Goal: Task Accomplishment & Management: Complete application form

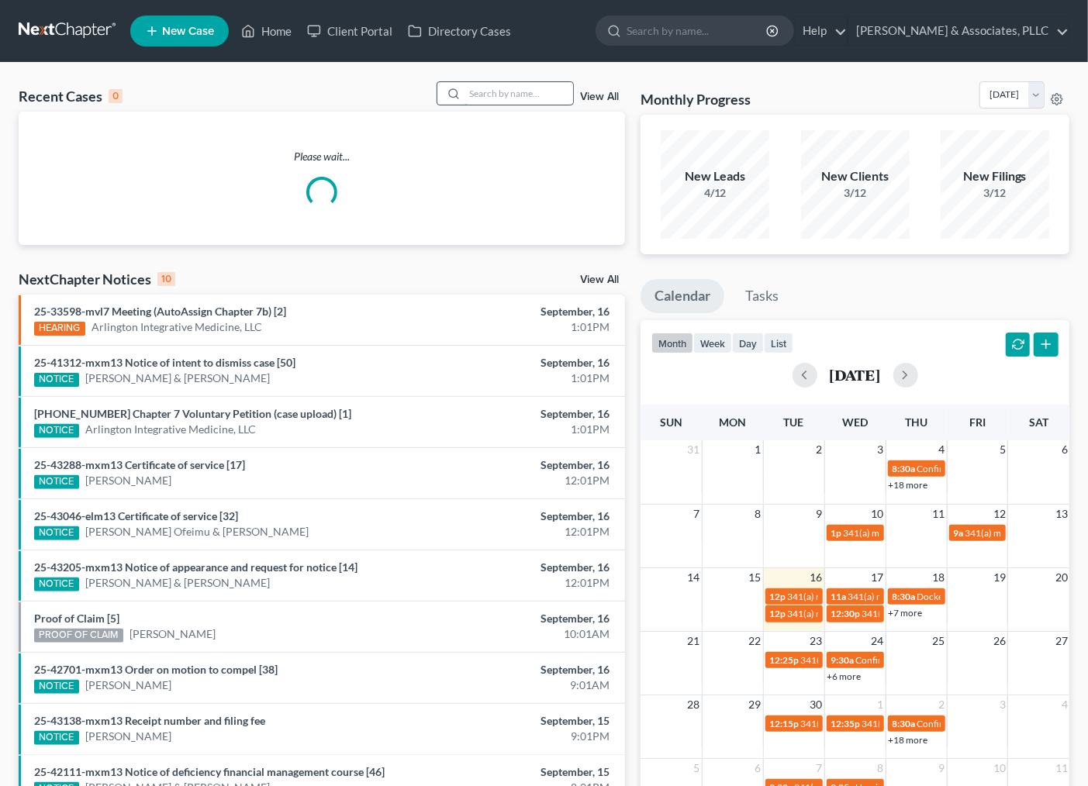
click at [513, 92] on input "search" at bounding box center [519, 93] width 109 height 22
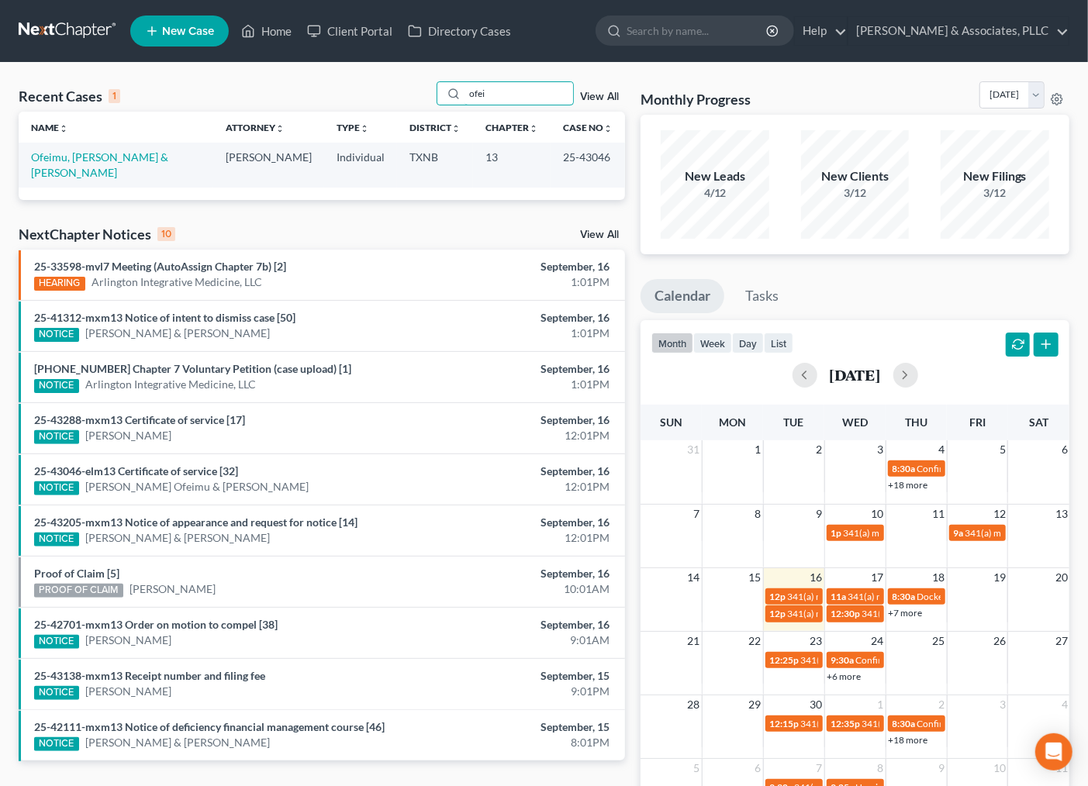
type input "ofei"
click at [115, 147] on td "Ofeimu, [PERSON_NAME] & [PERSON_NAME]" at bounding box center [116, 165] width 195 height 44
click at [109, 148] on td "Ofeimu, [PERSON_NAME] & [PERSON_NAME]" at bounding box center [116, 165] width 195 height 44
click at [105, 153] on link "Ofeimu, [PERSON_NAME] & [PERSON_NAME]" at bounding box center [99, 164] width 137 height 29
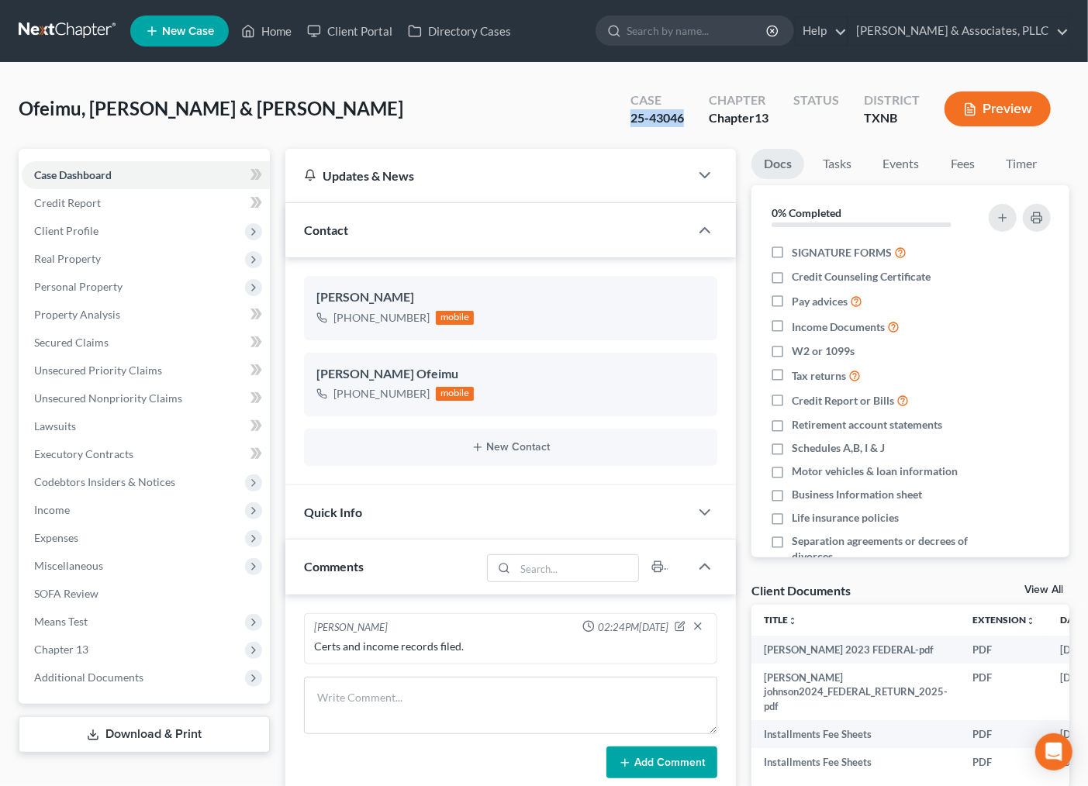
drag, startPoint x: 621, startPoint y: 115, endPoint x: 684, endPoint y: 121, distance: 63.1
click at [684, 121] on div "Case 25-43046" at bounding box center [657, 111] width 78 height 46
copy div "25-43046"
click at [88, 681] on span "Additional Documents" at bounding box center [88, 677] width 109 height 13
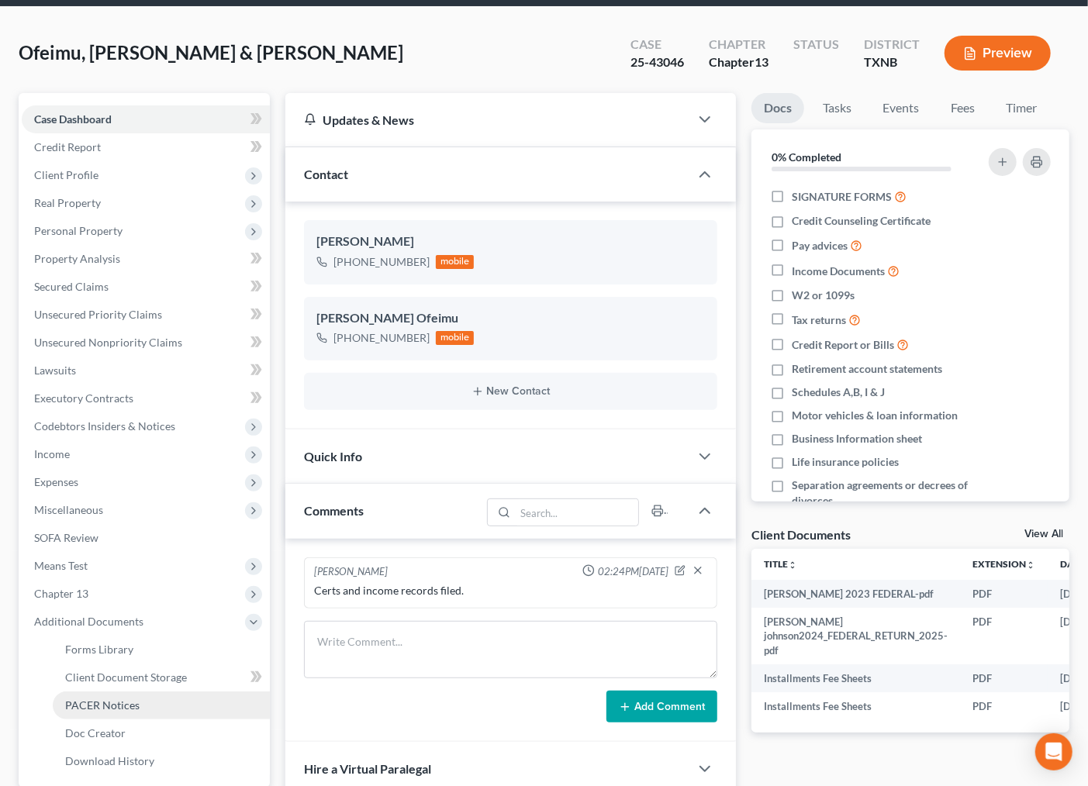
scroll to position [86, 0]
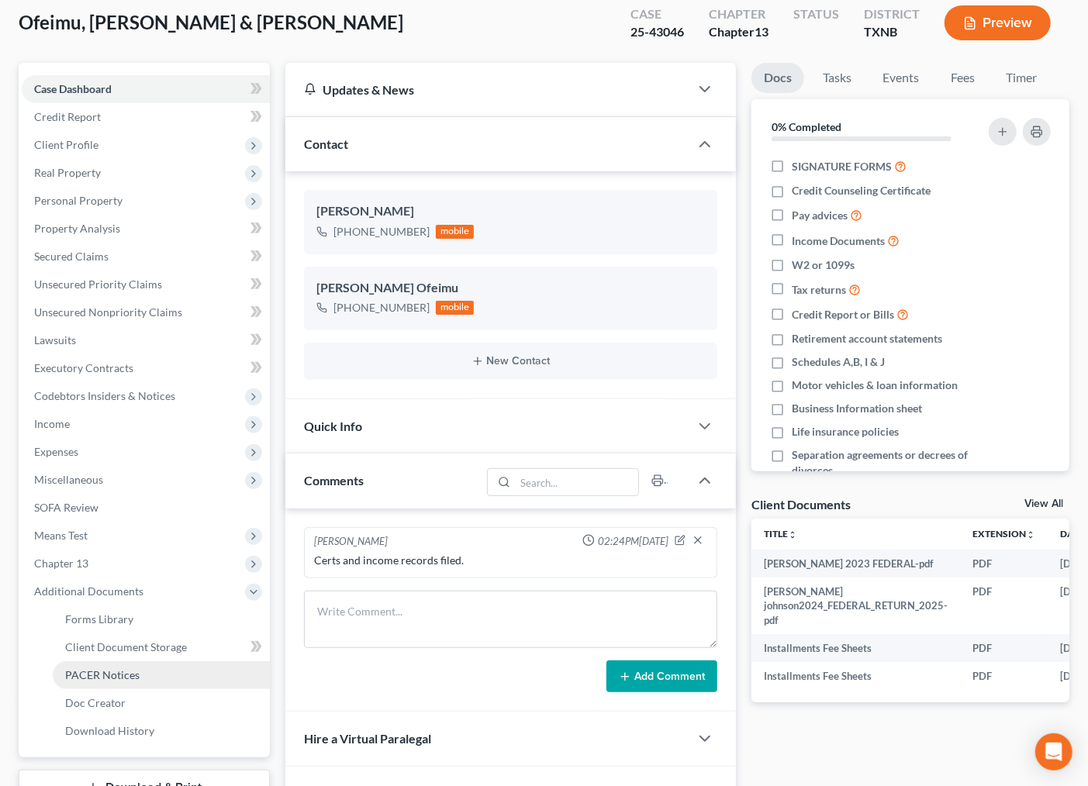
click at [110, 679] on span "PACER Notices" at bounding box center [102, 675] width 74 height 13
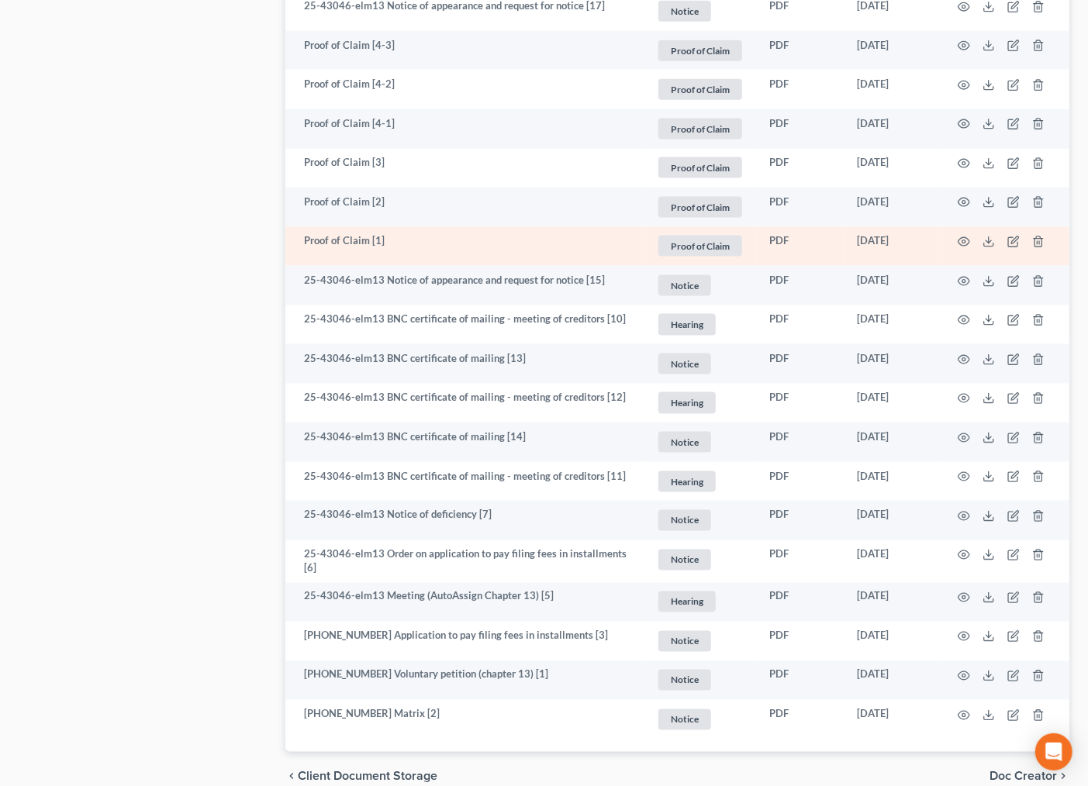
scroll to position [1192, 0]
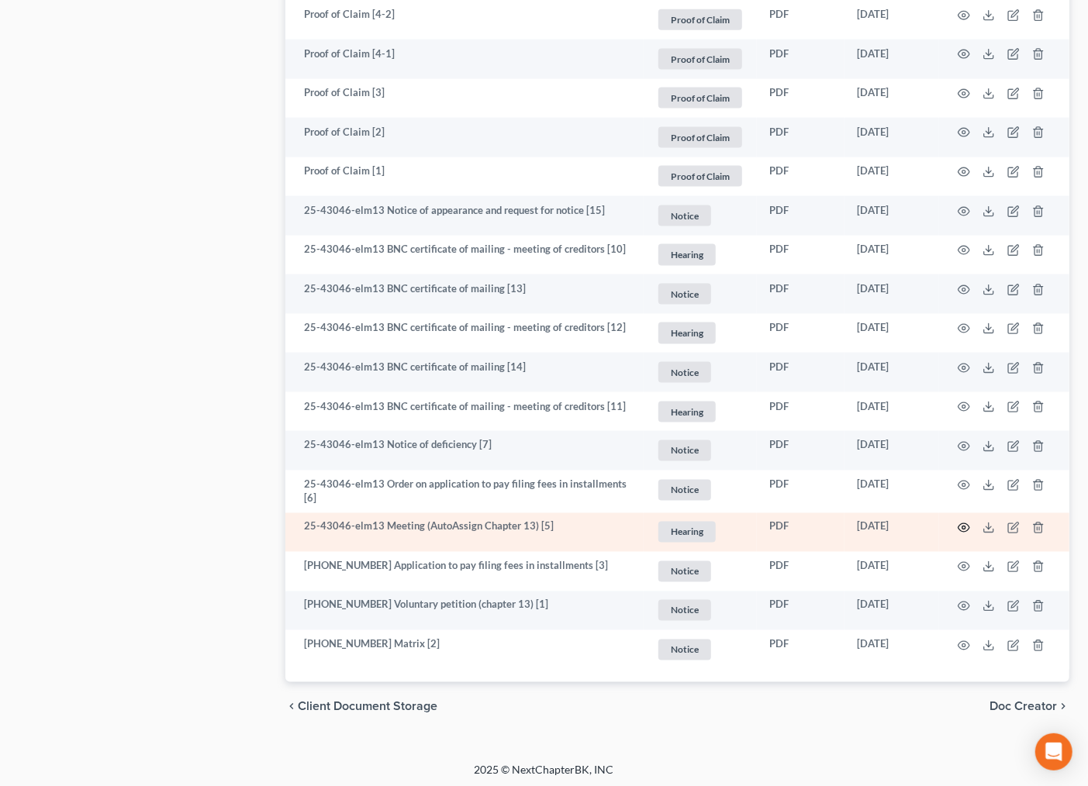
click at [963, 522] on icon "button" at bounding box center [964, 528] width 12 height 12
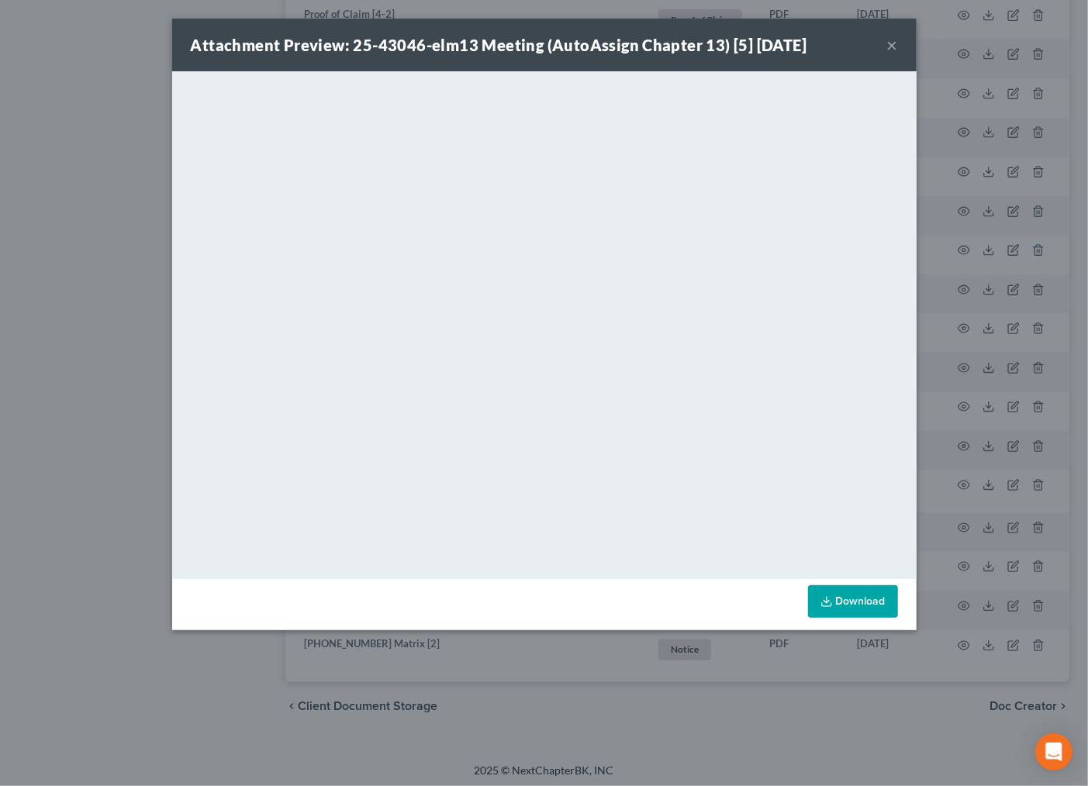
scroll to position [1189, 0]
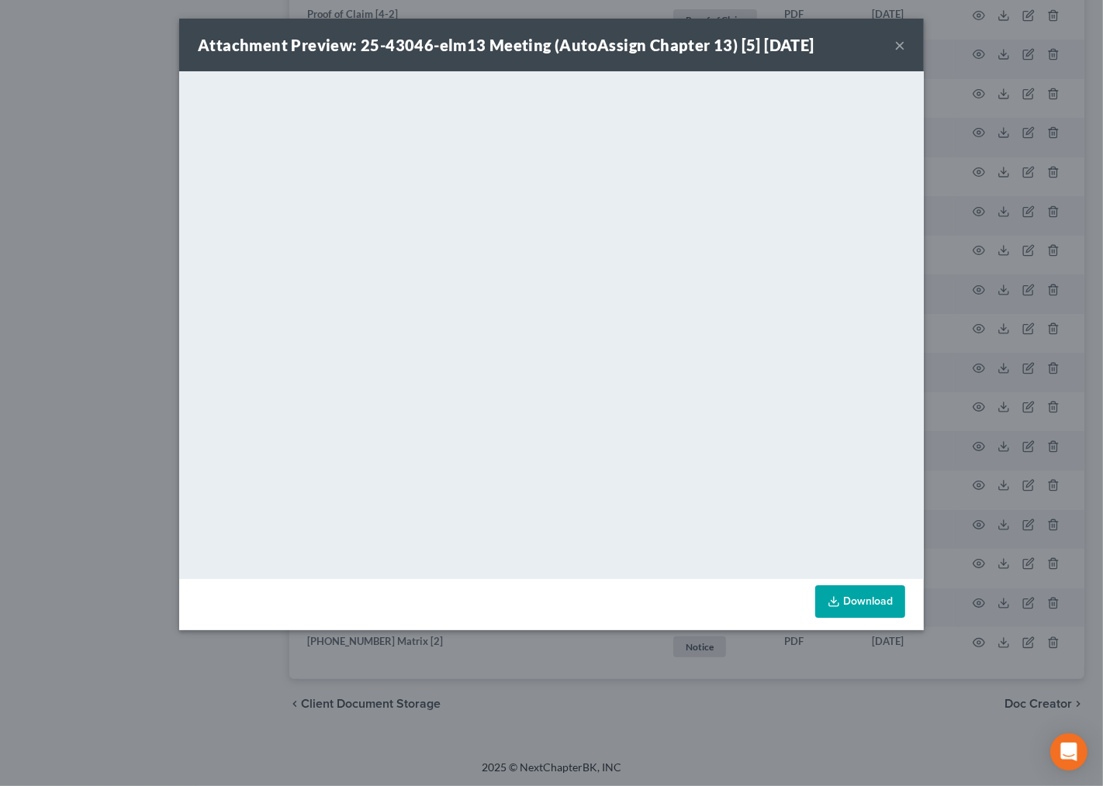
click at [918, 42] on div "Attachment Preview: 25-43046-elm13 Meeting (AutoAssign Chapter 13) [5] 08/18/20…" at bounding box center [551, 45] width 745 height 53
click at [895, 42] on button "×" at bounding box center [899, 45] width 11 height 19
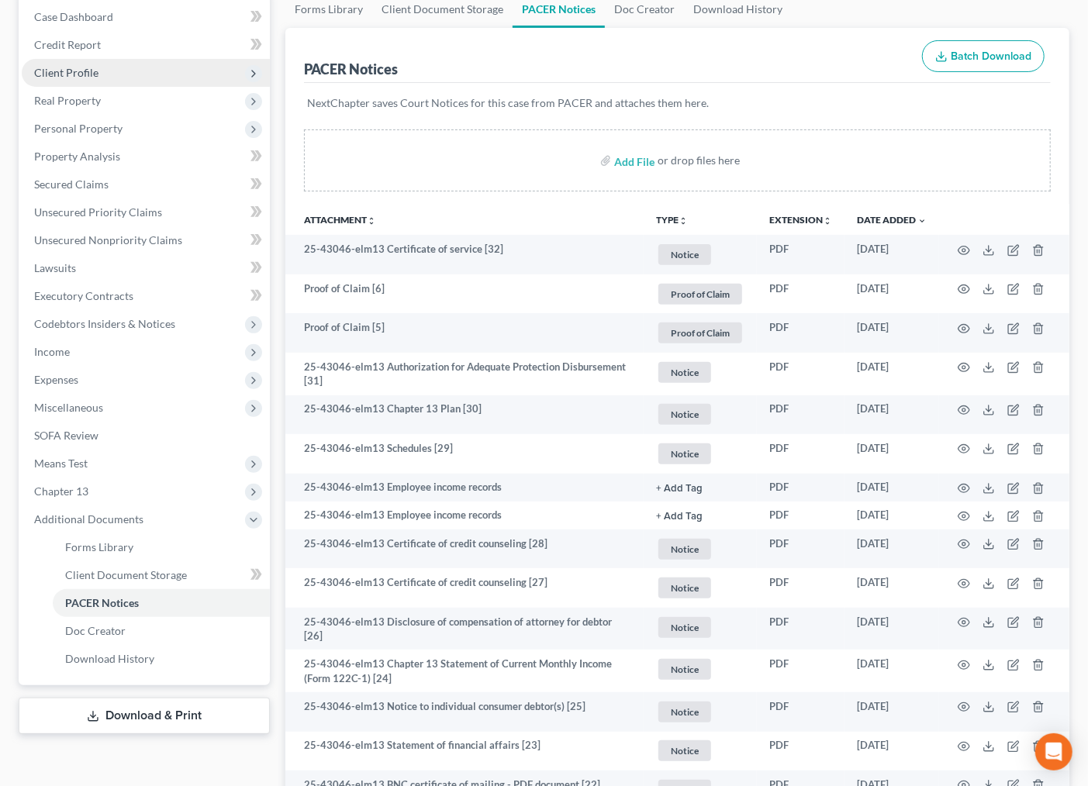
scroll to position [0, 0]
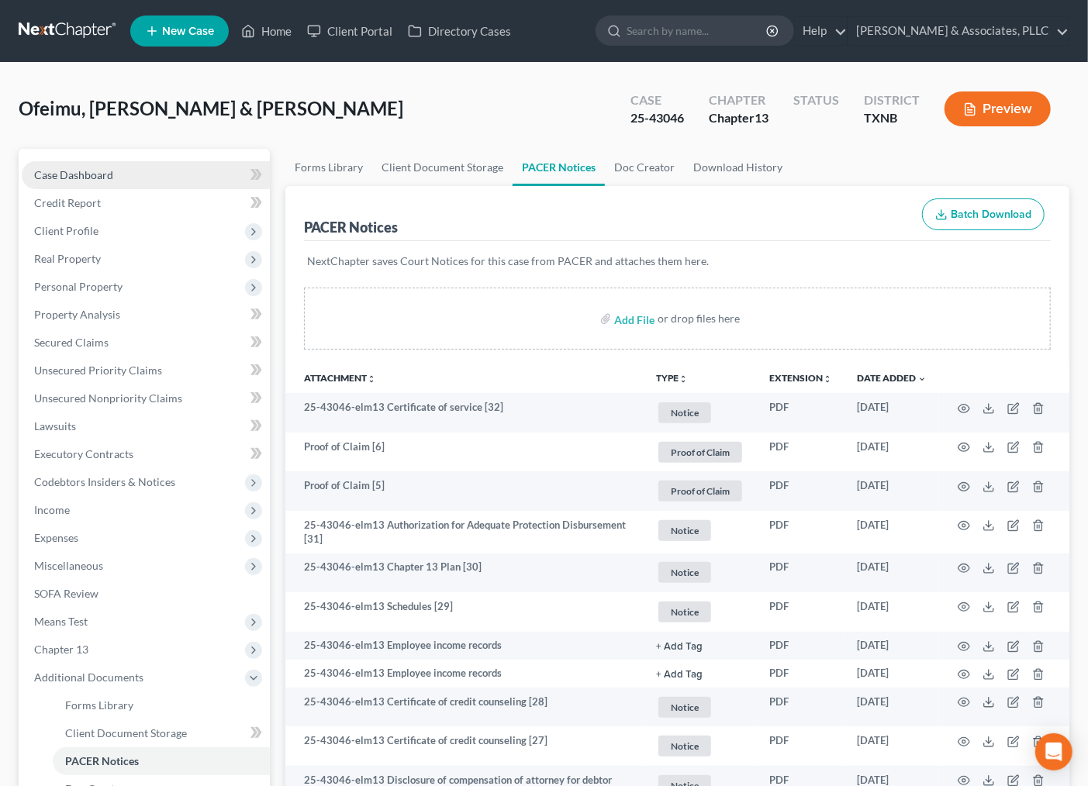
click at [104, 179] on span "Case Dashboard" at bounding box center [73, 174] width 79 height 13
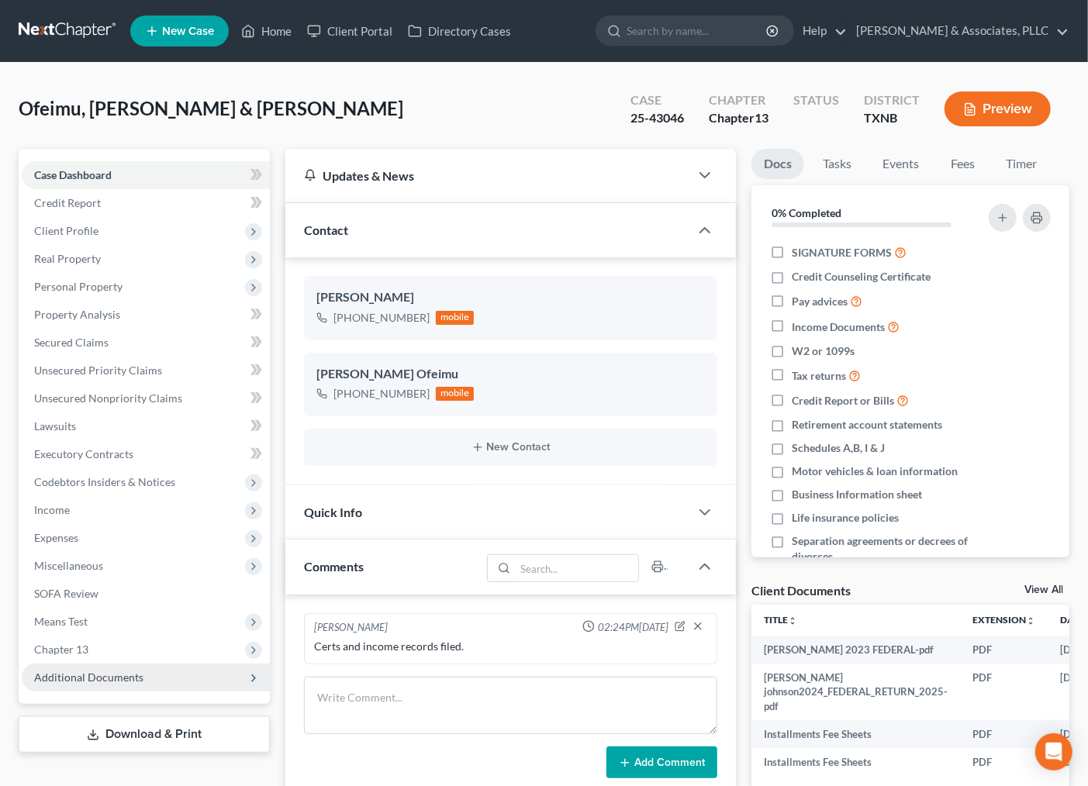
click at [113, 671] on span "Additional Documents" at bounding box center [88, 677] width 109 height 13
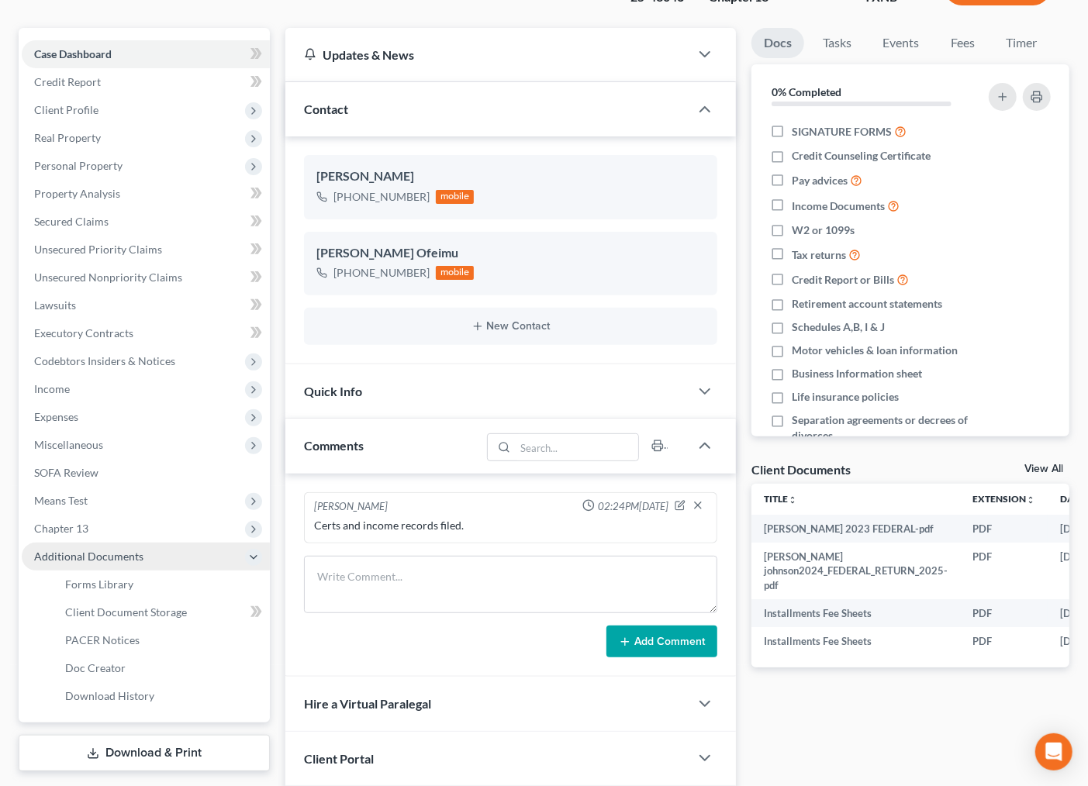
scroll to position [234, 0]
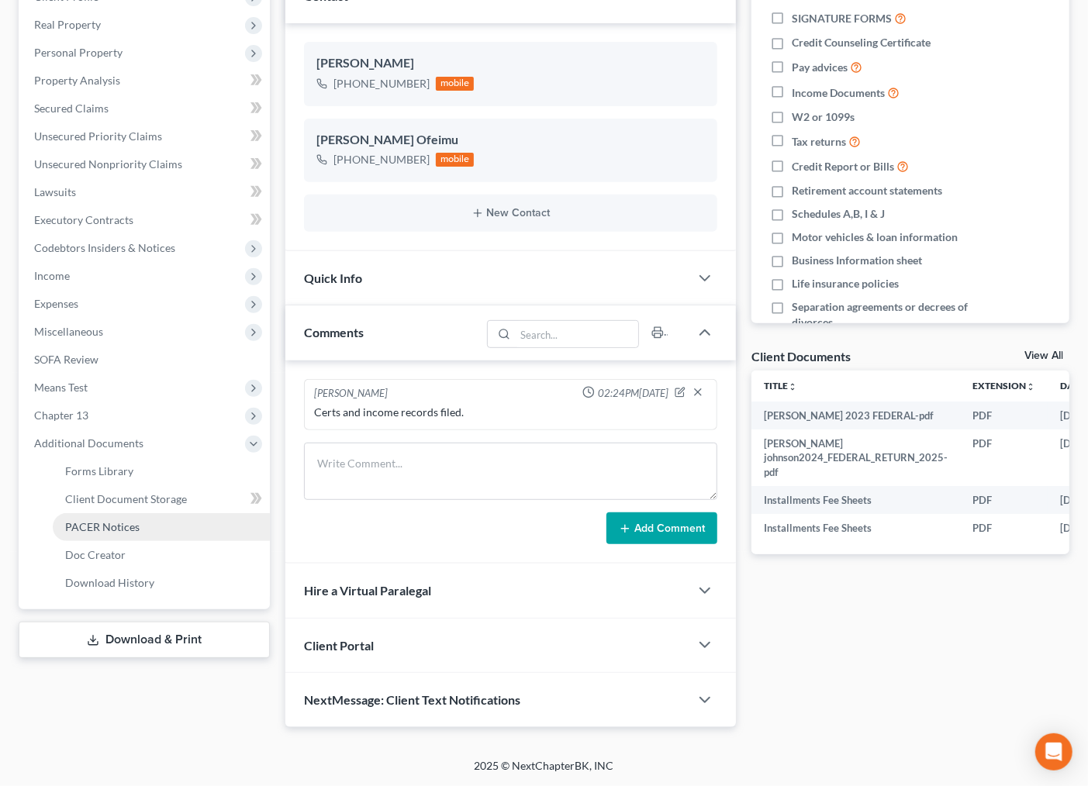
click at [119, 534] on link "PACER Notices" at bounding box center [161, 527] width 217 height 28
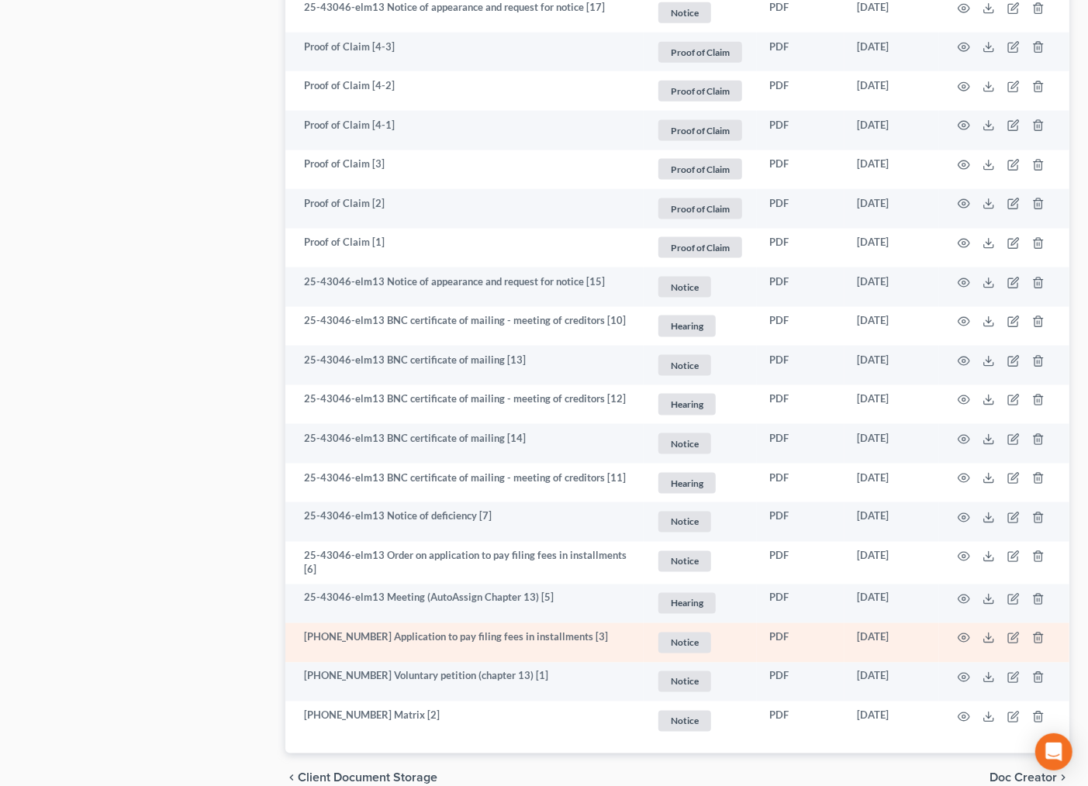
scroll to position [1192, 0]
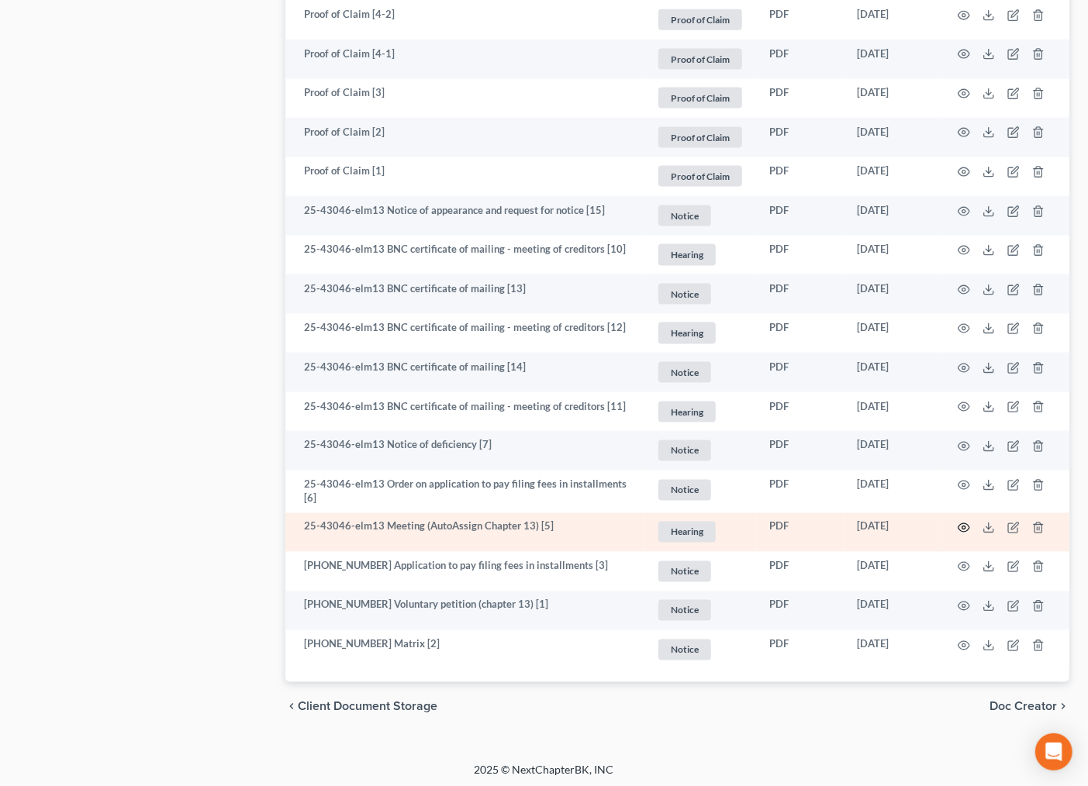
click at [970, 525] on icon "button" at bounding box center [965, 528] width 12 height 9
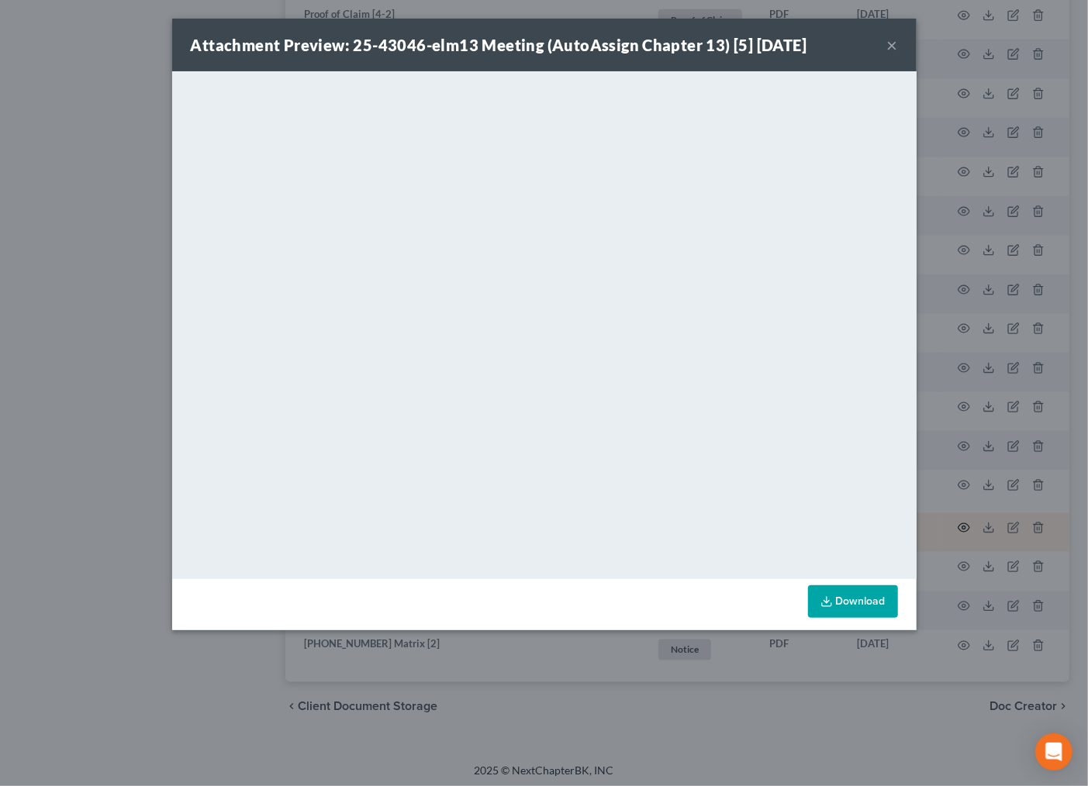
scroll to position [1189, 0]
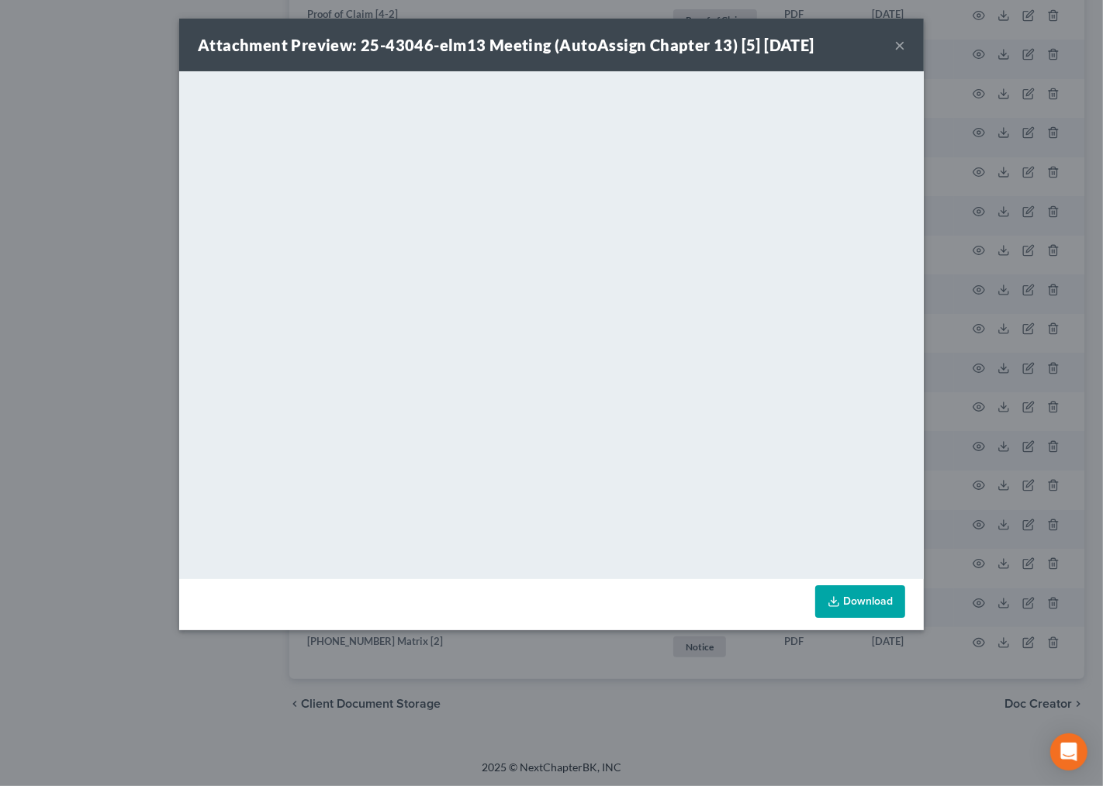
click at [897, 36] on button "×" at bounding box center [899, 45] width 11 height 19
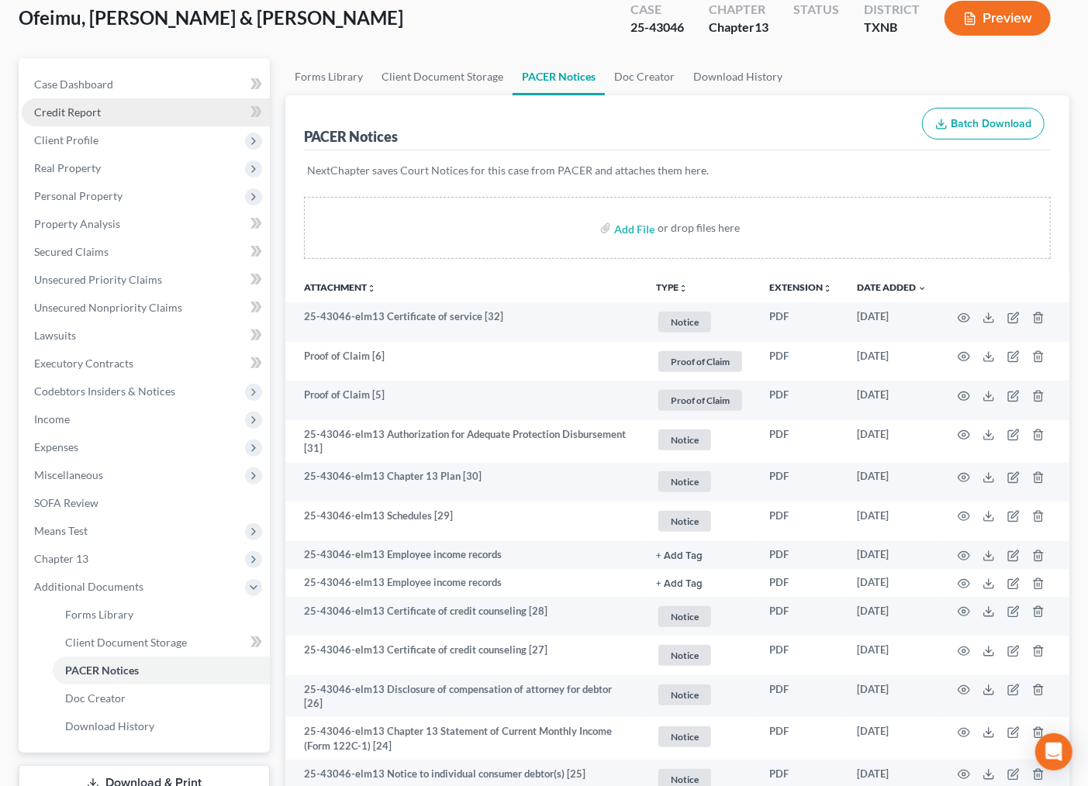
scroll to position [0, 0]
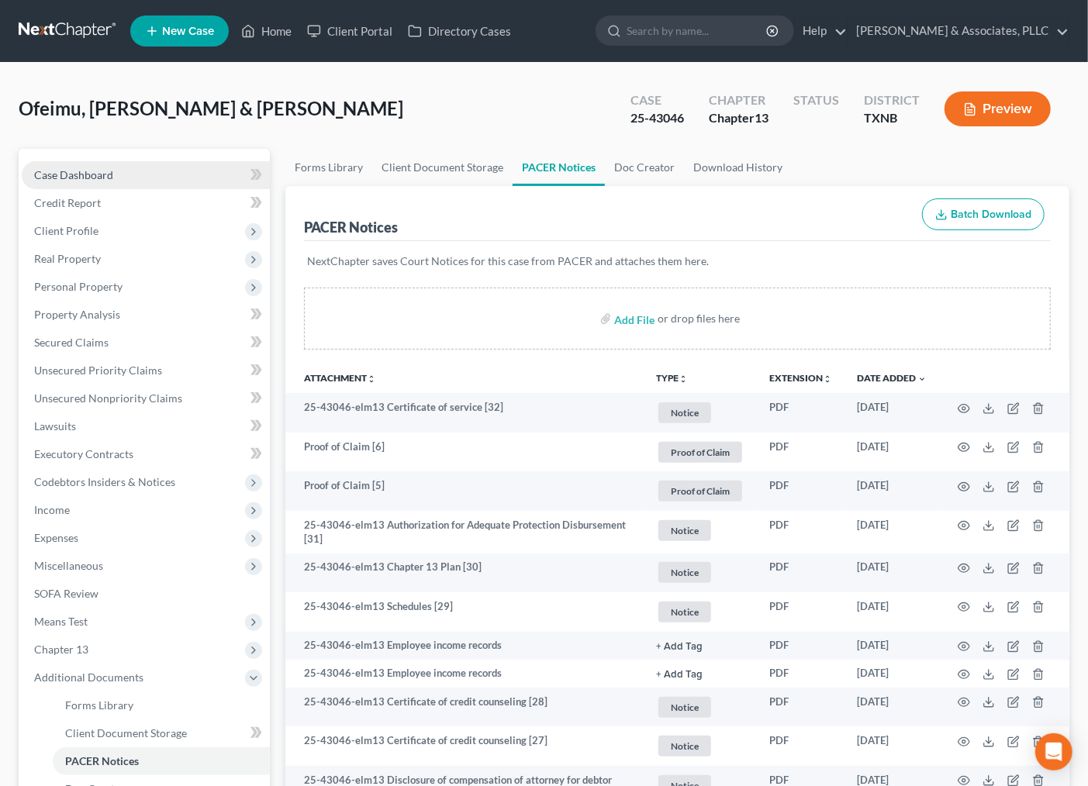
click at [71, 171] on span "Case Dashboard" at bounding box center [73, 174] width 79 height 13
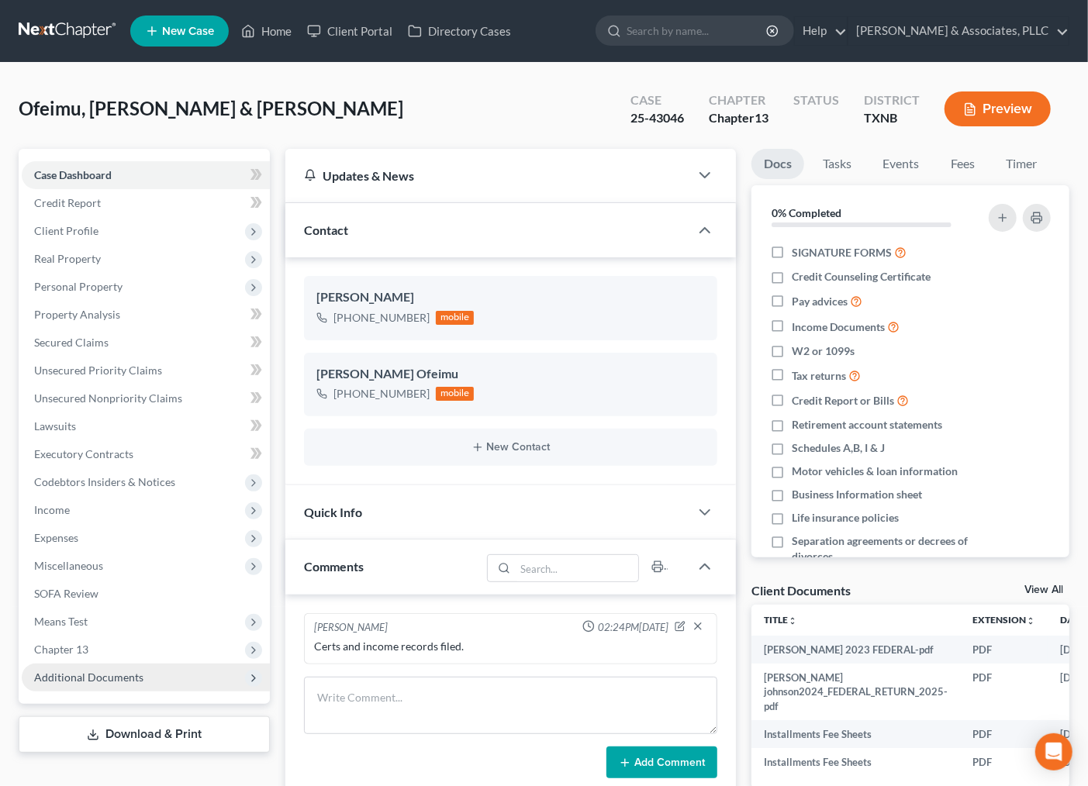
click at [115, 667] on span "Additional Documents" at bounding box center [146, 678] width 248 height 28
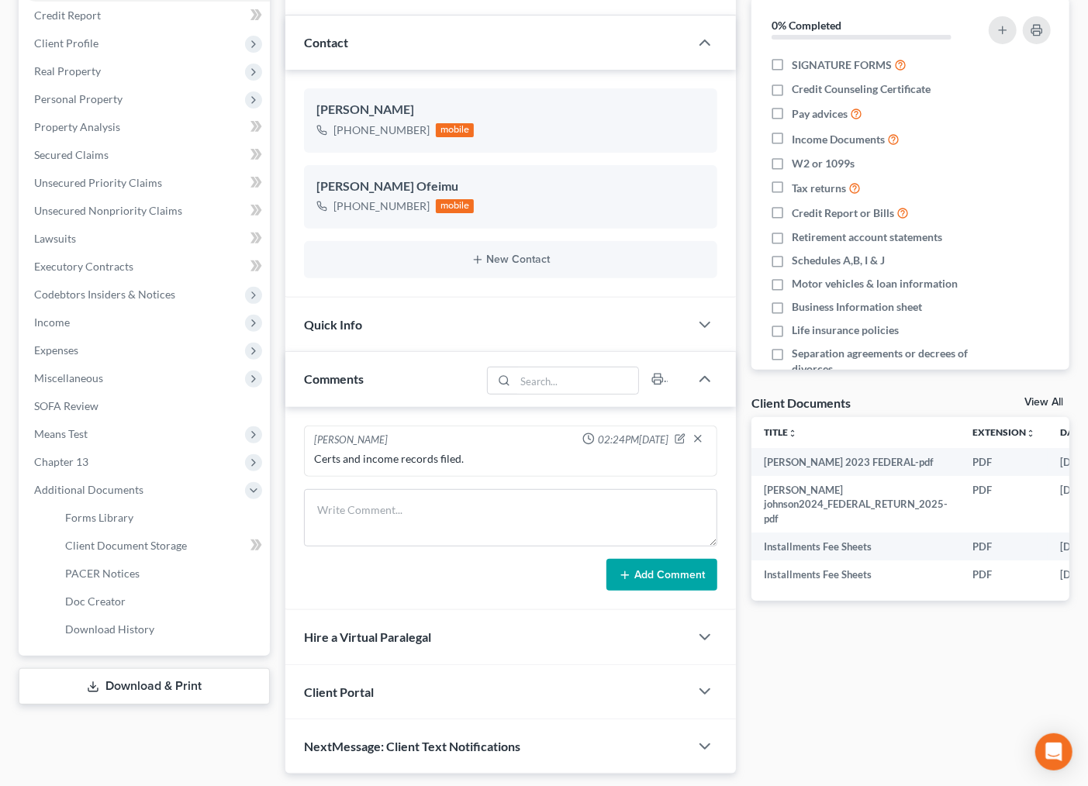
scroll to position [234, 0]
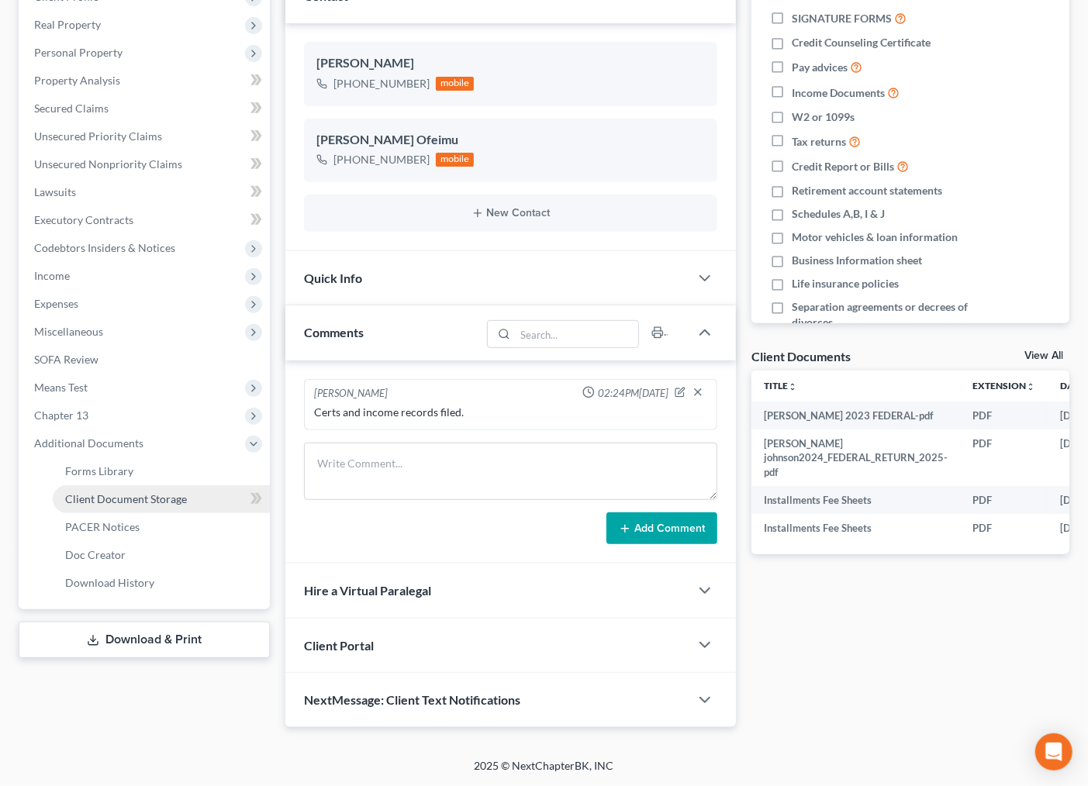
click at [117, 502] on span "Client Document Storage" at bounding box center [126, 499] width 122 height 13
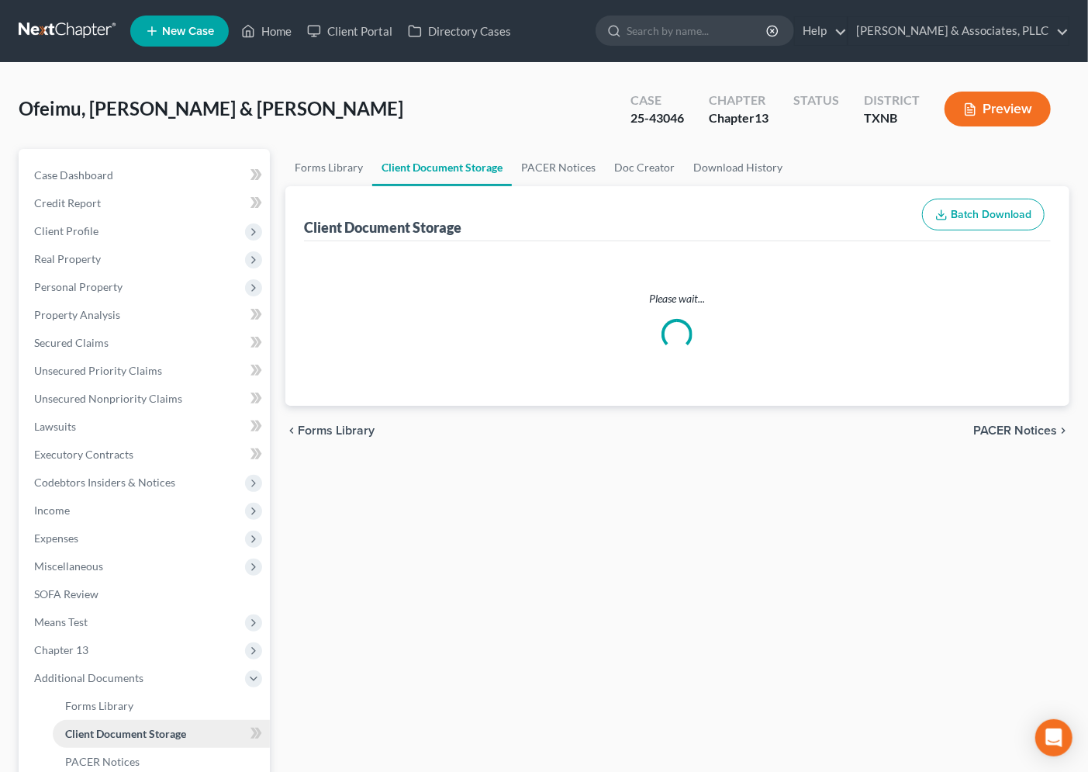
select select "33"
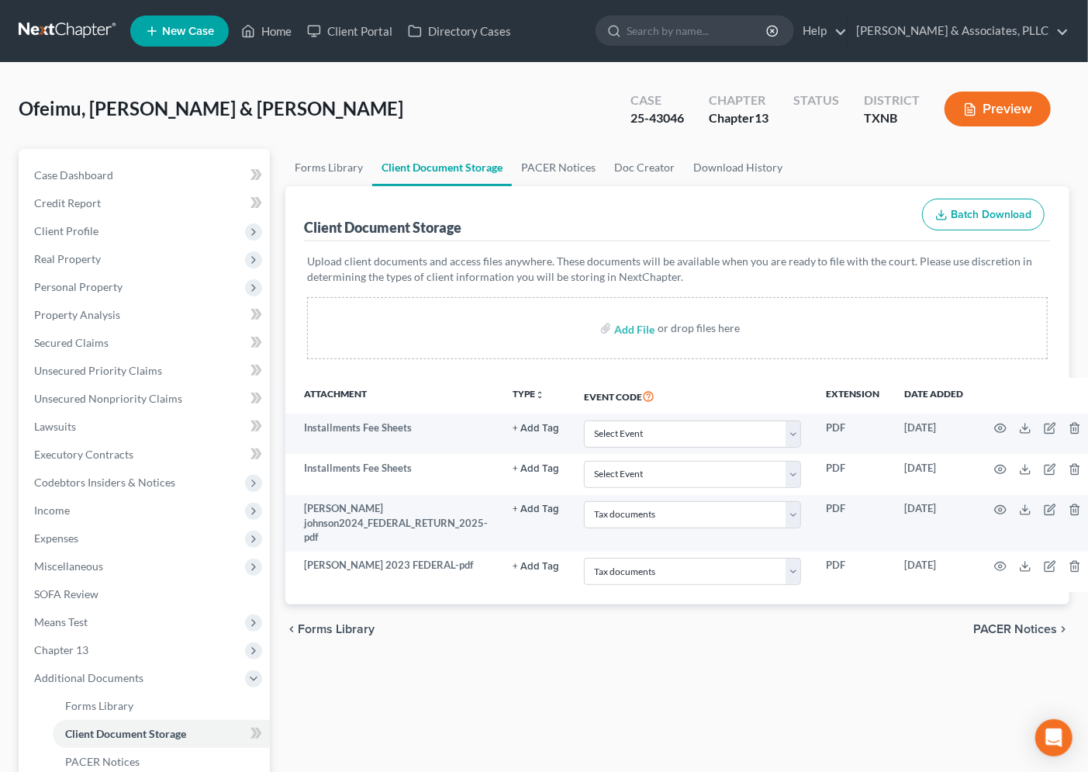
click at [495, 647] on div "chevron_left Forms Library PACER Notices chevron_right" at bounding box center [677, 629] width 784 height 50
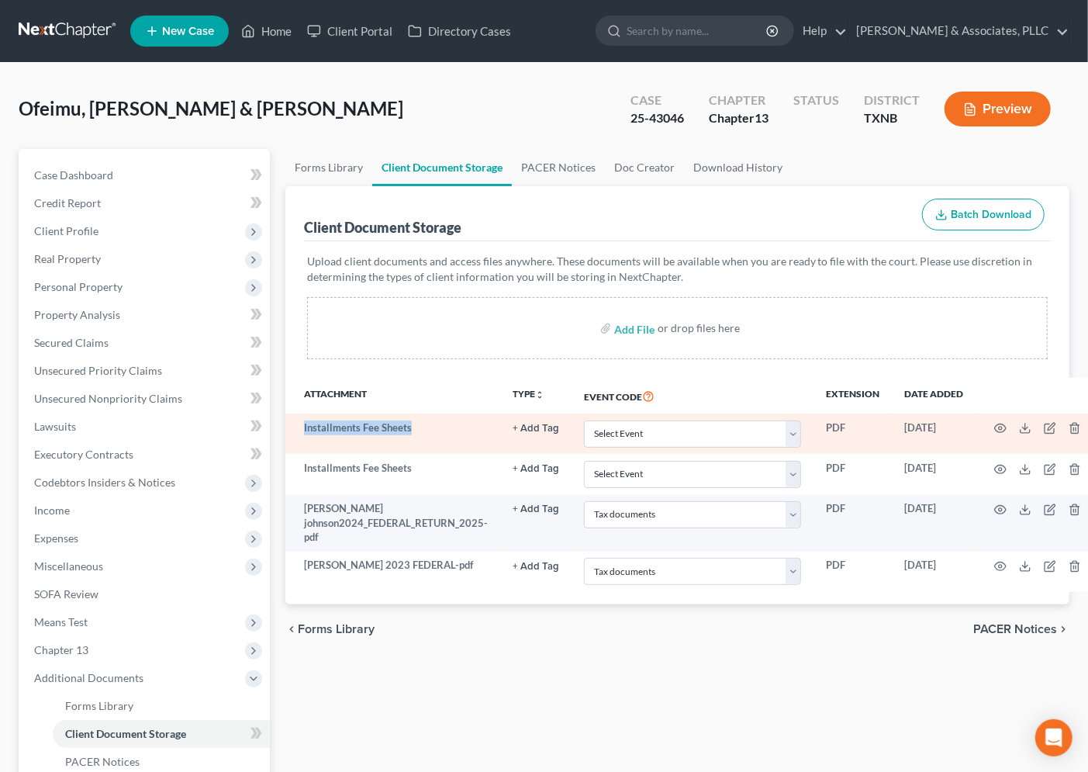
drag, startPoint x: 302, startPoint y: 428, endPoint x: 427, endPoint y: 430, distance: 124.1
click at [427, 430] on td "Installments Fee Sheets" at bounding box center [392, 433] width 215 height 40
click at [420, 450] on td "Installments Fee Sheets" at bounding box center [392, 433] width 215 height 40
click at [745, 435] on select "Select Event 20 Largest unsecured creditors Amended petition Attachment to Volu…" at bounding box center [693, 433] width 218 height 27
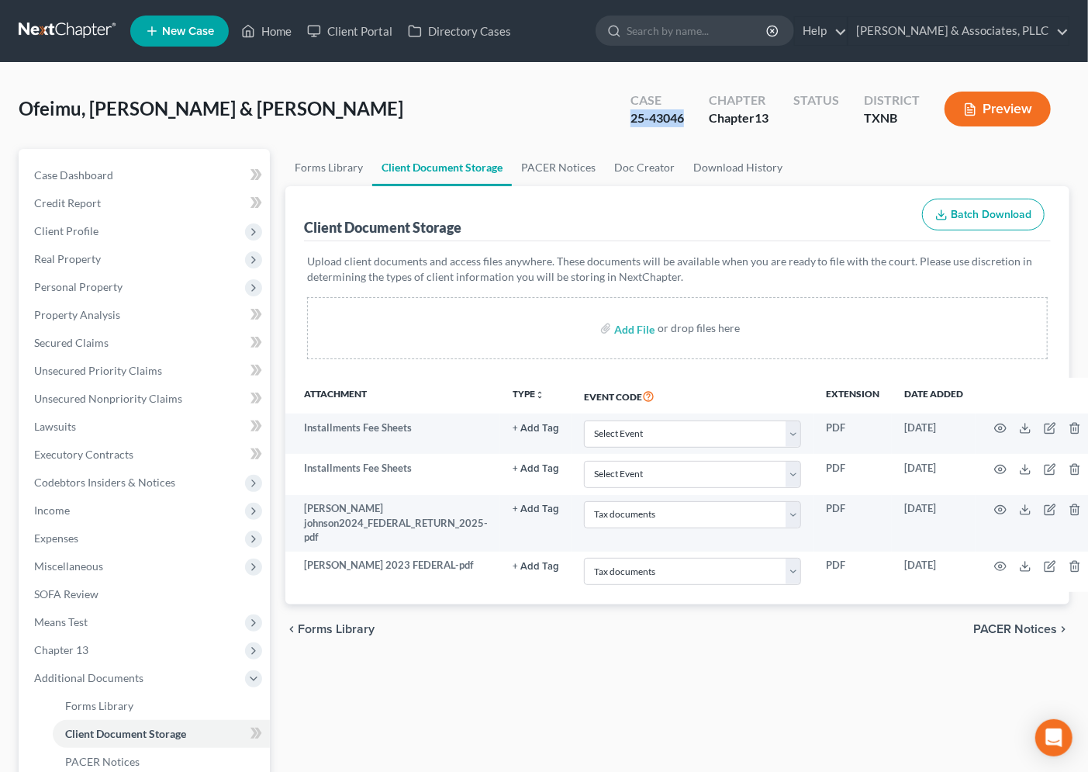
drag, startPoint x: 624, startPoint y: 118, endPoint x: 695, endPoint y: 119, distance: 71.4
click at [695, 119] on div "Case 25-43046" at bounding box center [657, 111] width 78 height 46
copy div "25-43046"
click at [540, 165] on link "PACER Notices" at bounding box center [558, 167] width 93 height 37
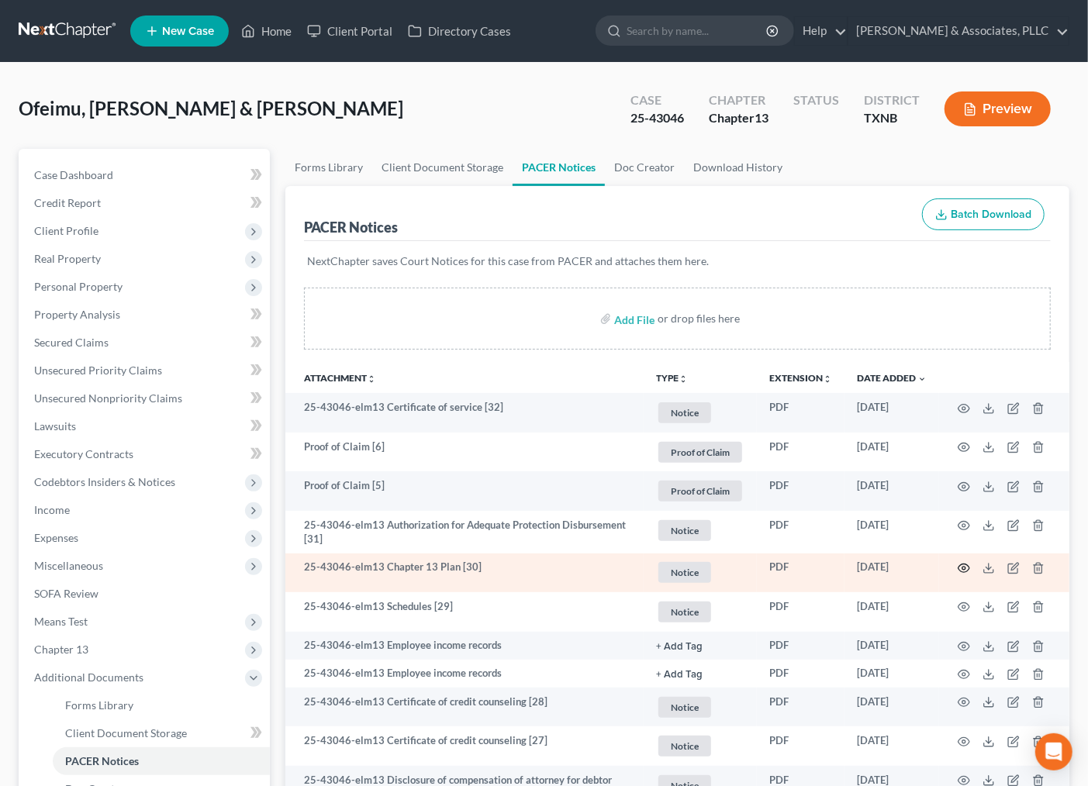
click at [963, 565] on icon "button" at bounding box center [964, 568] width 12 height 12
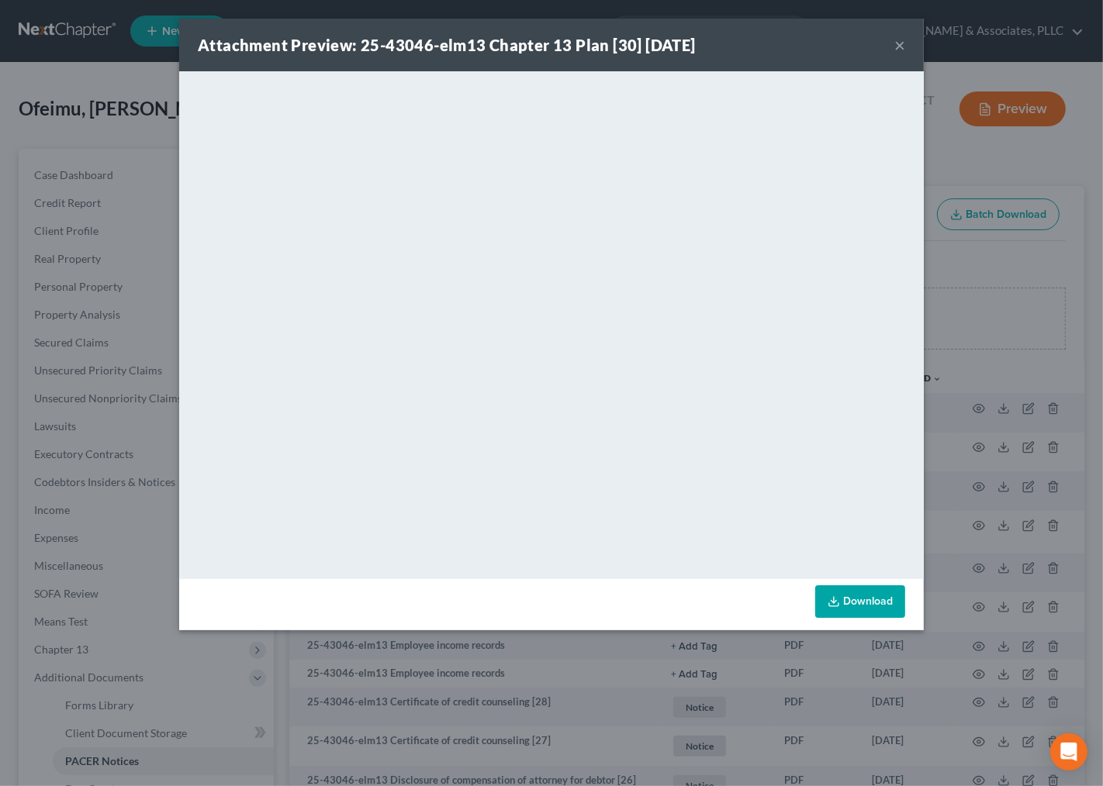
click at [901, 44] on button "×" at bounding box center [899, 45] width 11 height 19
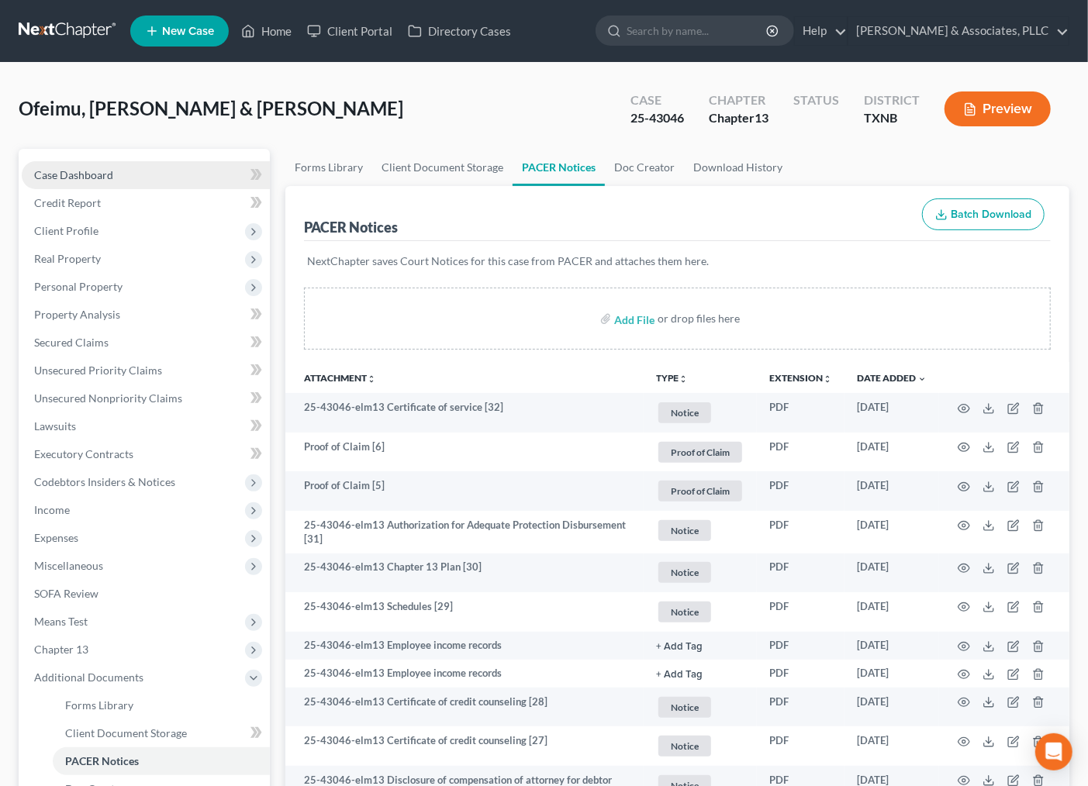
click at [118, 167] on link "Case Dashboard" at bounding box center [146, 175] width 248 height 28
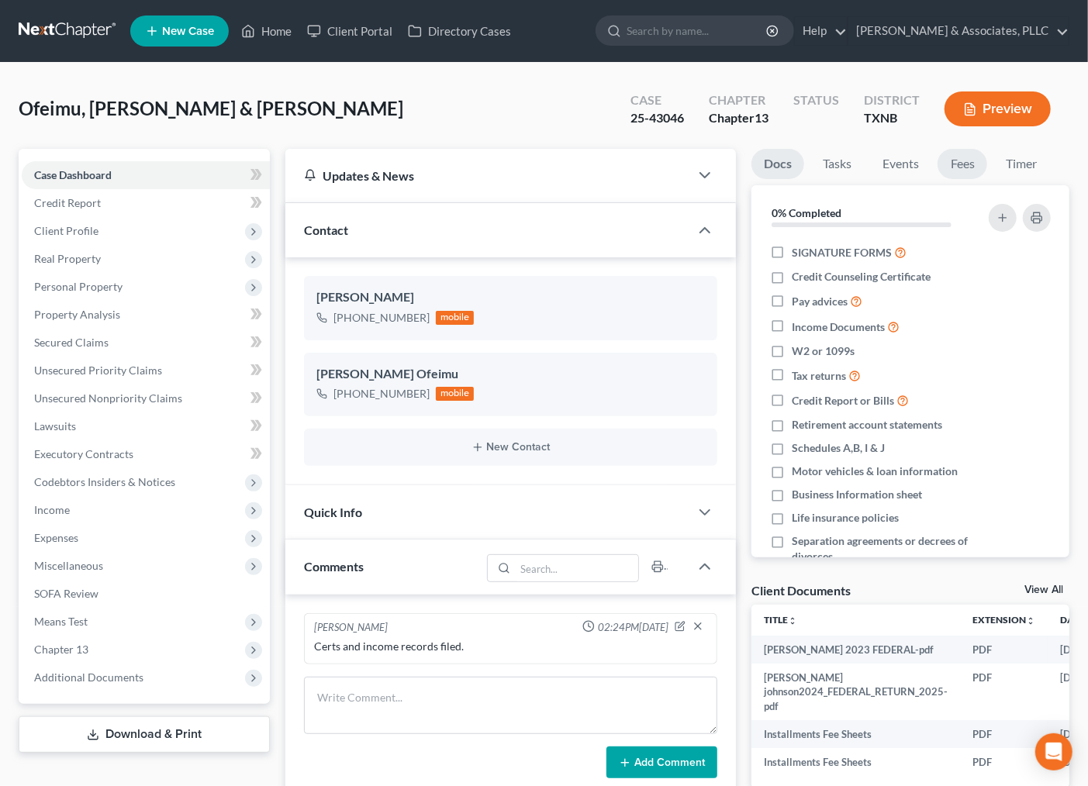
click at [968, 168] on link "Fees" at bounding box center [963, 164] width 50 height 30
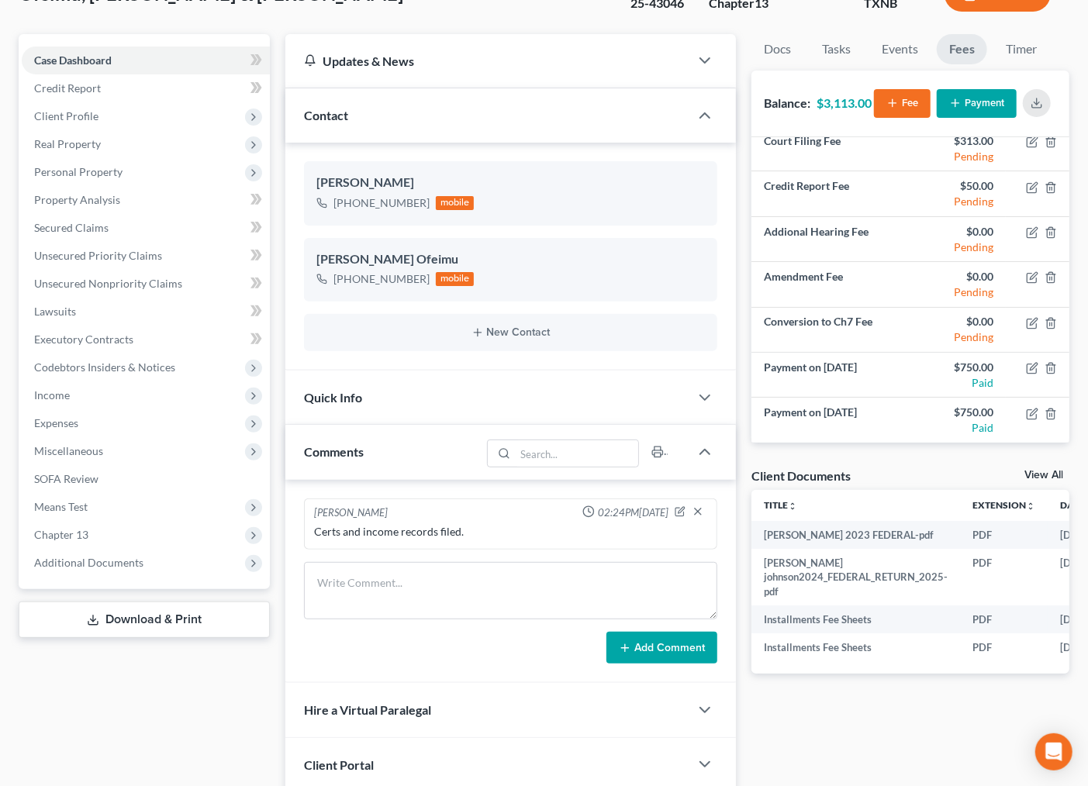
scroll to position [234, 0]
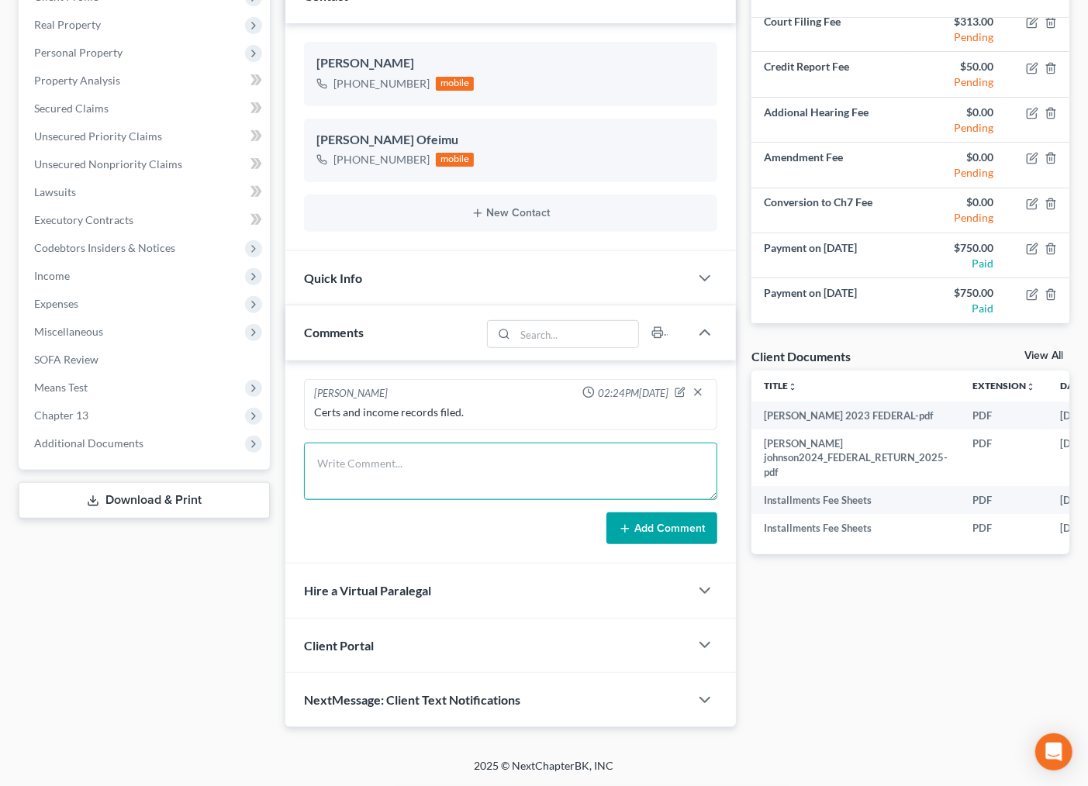
click at [405, 471] on textarea at bounding box center [511, 471] width 414 height 57
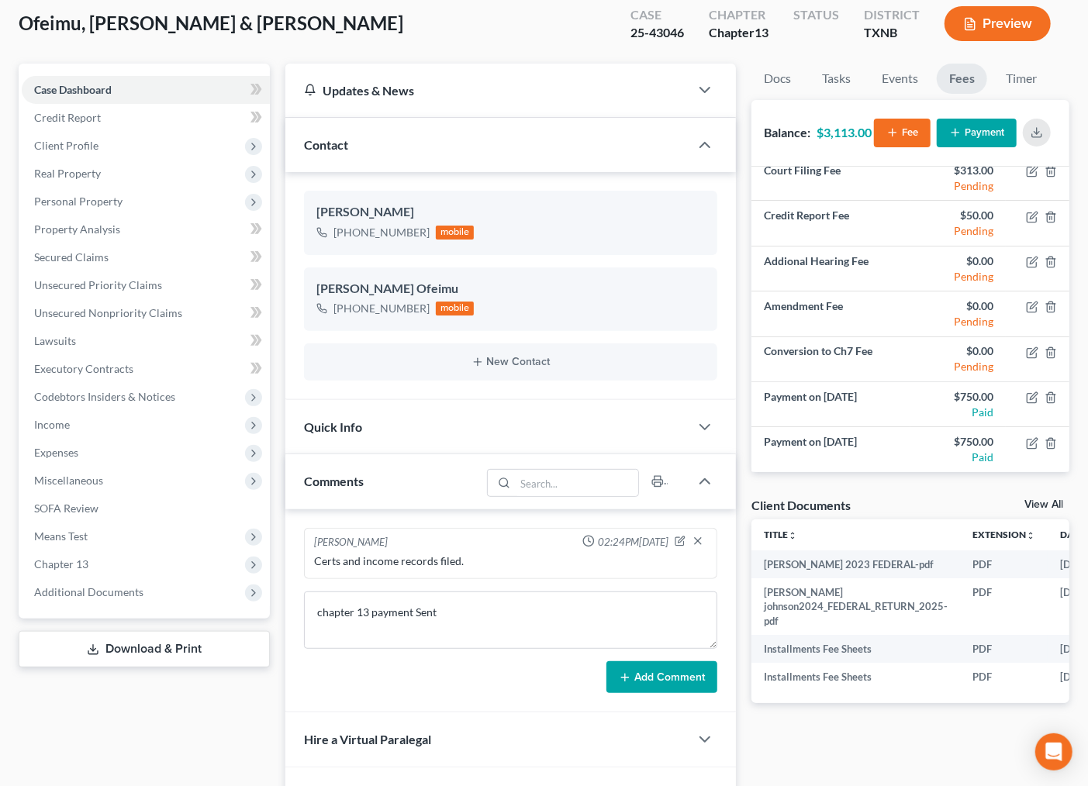
scroll to position [0, 0]
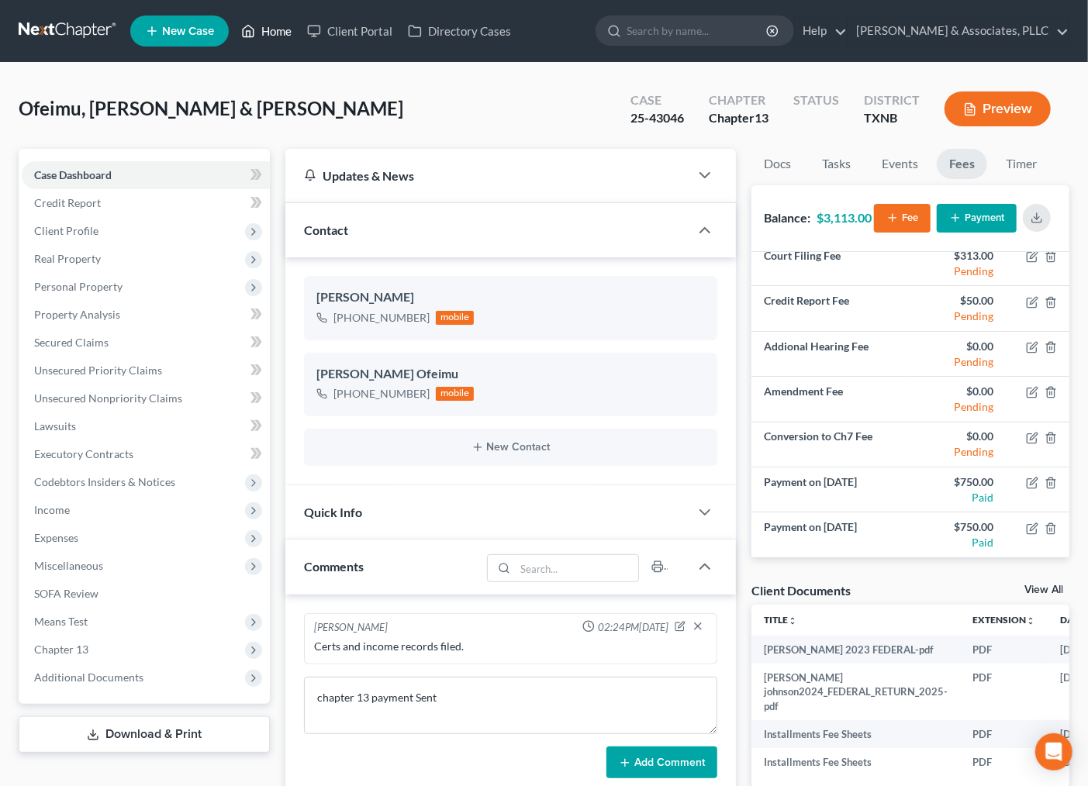
click at [289, 36] on link "Home" at bounding box center [266, 31] width 66 height 28
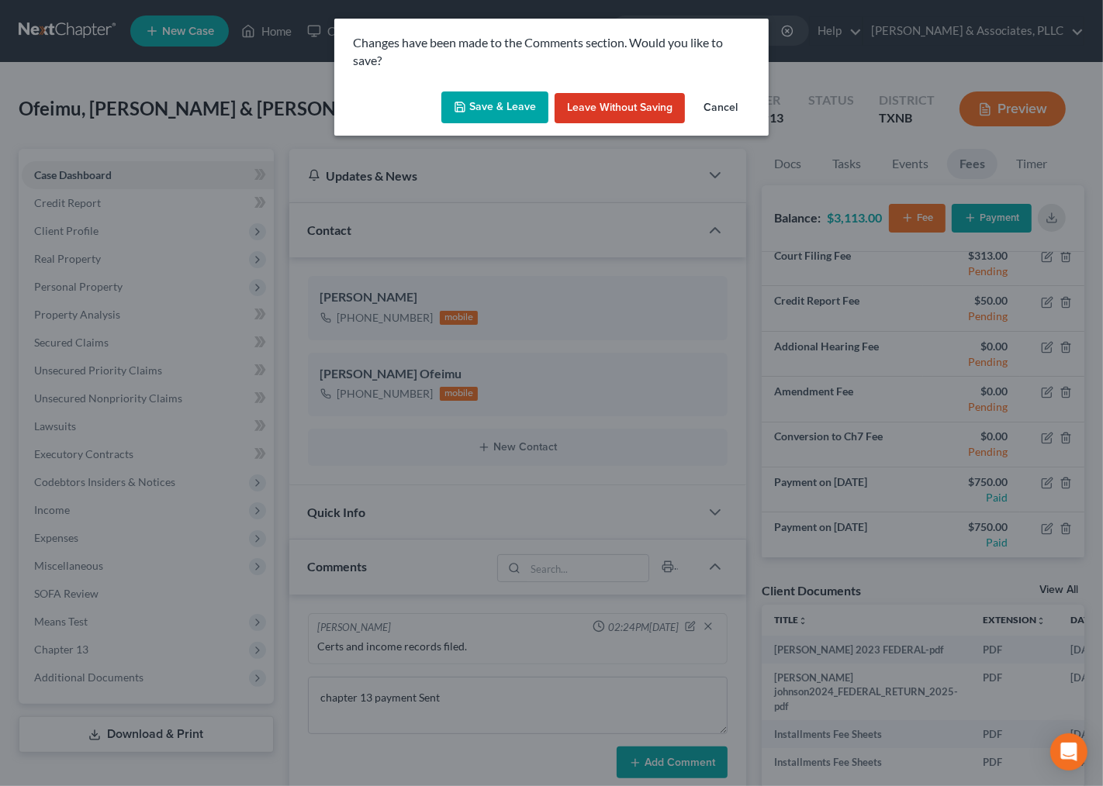
click at [725, 110] on button "Cancel" at bounding box center [720, 108] width 59 height 31
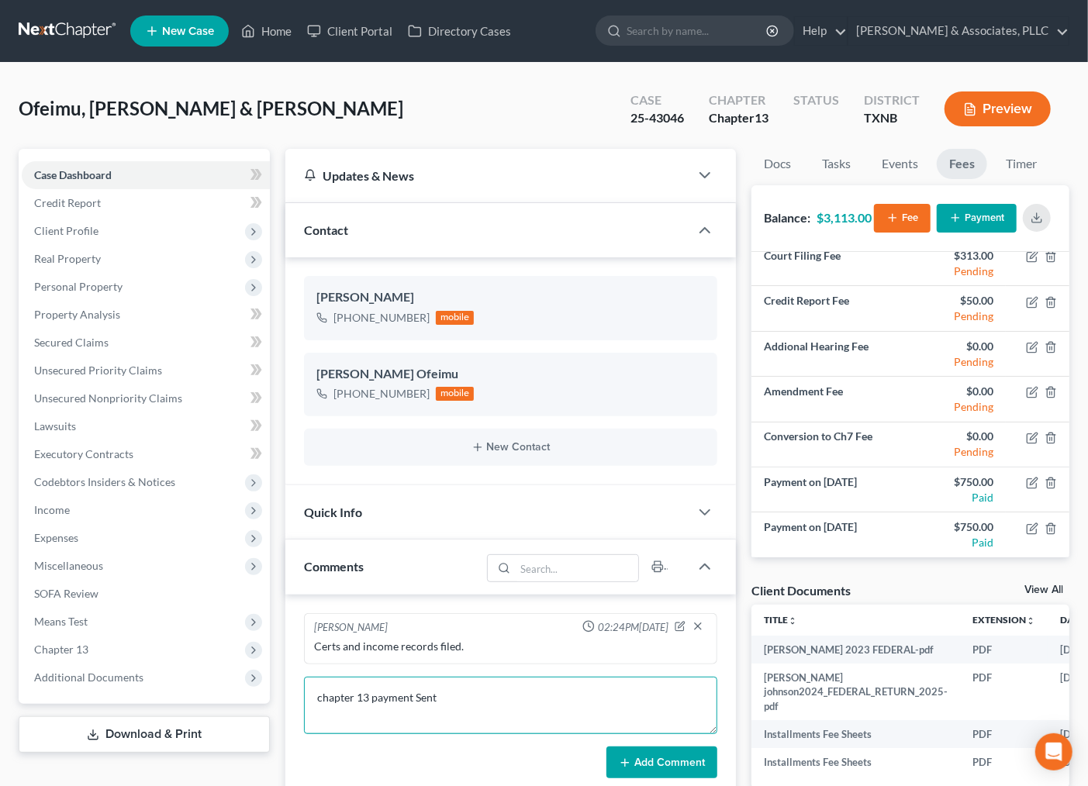
click at [506, 699] on textarea "chapter 13 payment Sent" at bounding box center [511, 705] width 414 height 57
click at [420, 700] on textarea "chapter 13 payment Sent" at bounding box center [511, 705] width 414 height 57
type textarea "chapter 13 payment sent to client."
drag, startPoint x: 644, startPoint y: 763, endPoint x: 469, endPoint y: 694, distance: 187.7
click at [468, 695] on form "chapter 13 payment sent to client. Add Comment" at bounding box center [511, 728] width 414 height 102
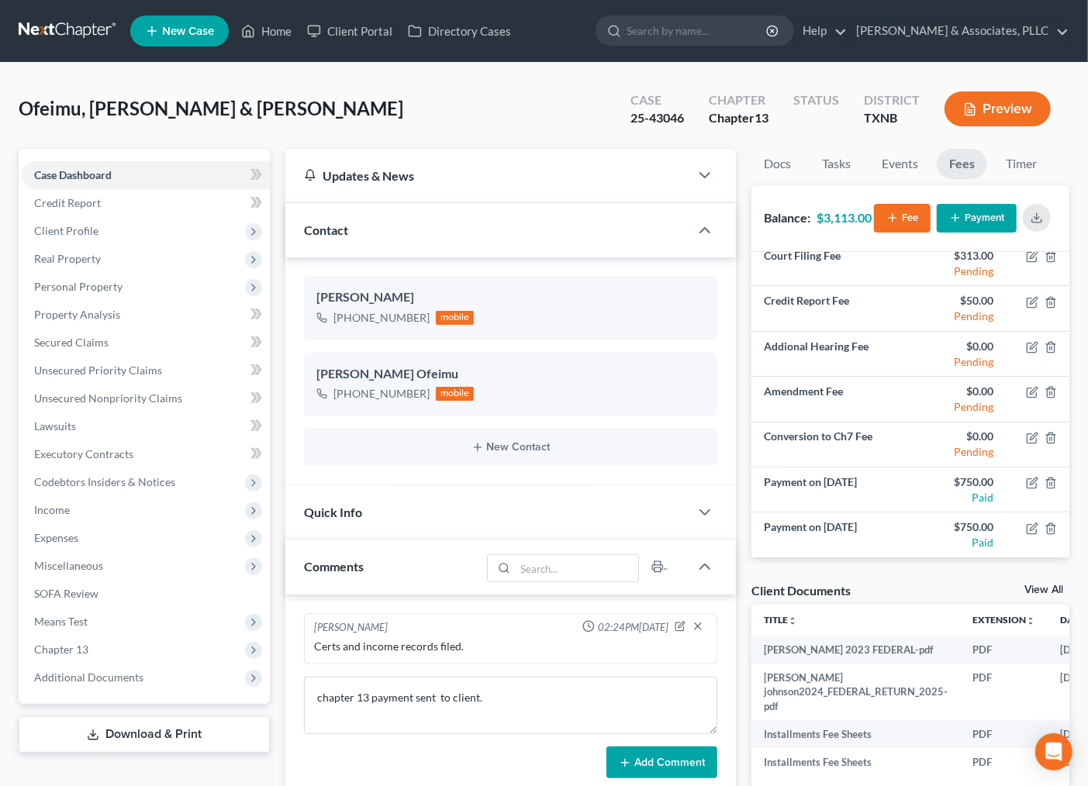
click at [668, 766] on button "Add Comment" at bounding box center [662, 763] width 111 height 33
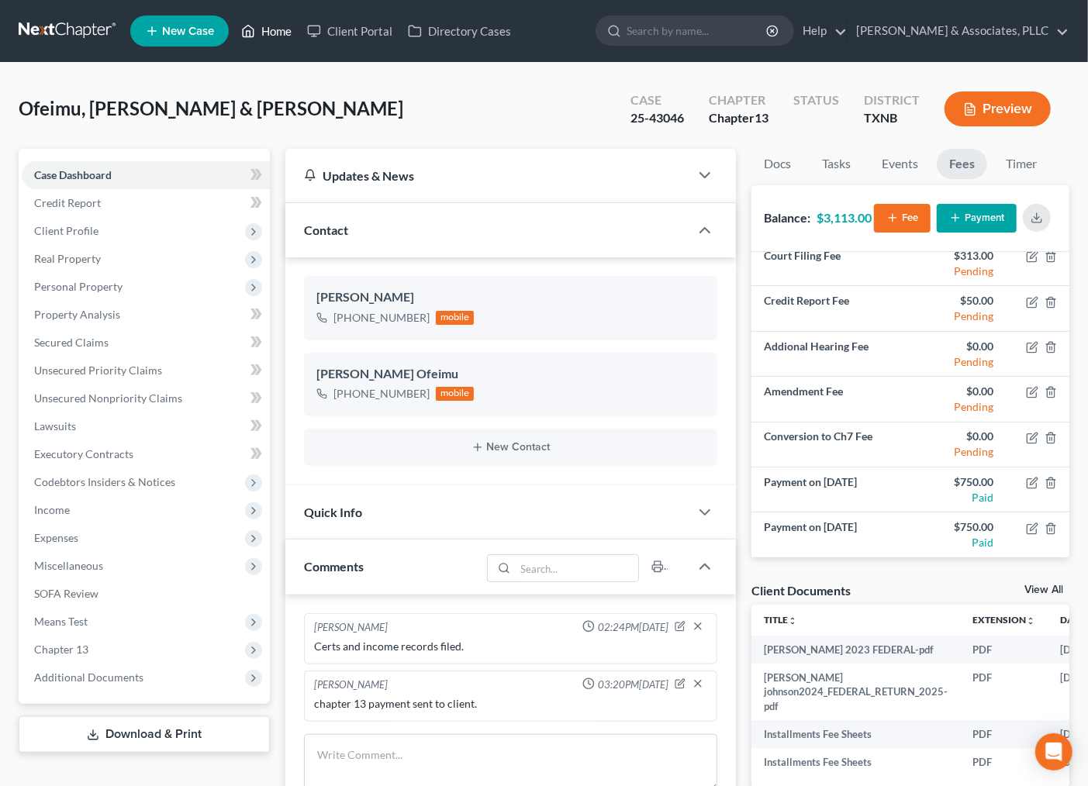
click at [276, 26] on link "Home" at bounding box center [266, 31] width 66 height 28
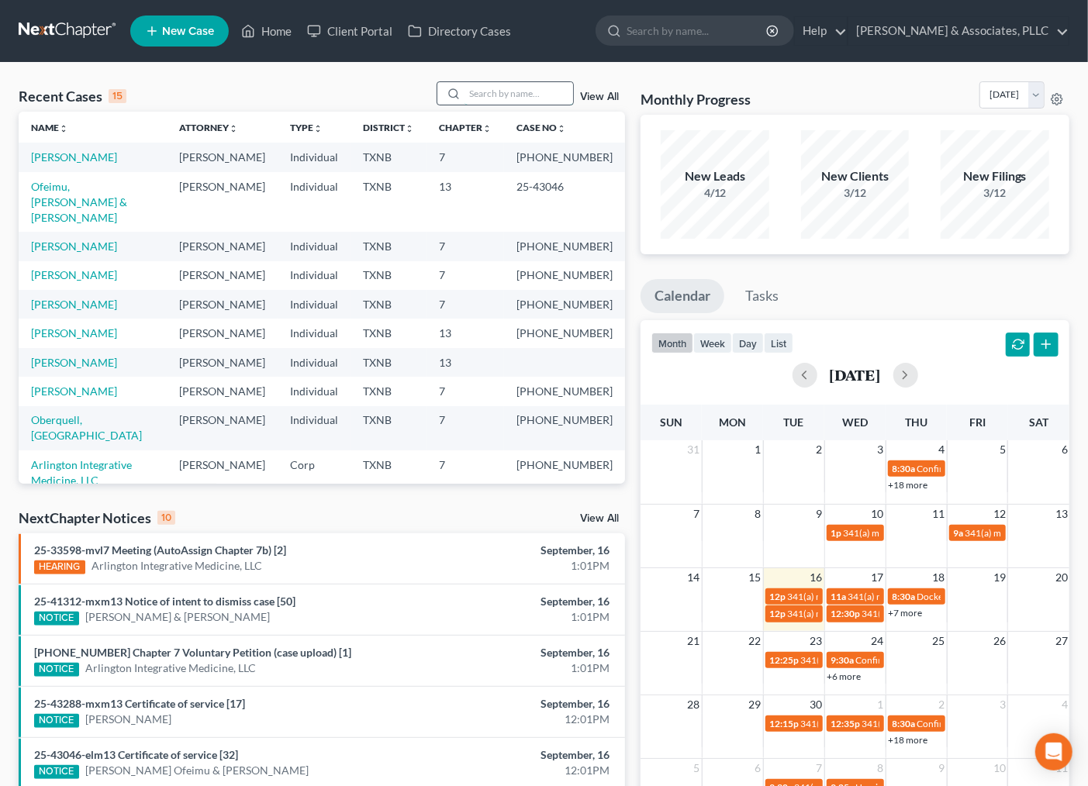
click at [500, 101] on input "search" at bounding box center [519, 93] width 109 height 22
type input "miller"
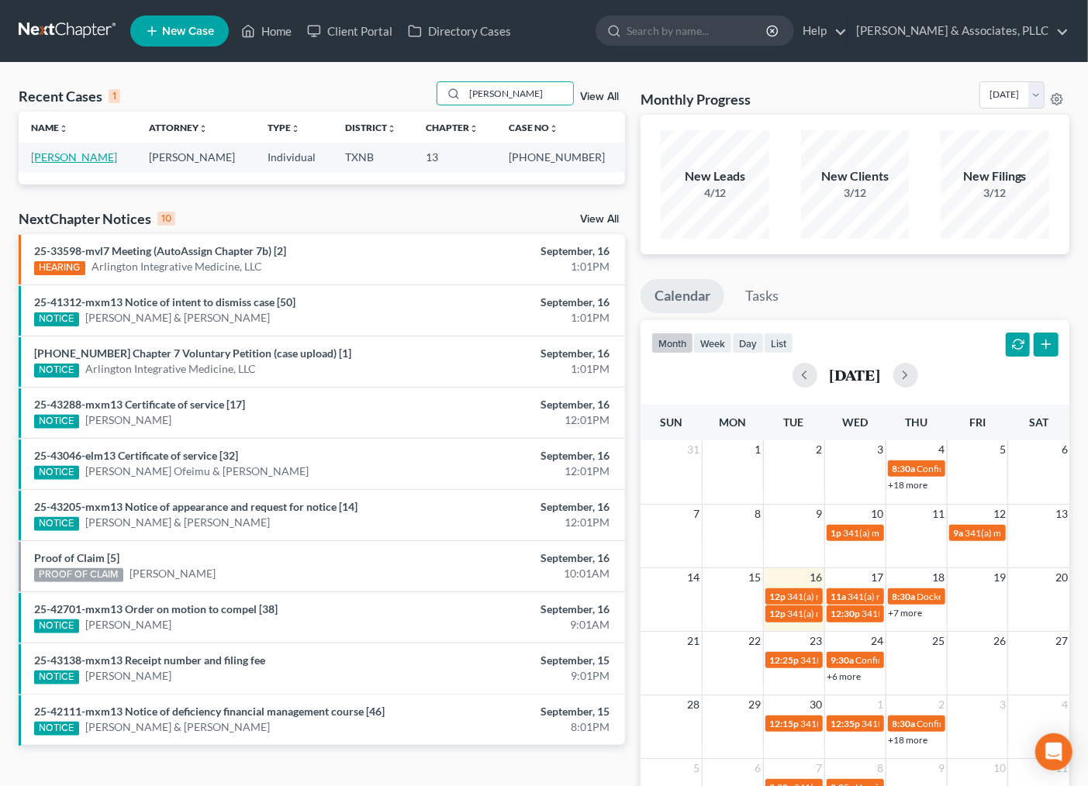
click at [73, 156] on link "[PERSON_NAME]" at bounding box center [74, 156] width 86 height 13
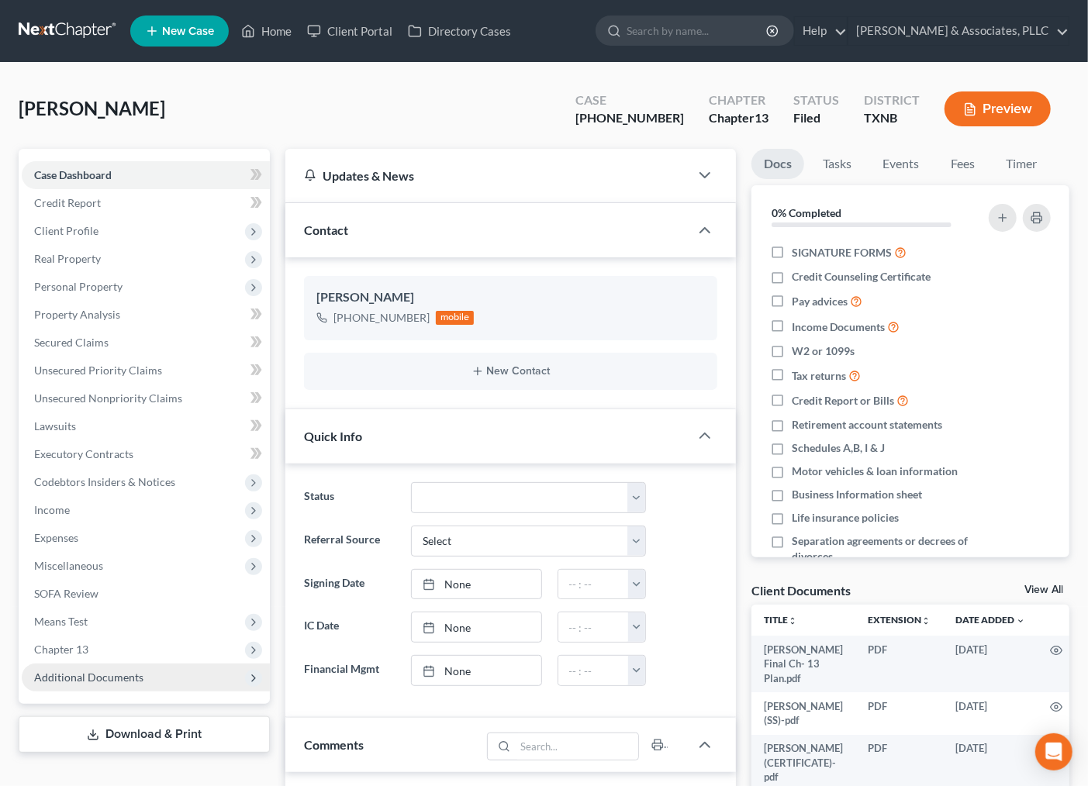
click at [117, 675] on span "Additional Documents" at bounding box center [88, 677] width 109 height 13
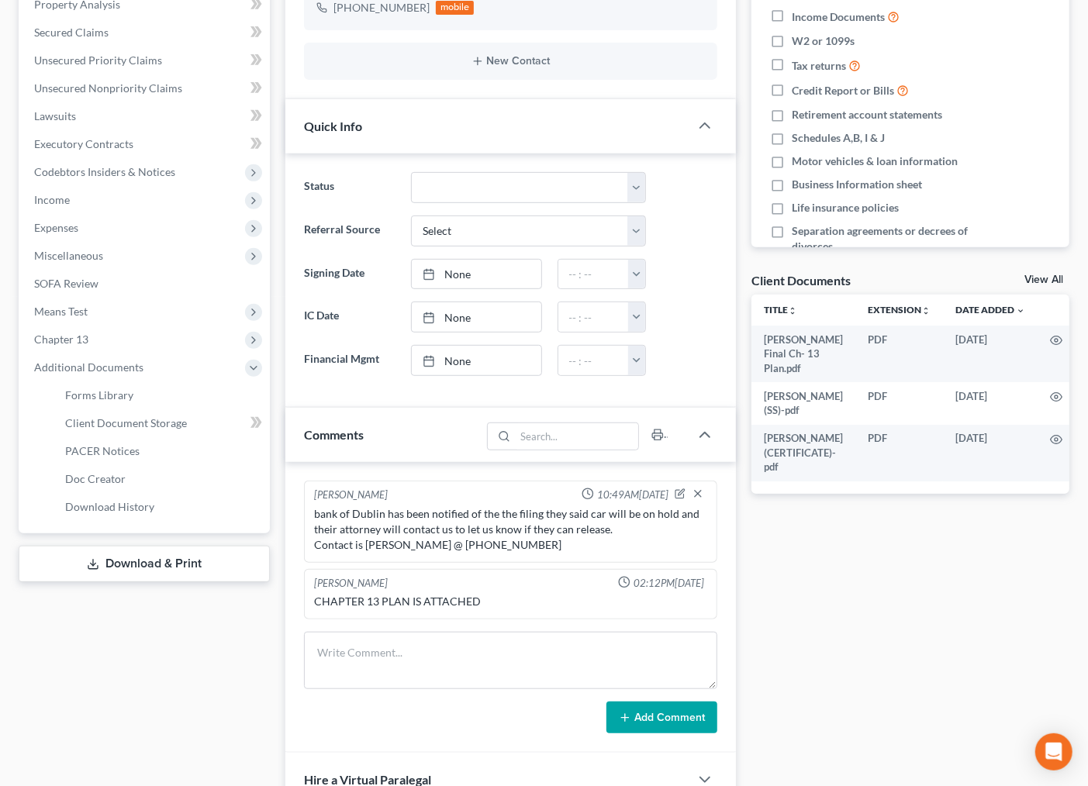
scroll to position [500, 0]
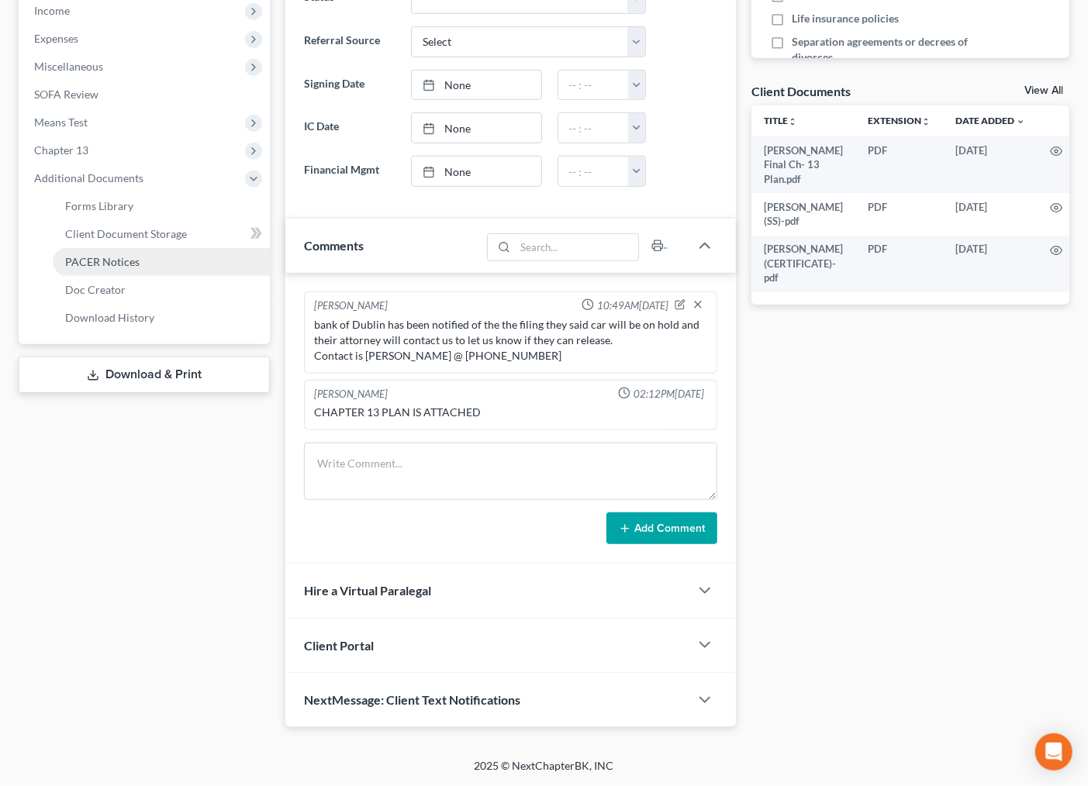
click at [102, 258] on span "PACER Notices" at bounding box center [102, 261] width 74 height 13
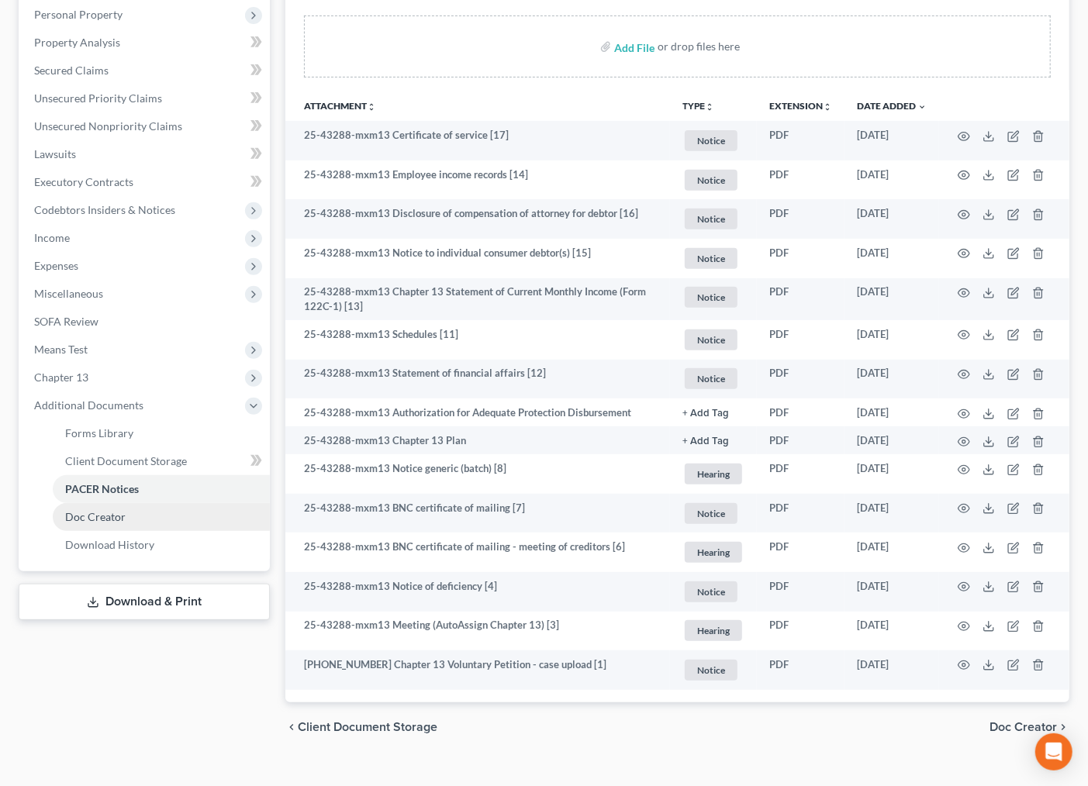
scroll to position [296, 0]
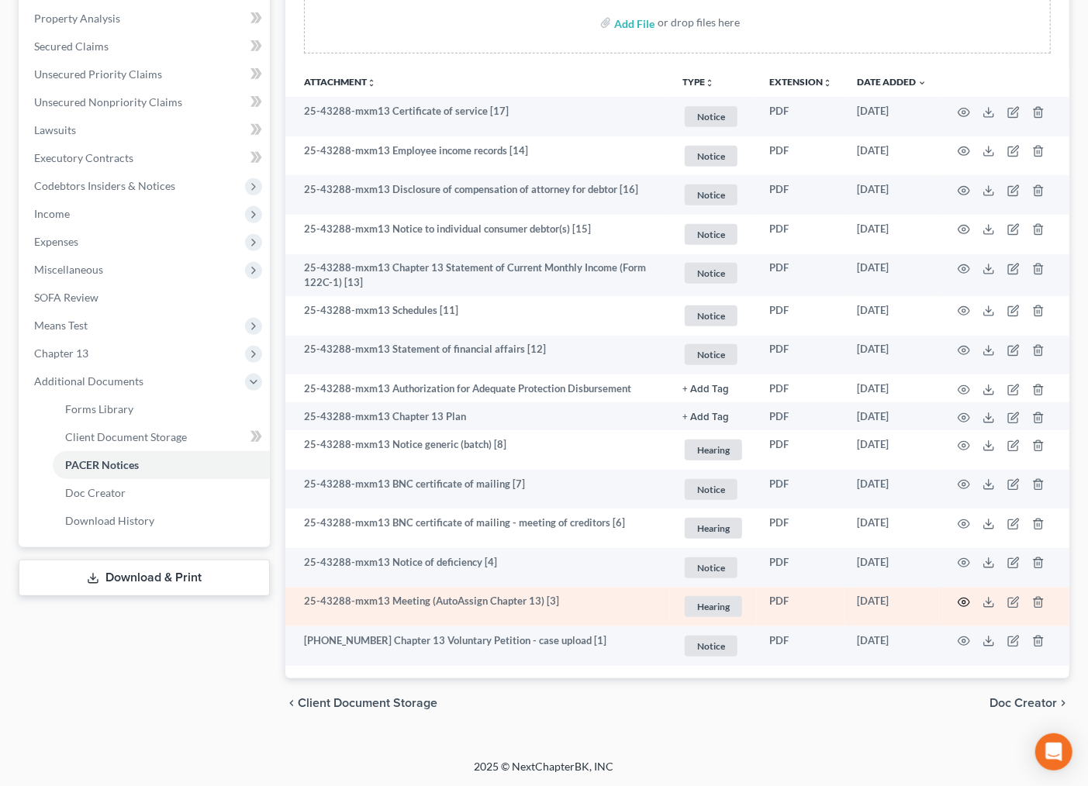
click at [962, 605] on icon "button" at bounding box center [964, 602] width 12 height 12
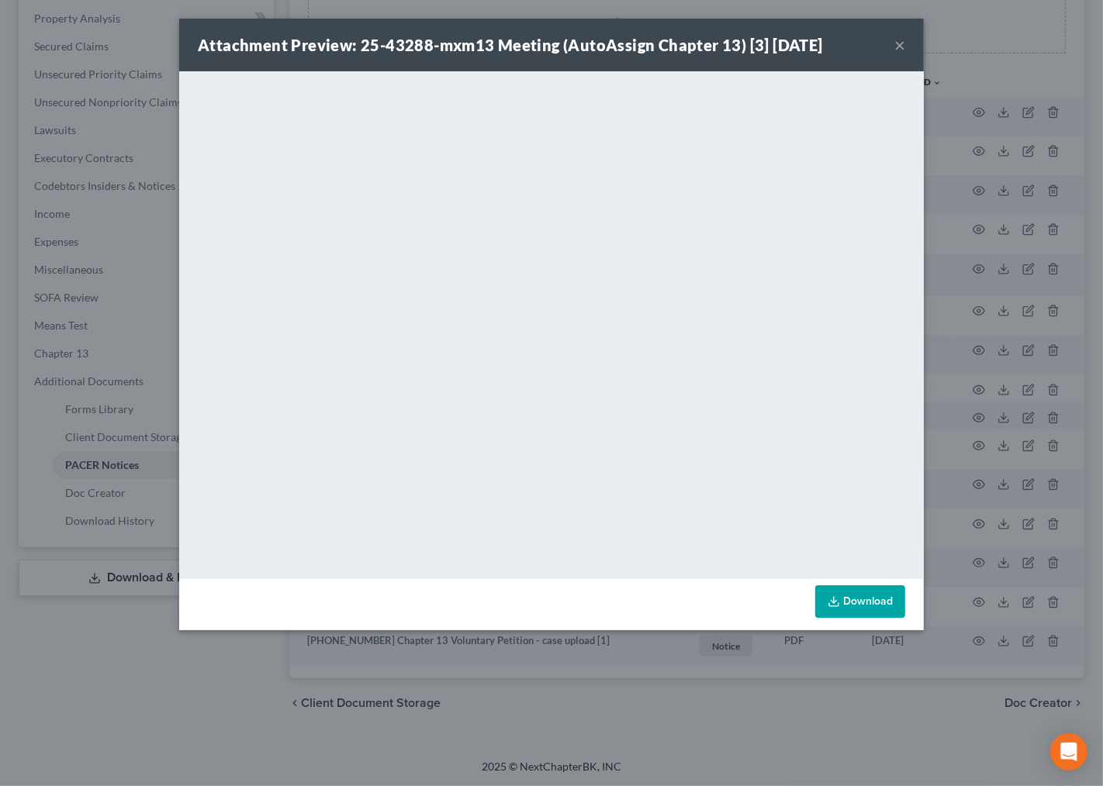
click at [893, 45] on div "Attachment Preview: 25-43288-mxm13 Meeting (AutoAssign Chapter 13) [3] 09/02/20…" at bounding box center [551, 45] width 745 height 53
click at [902, 47] on button "×" at bounding box center [899, 45] width 11 height 19
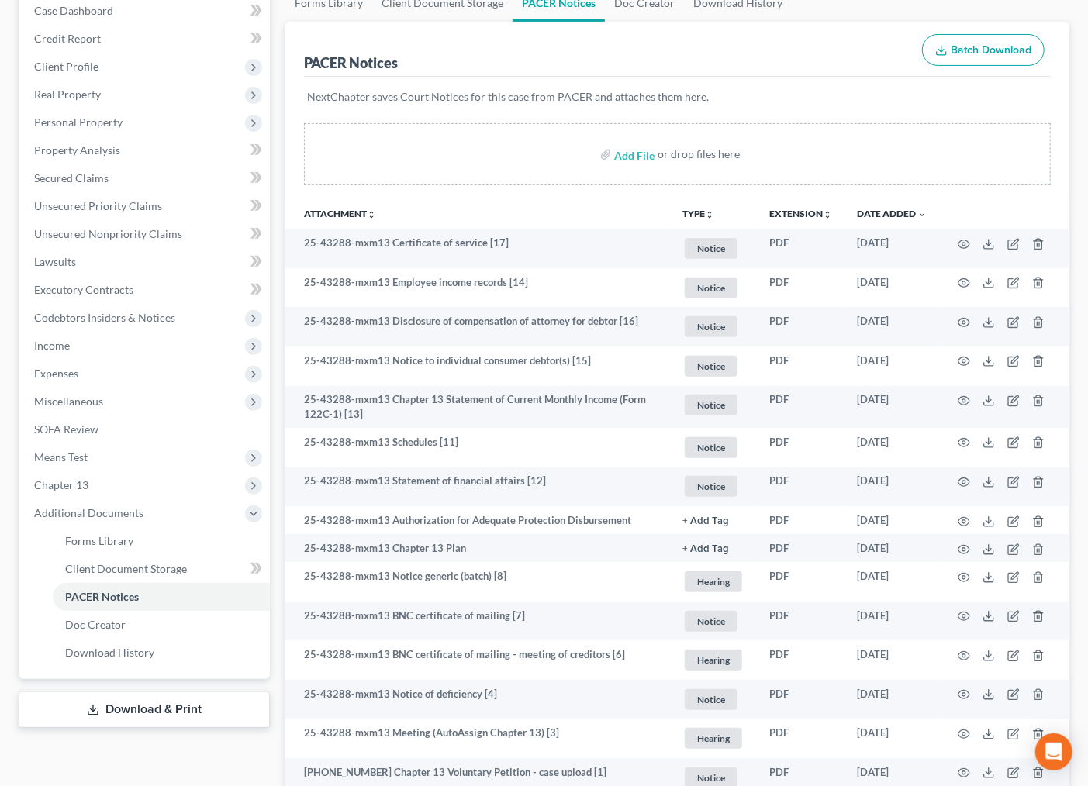
scroll to position [0, 0]
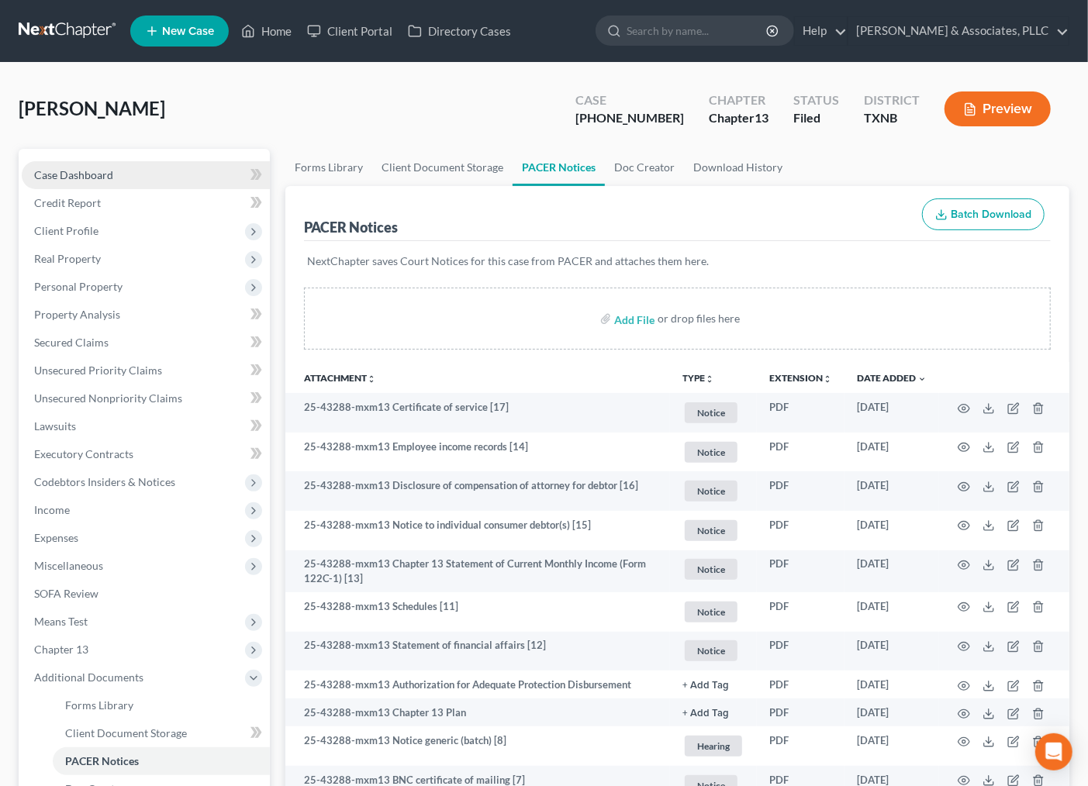
click at [29, 175] on link "Case Dashboard" at bounding box center [146, 175] width 248 height 28
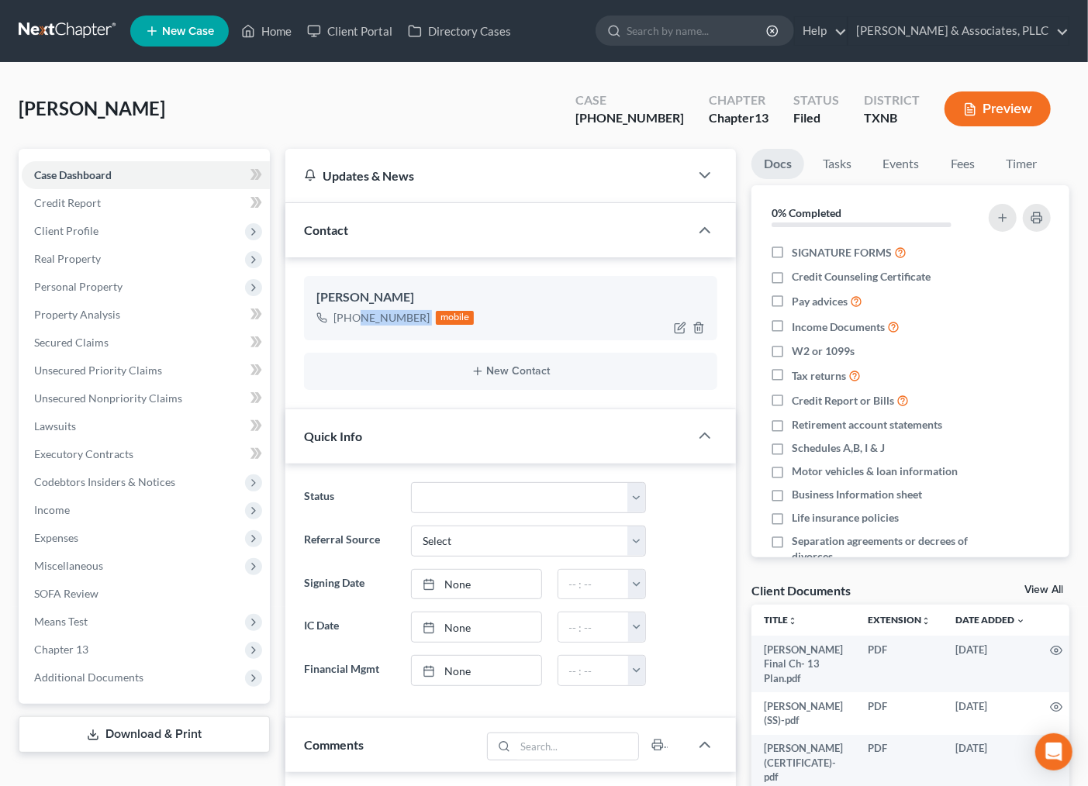
drag, startPoint x: 351, startPoint y: 316, endPoint x: 431, endPoint y: 319, distance: 79.9
click at [431, 319] on div "+1 (254) 595-1547 mobile" at bounding box center [395, 318] width 158 height 20
copy div "254) 595-1547"
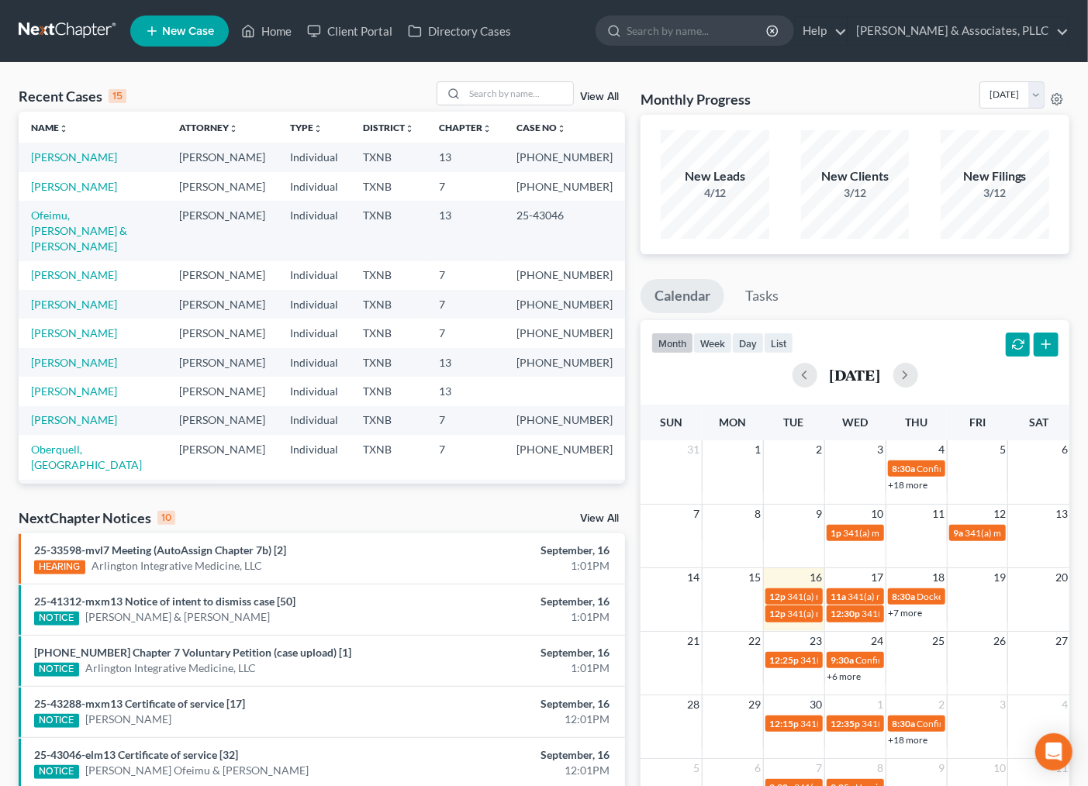
click at [195, 36] on span "New Case" at bounding box center [188, 32] width 52 height 12
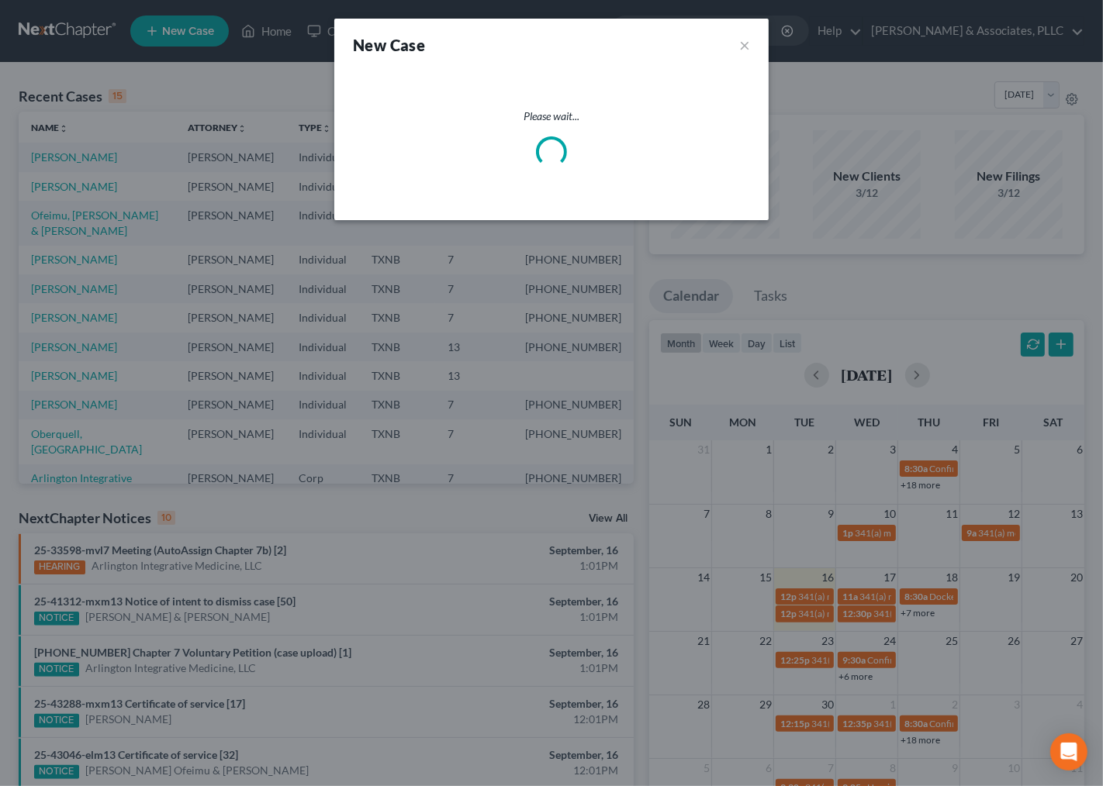
select select "78"
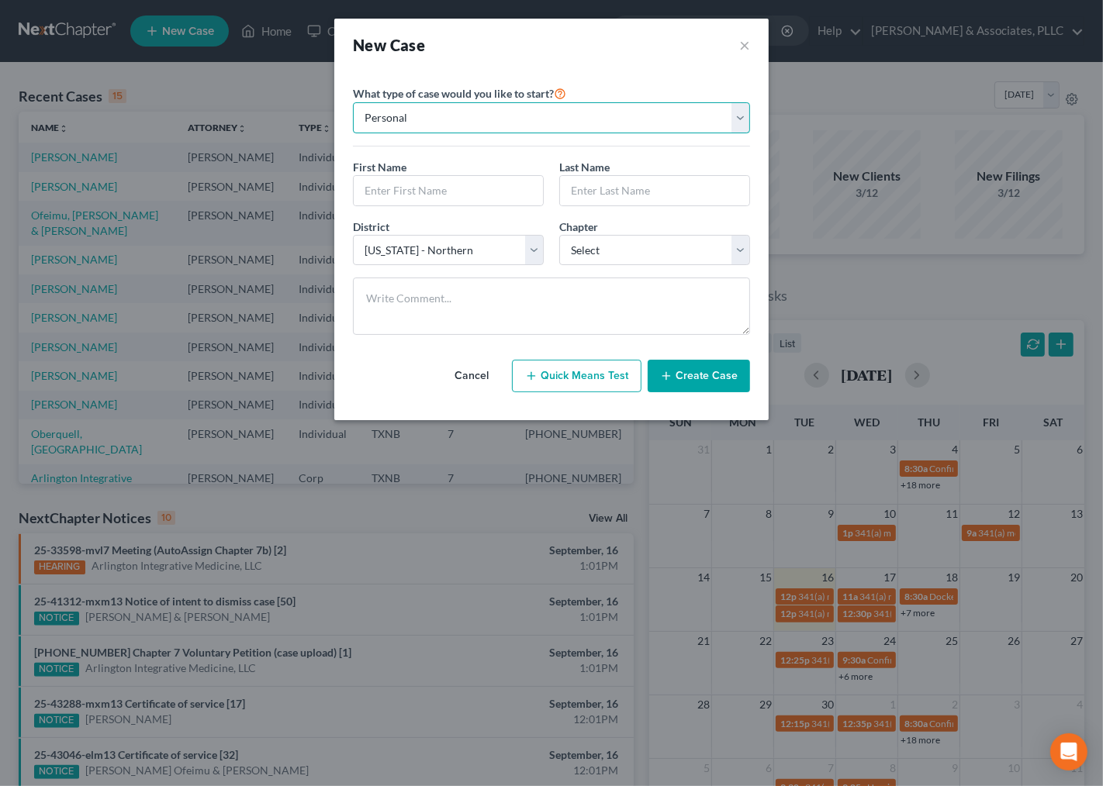
click at [428, 103] on select "Personal Business" at bounding box center [551, 117] width 397 height 31
click at [427, 103] on select "Personal Business" at bounding box center [551, 117] width 397 height 31
click at [427, 198] on input "text" at bounding box center [448, 190] width 189 height 29
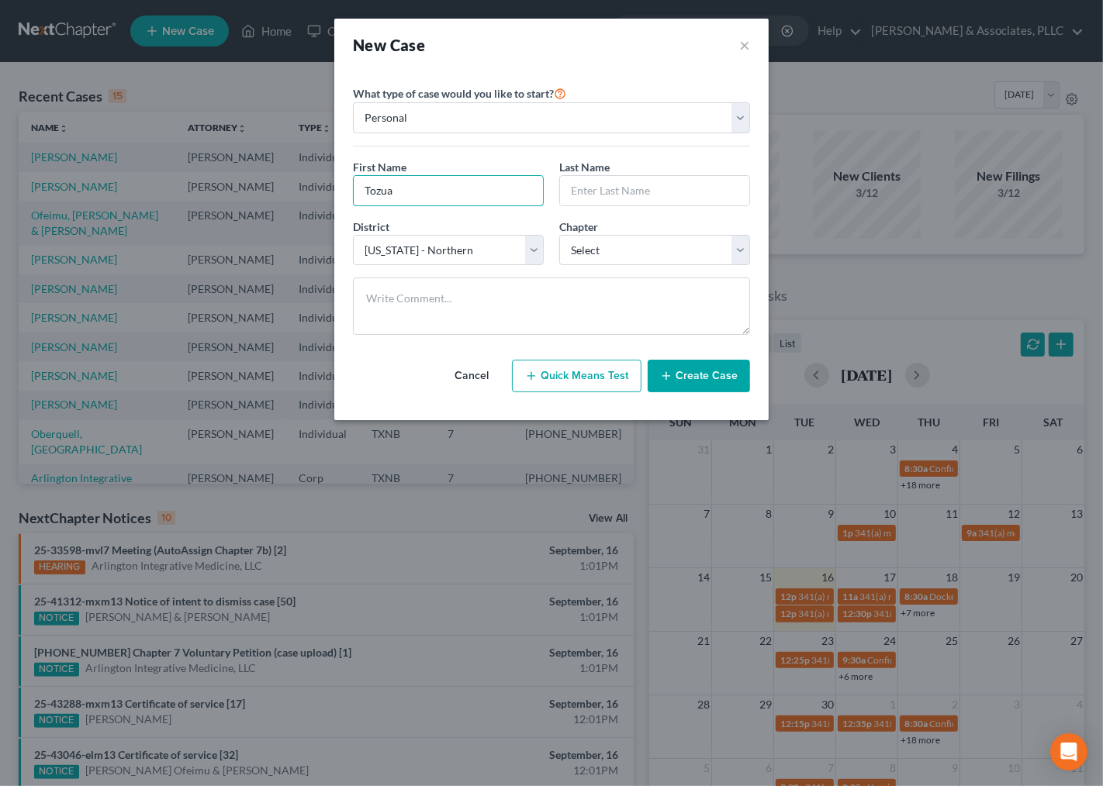
type input "Tozua"
type input "Jackson"
select select "3"
click at [715, 385] on button "Create Case" at bounding box center [699, 376] width 102 height 33
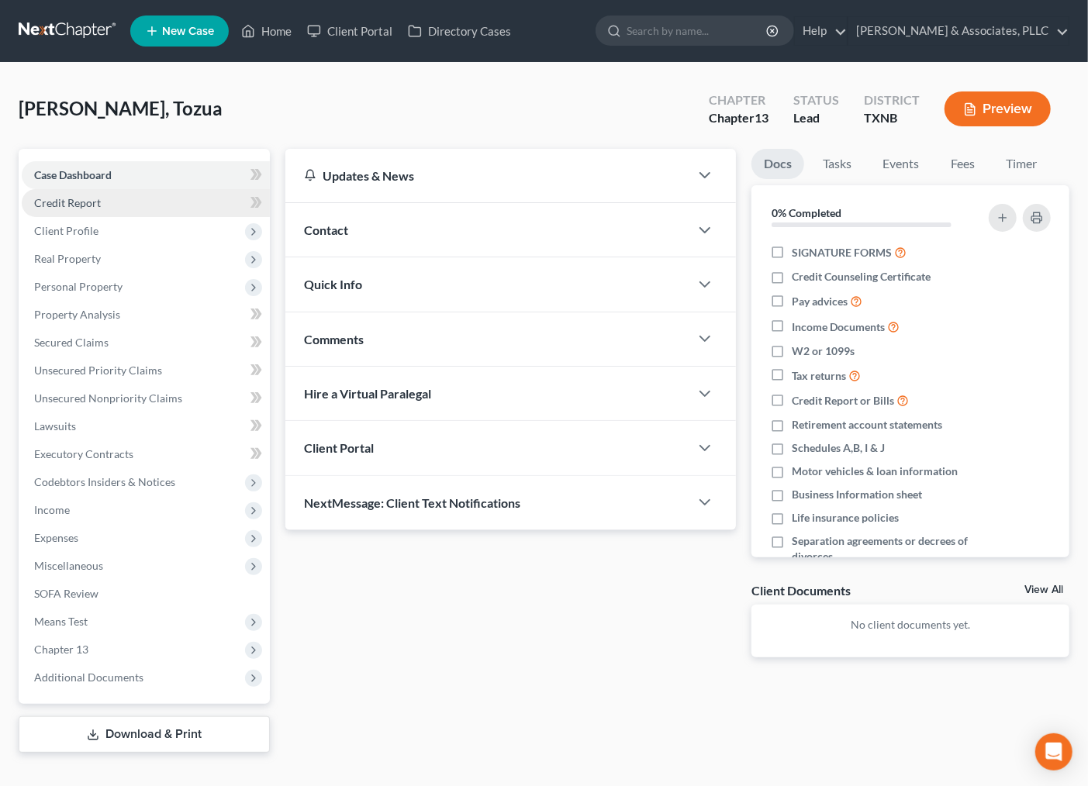
click at [97, 200] on span "Credit Report" at bounding box center [67, 202] width 67 height 13
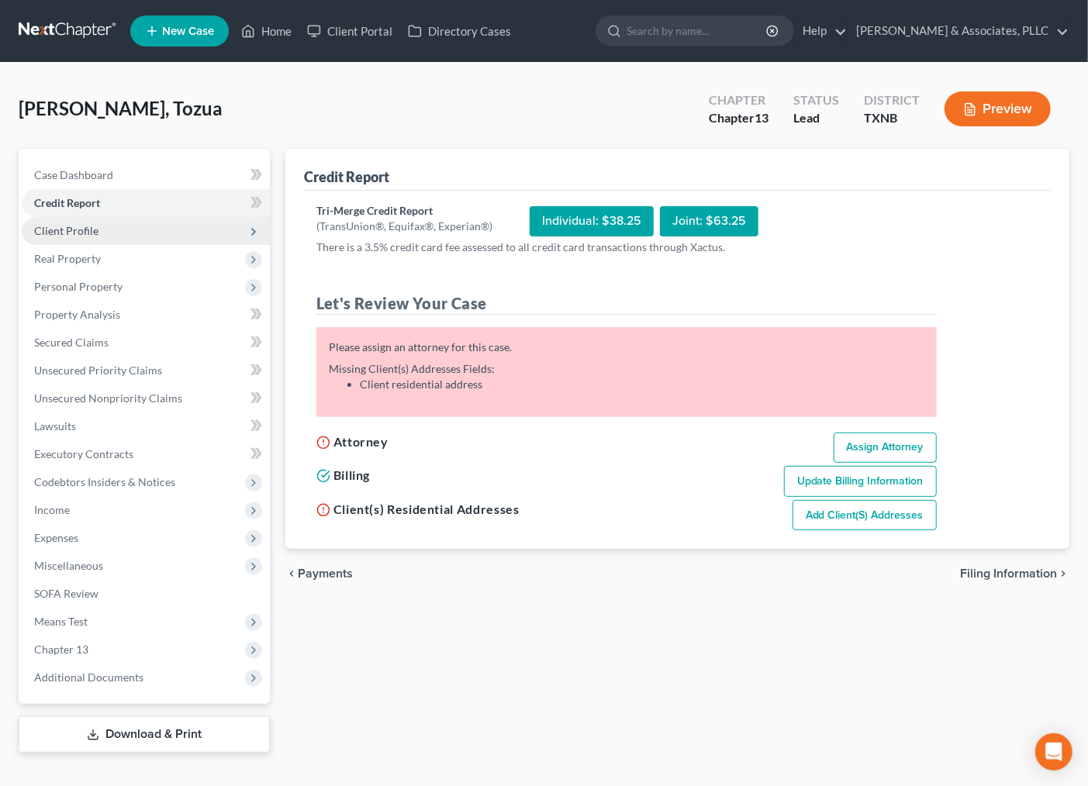
click at [98, 230] on span "Client Profile" at bounding box center [146, 231] width 248 height 28
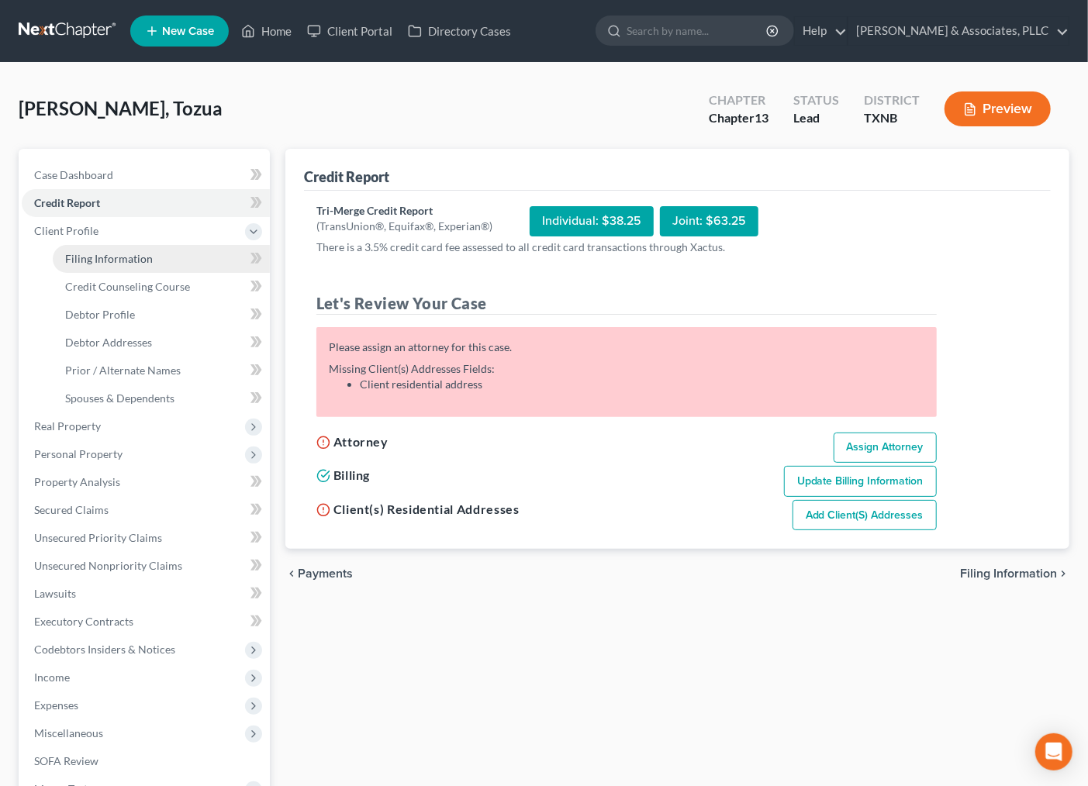
click at [110, 253] on span "Filing Information" at bounding box center [109, 258] width 88 height 13
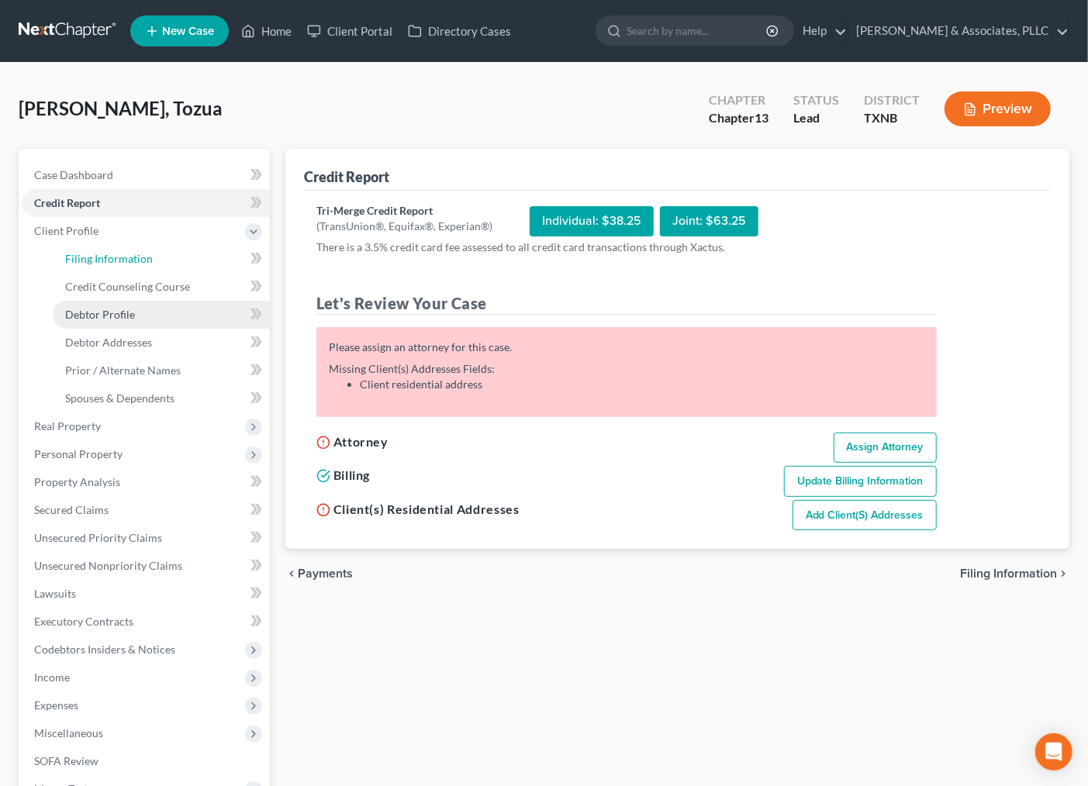
select select "1"
select select "0"
select select "3"
select select "78"
select select "45"
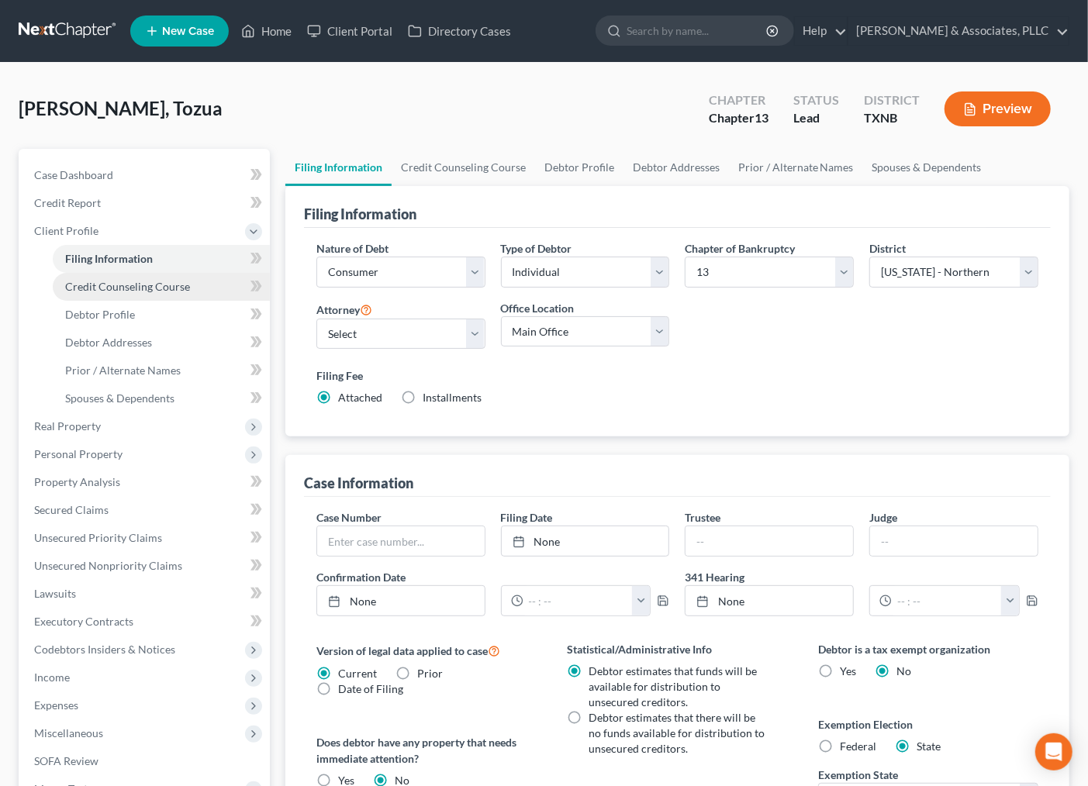
click at [110, 275] on link "Credit Counseling Course" at bounding box center [161, 287] width 217 height 28
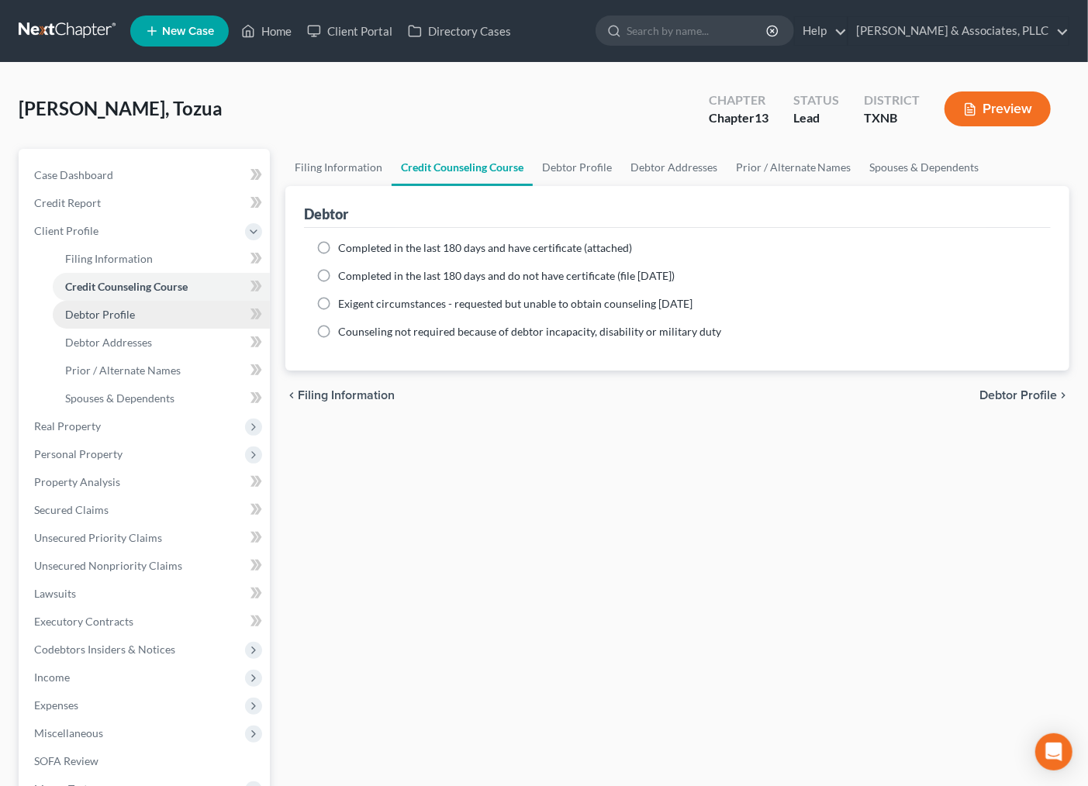
click at [109, 313] on span "Debtor Profile" at bounding box center [100, 314] width 70 height 13
select select "0"
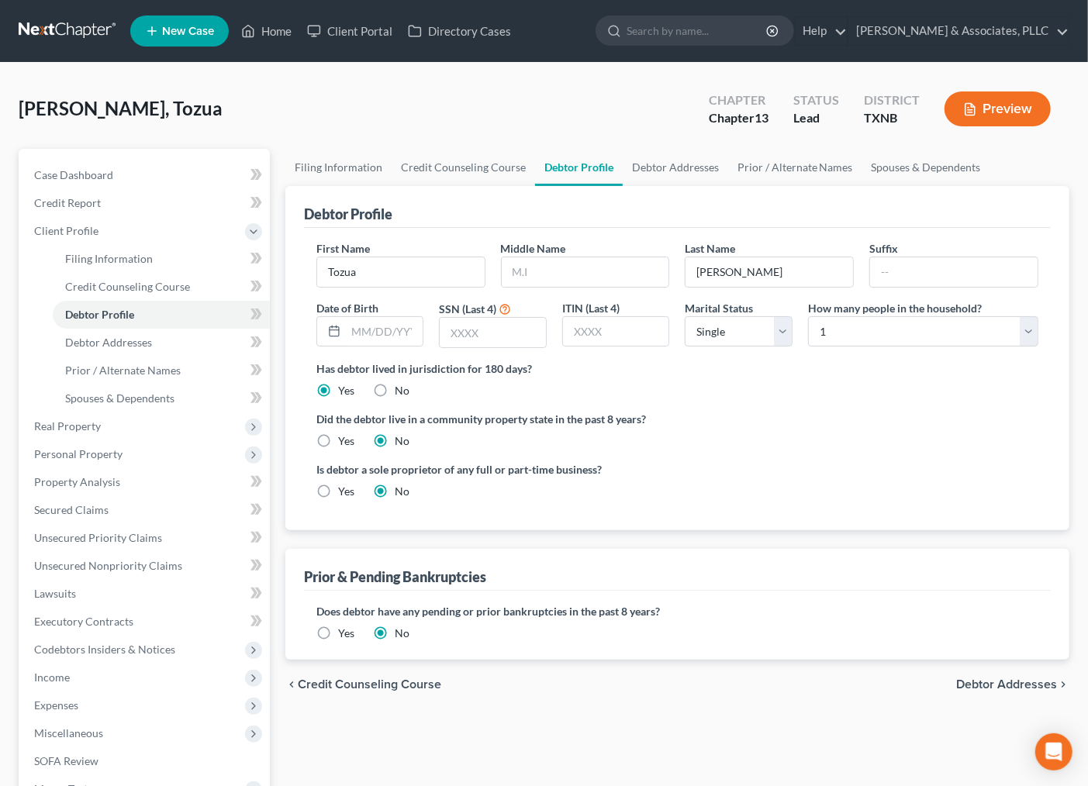
click at [786, 453] on ng-include "First Name Tozua Middle Name Last Name Jackson Suffix Date of Birth SSN (Last 4…" at bounding box center [677, 375] width 722 height 271
click at [707, 475] on div "Is debtor a sole proprietor of any full or part-time business? Yes No" at bounding box center [678, 486] width 738 height 50
click at [388, 331] on input "text" at bounding box center [385, 331] width 78 height 29
click at [470, 320] on input "text" at bounding box center [493, 332] width 106 height 29
type input "6905"
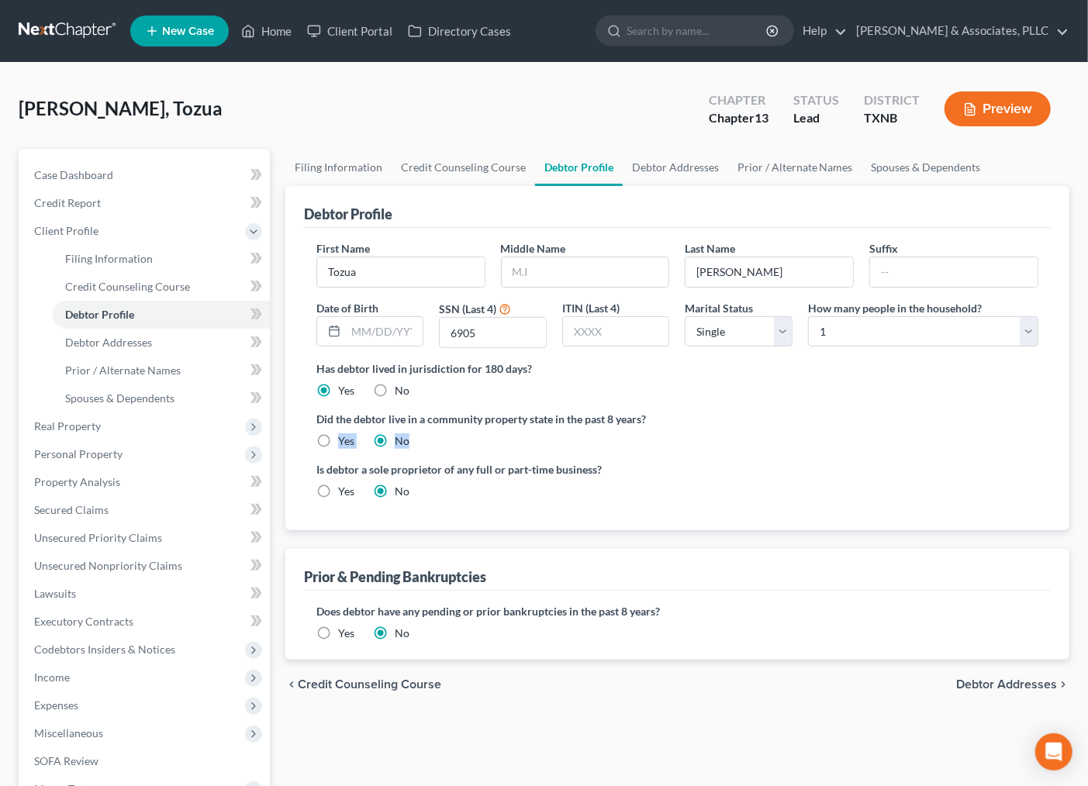
click at [665, 428] on div "Did the debtor live in a community property state in the past 8 years? Yes No" at bounding box center [677, 430] width 722 height 38
click at [396, 527] on div "First Name Tozua Middle Name Last Name Jackson Suffix Date of Birth SSN (Last 4…" at bounding box center [677, 379] width 747 height 302
click at [120, 282] on span "Credit Counseling Course" at bounding box center [127, 286] width 125 height 13
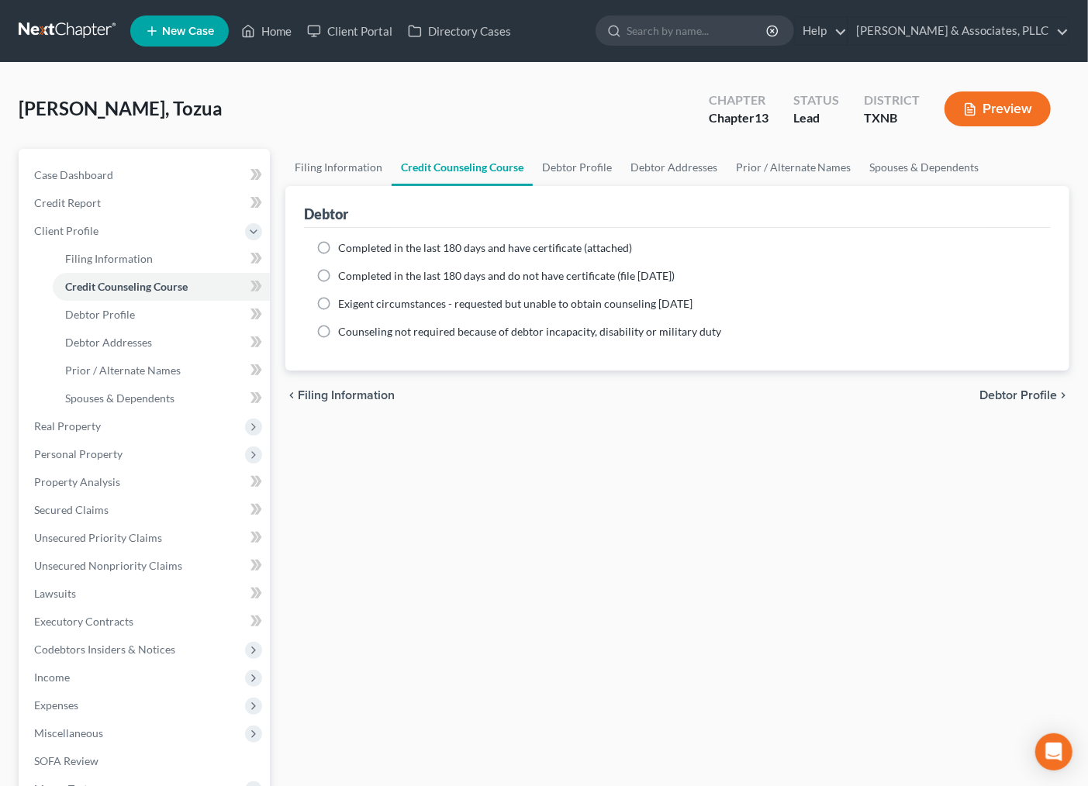
click at [338, 245] on label "Completed in the last 180 days and have certificate (attached)" at bounding box center [485, 248] width 294 height 16
click at [344, 245] on input "Completed in the last 180 days and have certificate (attached)" at bounding box center [349, 245] width 10 height 10
radio input "true"
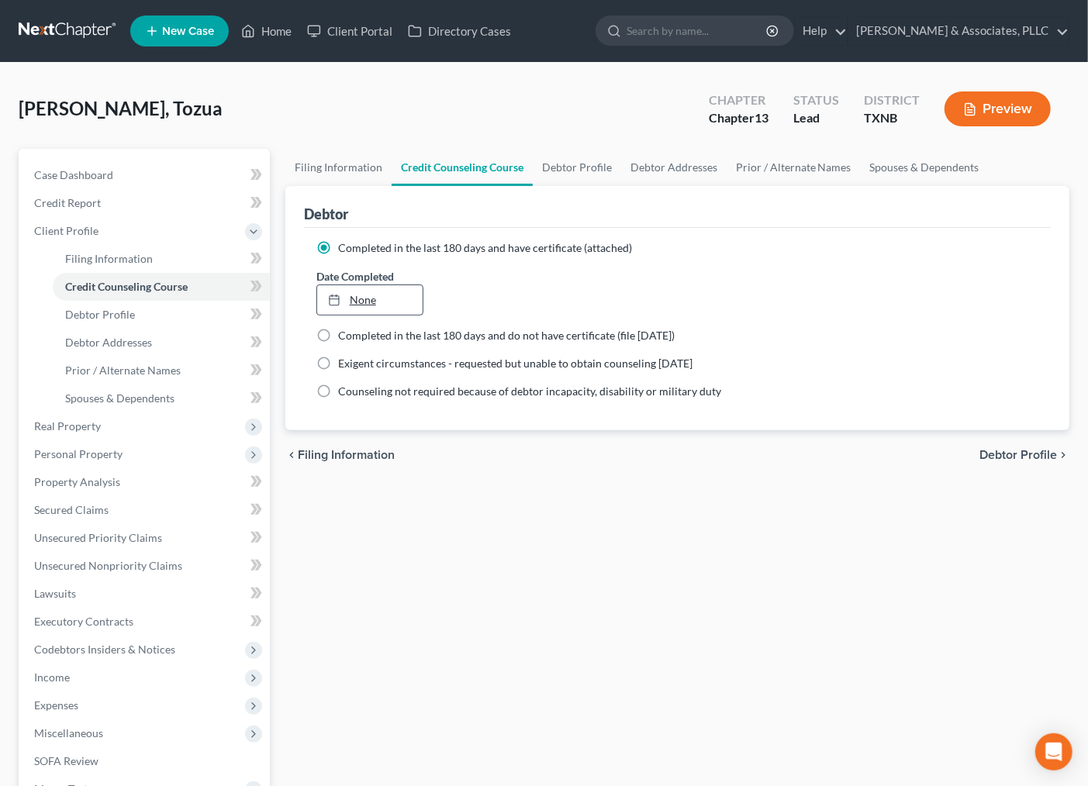
click at [337, 296] on icon at bounding box center [334, 300] width 12 height 12
type input "9/16/2025"
click at [541, 500] on div "Filing Information Credit Counseling Course Debtor Profile Debtor Addresses Pri…" at bounding box center [678, 535] width 800 height 772
click at [120, 261] on span "Filing Information" at bounding box center [109, 258] width 88 height 13
select select "1"
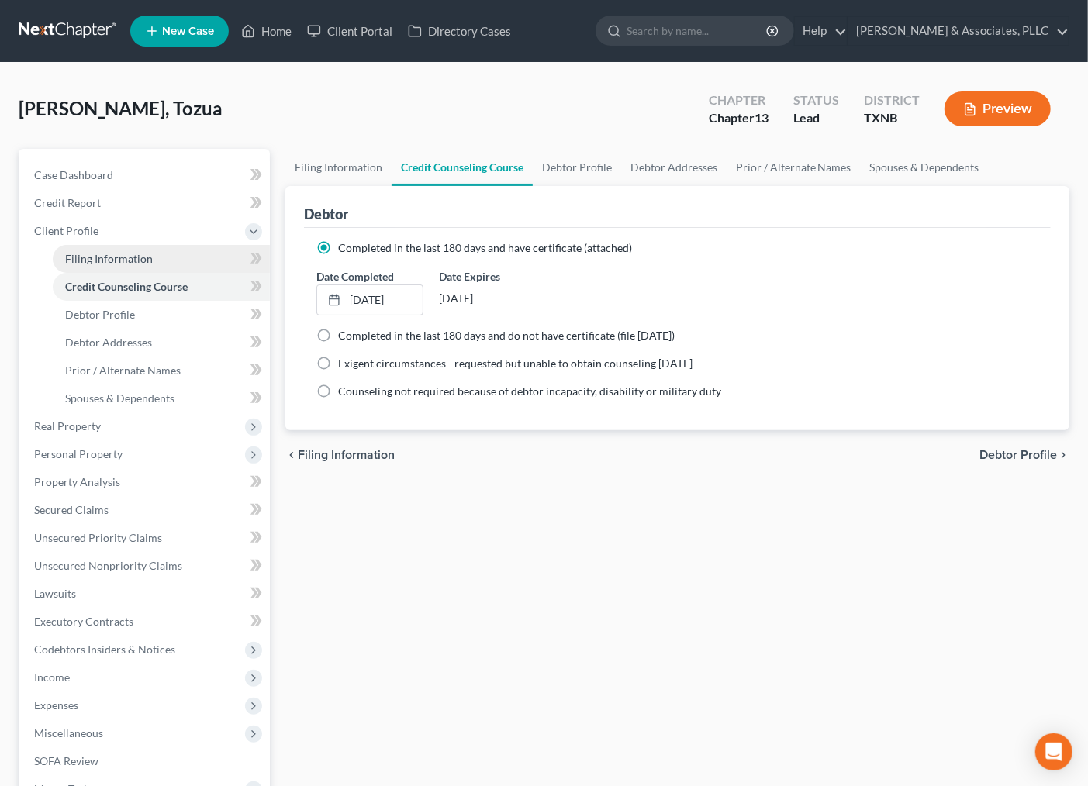
select select "0"
select select "3"
select select "78"
select select "45"
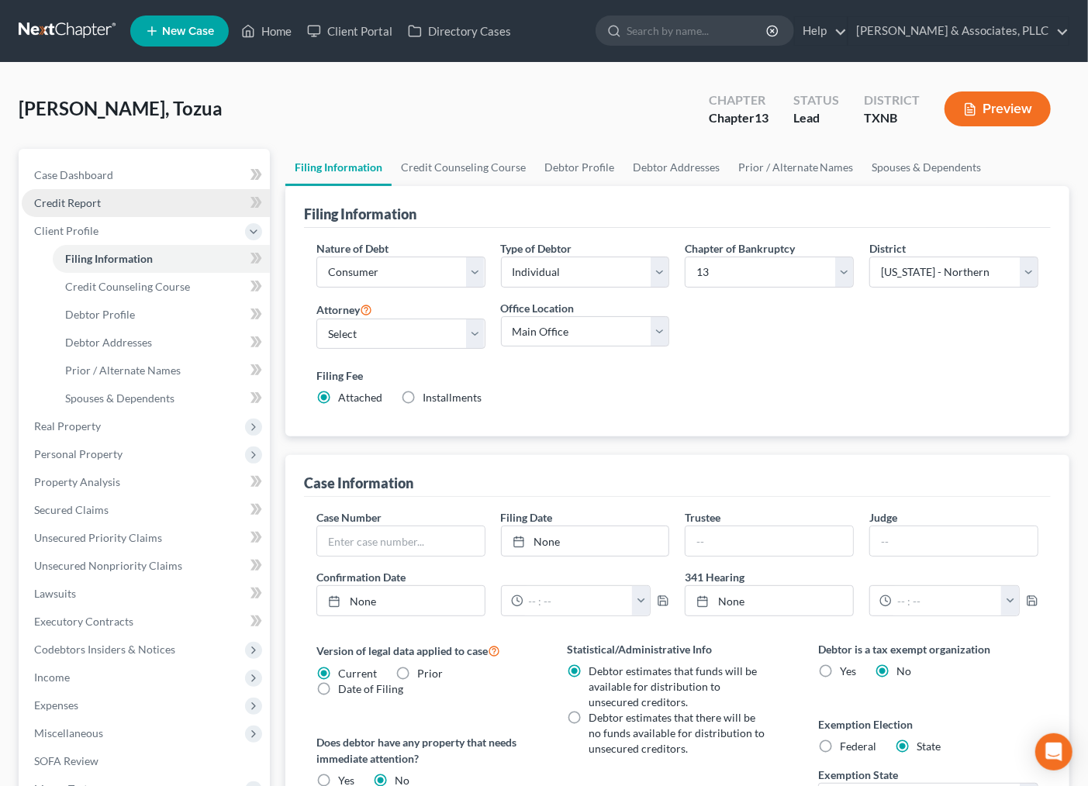
click at [120, 199] on link "Credit Report" at bounding box center [146, 203] width 248 height 28
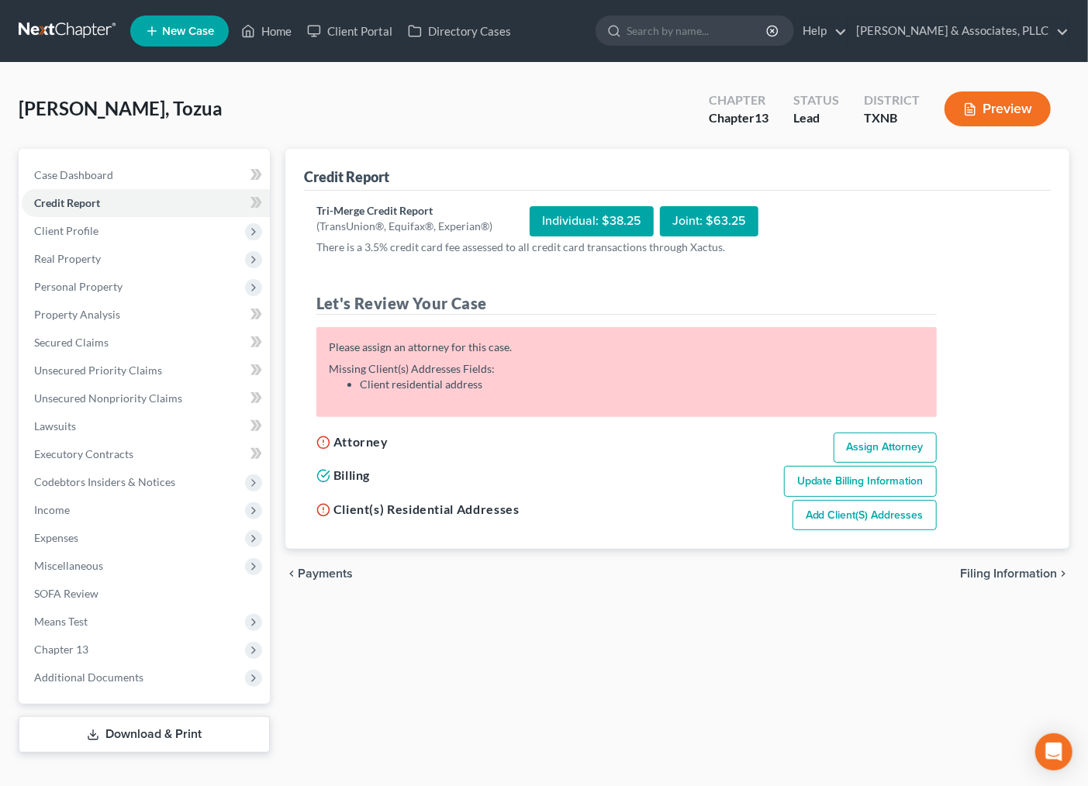
click at [859, 444] on link "Assign Attorney" at bounding box center [885, 448] width 103 height 31
select select "1"
select select "0"
select select "3"
select select "78"
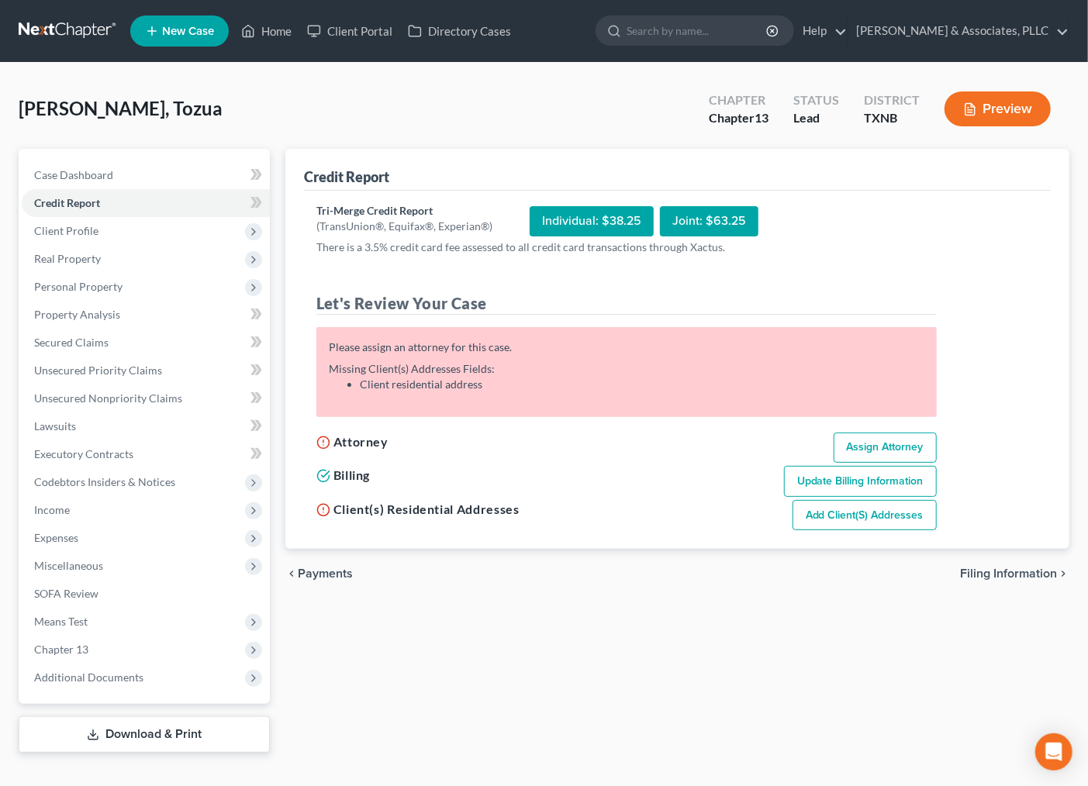
select select "45"
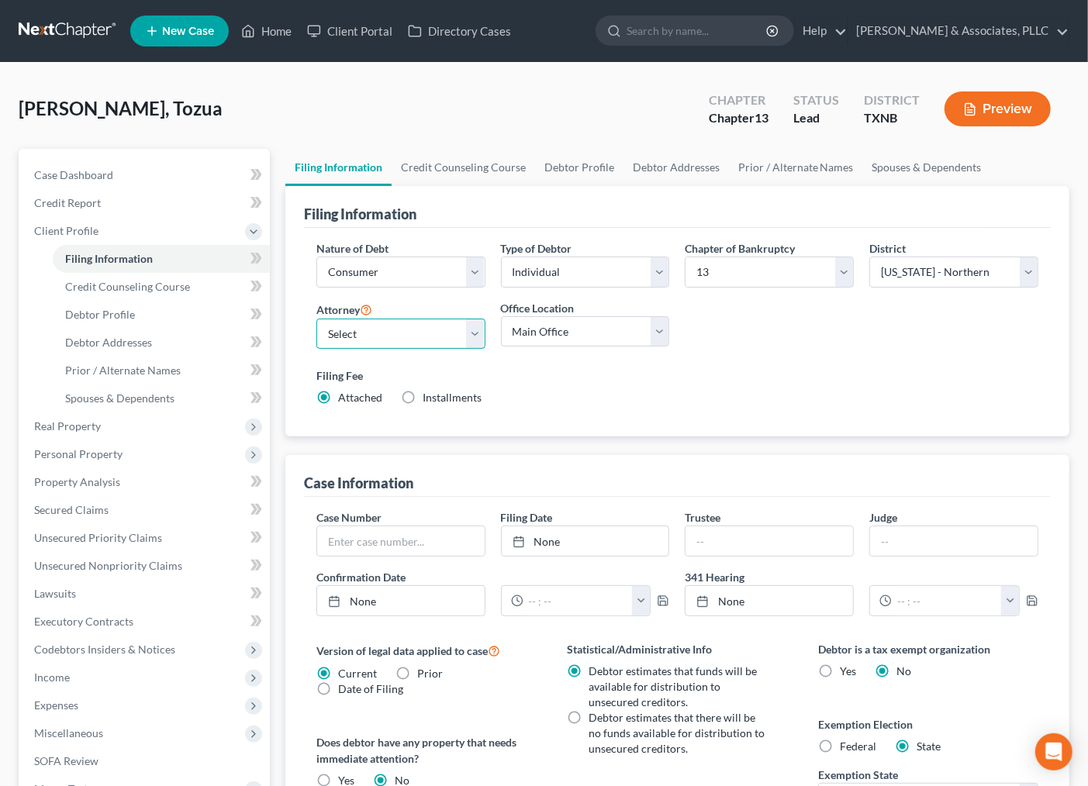
click at [404, 323] on select "Select Andrew Nichols - TXNB Andrew Nichols - TXEB Andrew Nichols - TXNB" at bounding box center [400, 334] width 169 height 31
select select "0"
click at [316, 319] on select "Select Andrew Nichols - TXNB Andrew Nichols - TXEB Andrew Nichols - TXNB" at bounding box center [400, 334] width 169 height 31
click at [388, 340] on select "Select Andrew Nichols - TXNB Andrew Nichols - TXEB Andrew Nichols - TXNB" at bounding box center [400, 334] width 169 height 31
click at [316, 319] on select "Select Andrew Nichols - TXNB Andrew Nichols - TXEB Andrew Nichols - TXNB" at bounding box center [400, 334] width 169 height 31
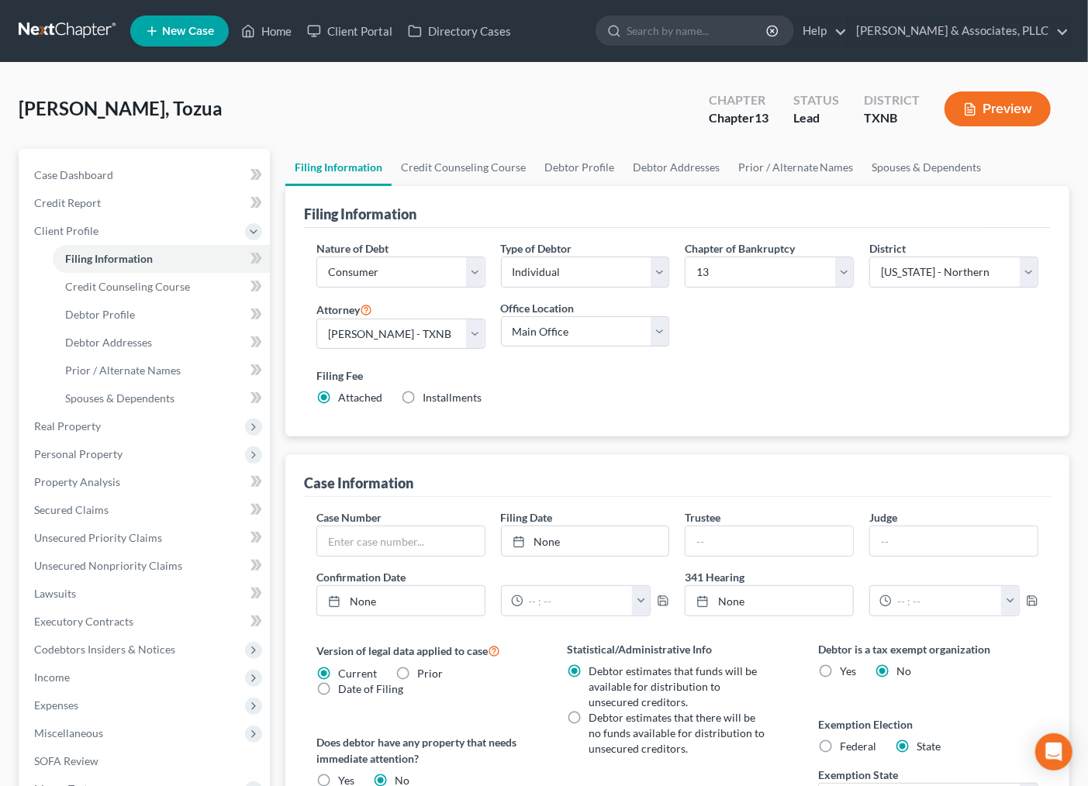
click at [599, 409] on div "Filing Fee Attached Installments Installments" at bounding box center [678, 389] width 738 height 57
click at [592, 327] on select "Main Office Michael Wiss & Associates" at bounding box center [585, 331] width 169 height 31
click at [501, 316] on select "Main Office Michael Wiss & Associates" at bounding box center [585, 331] width 169 height 31
click at [485, 433] on div "Nature of Debt Select Business Consumer Other Nature of Business Select Clearin…" at bounding box center [677, 332] width 747 height 209
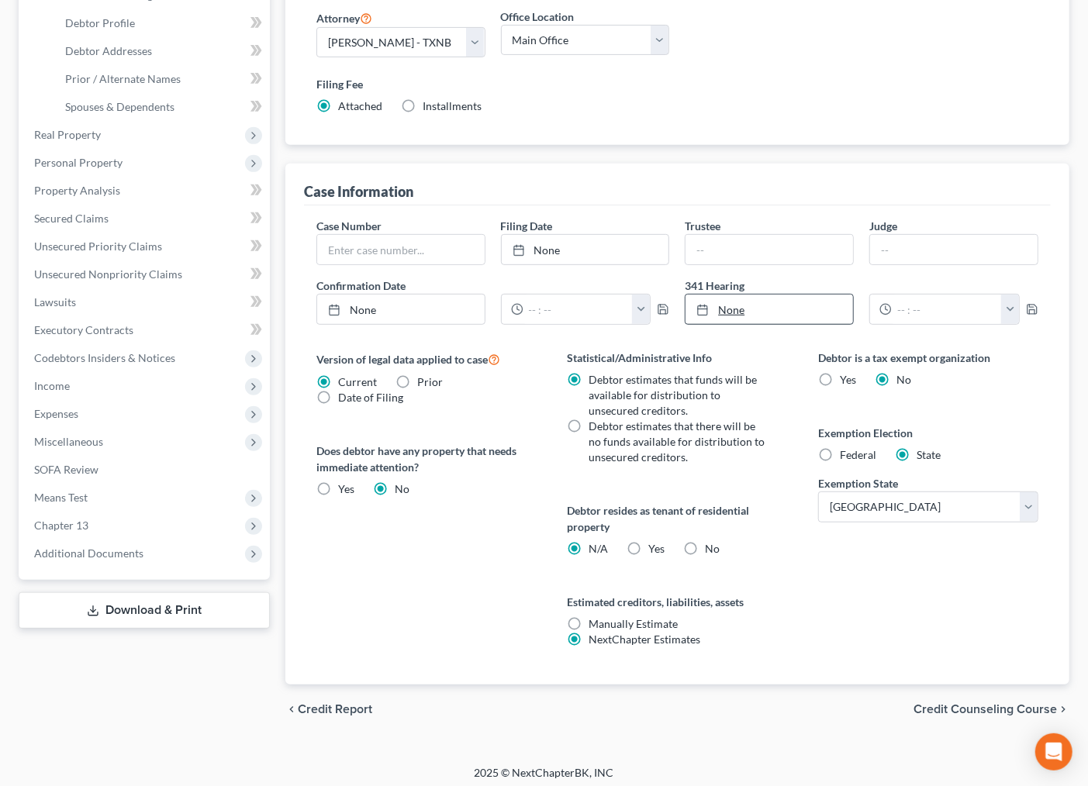
scroll to position [298, 0]
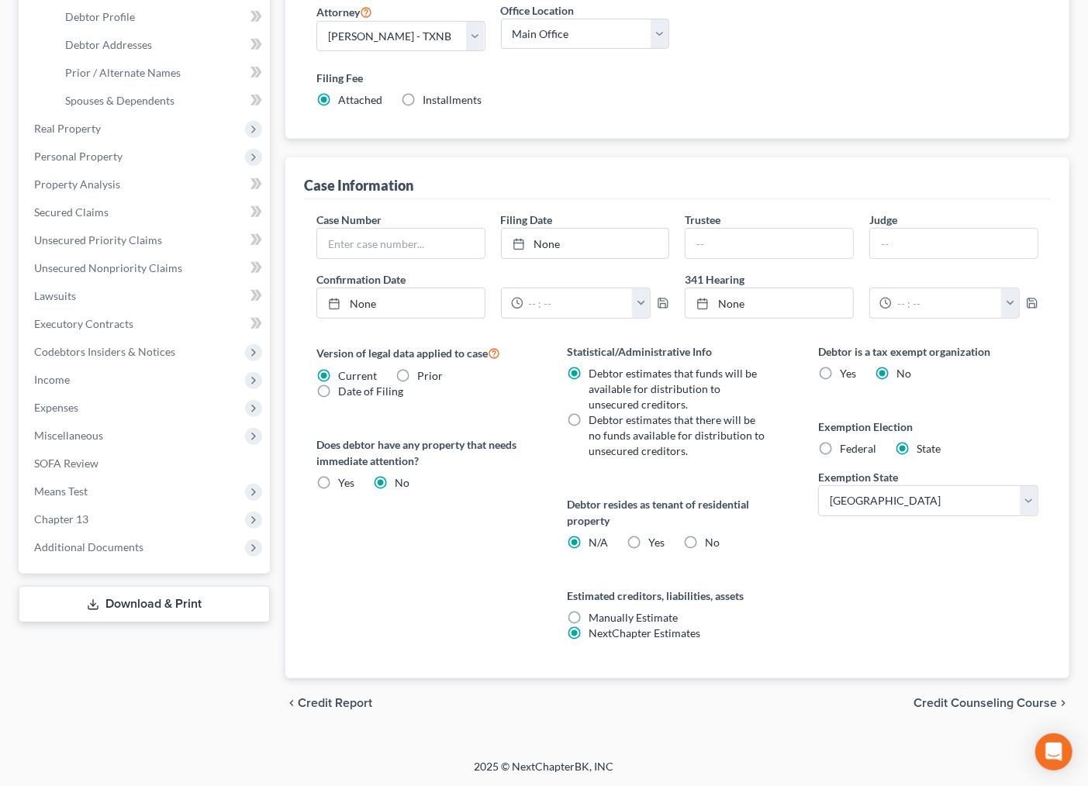
click at [963, 697] on span "Credit Counseling Course" at bounding box center [985, 703] width 143 height 12
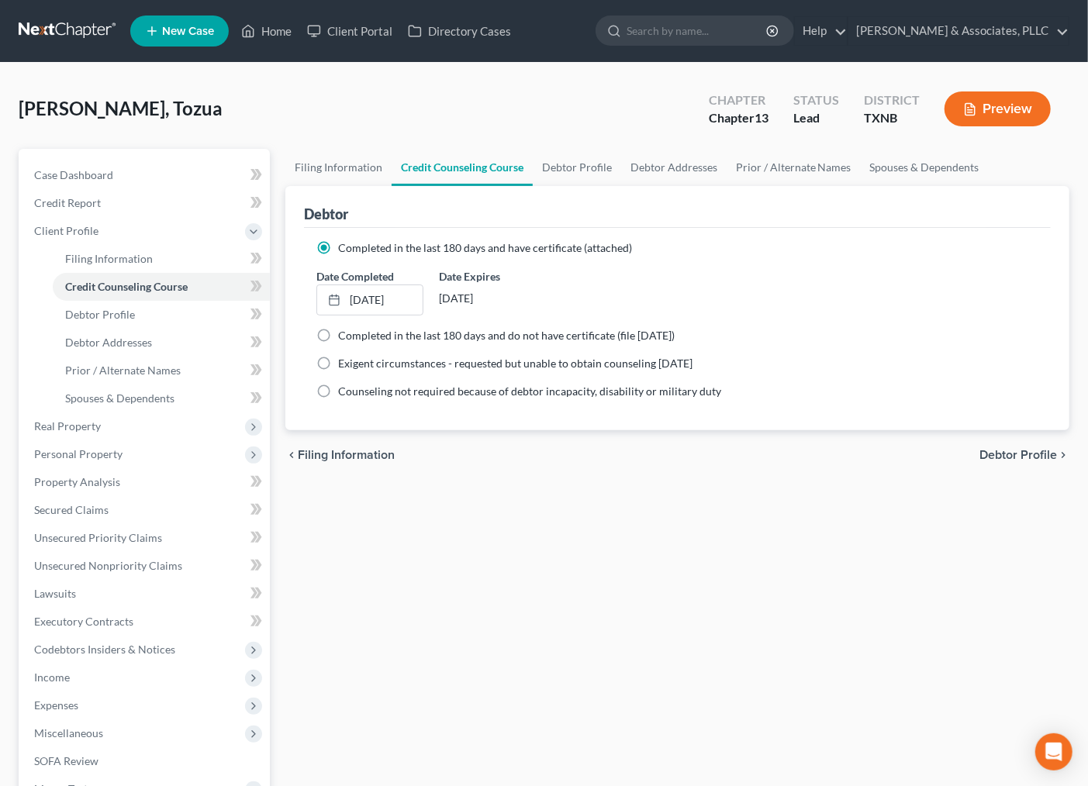
click at [991, 454] on span "Debtor Profile" at bounding box center [1019, 455] width 78 height 12
select select "0"
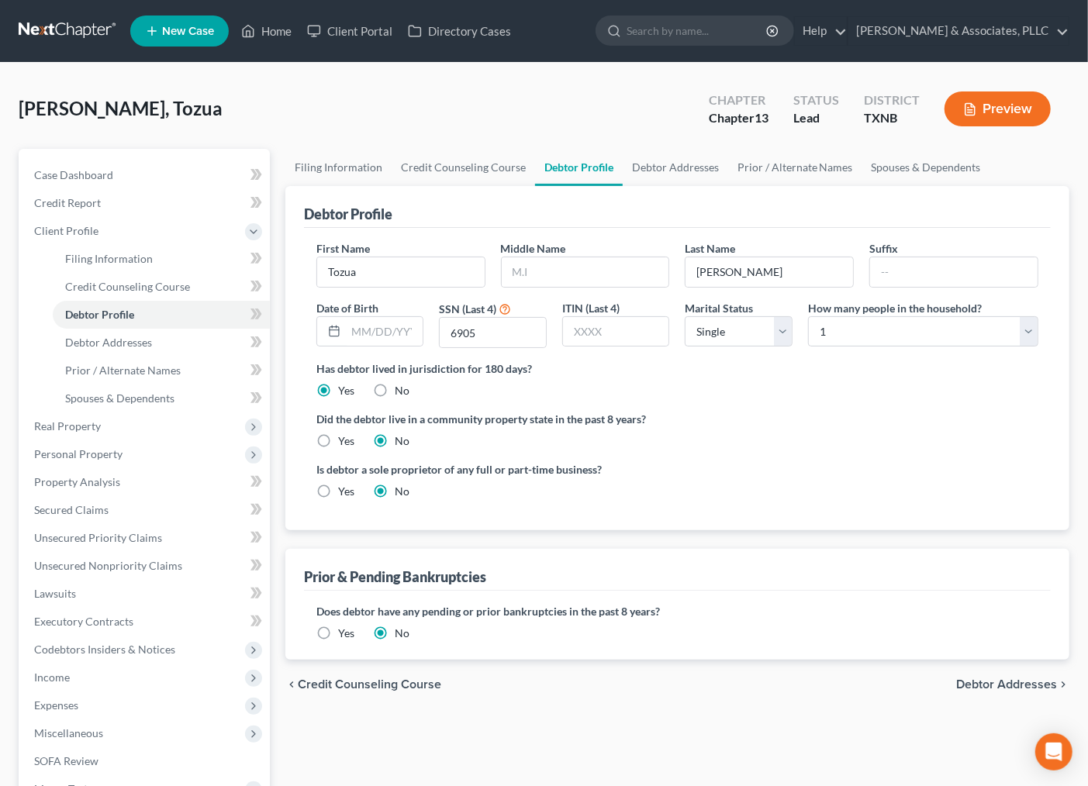
click at [967, 686] on span "Debtor Addresses" at bounding box center [1006, 685] width 101 height 12
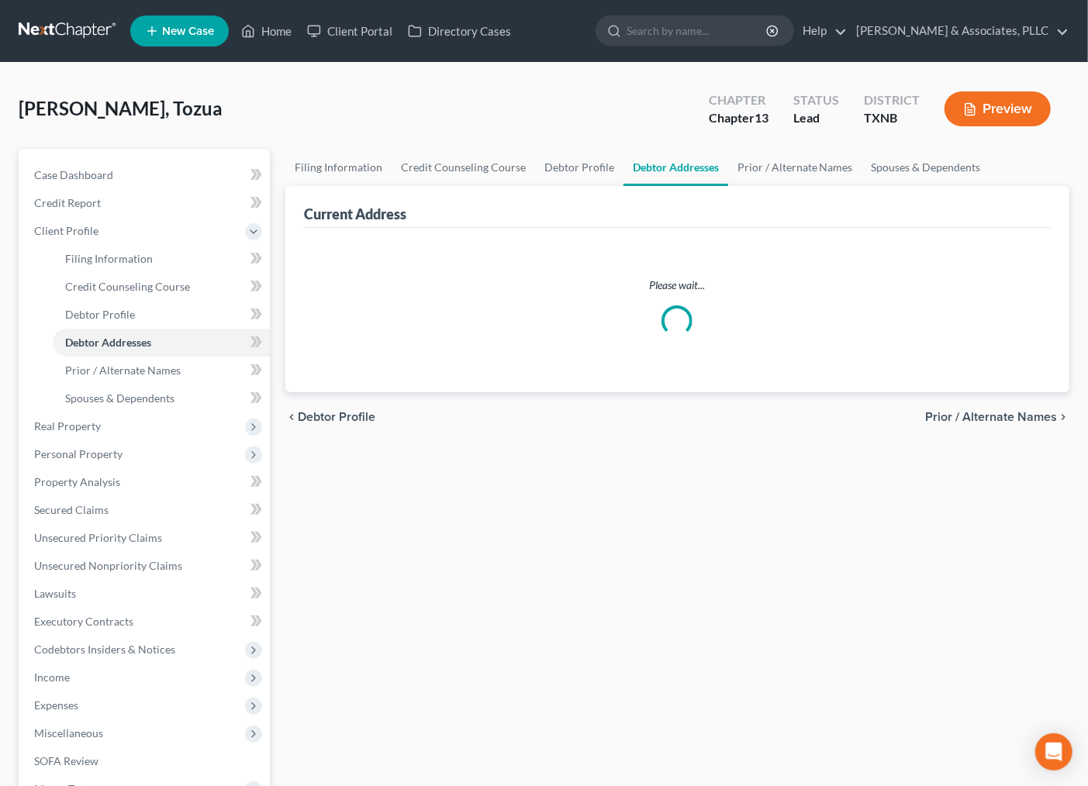
select select "0"
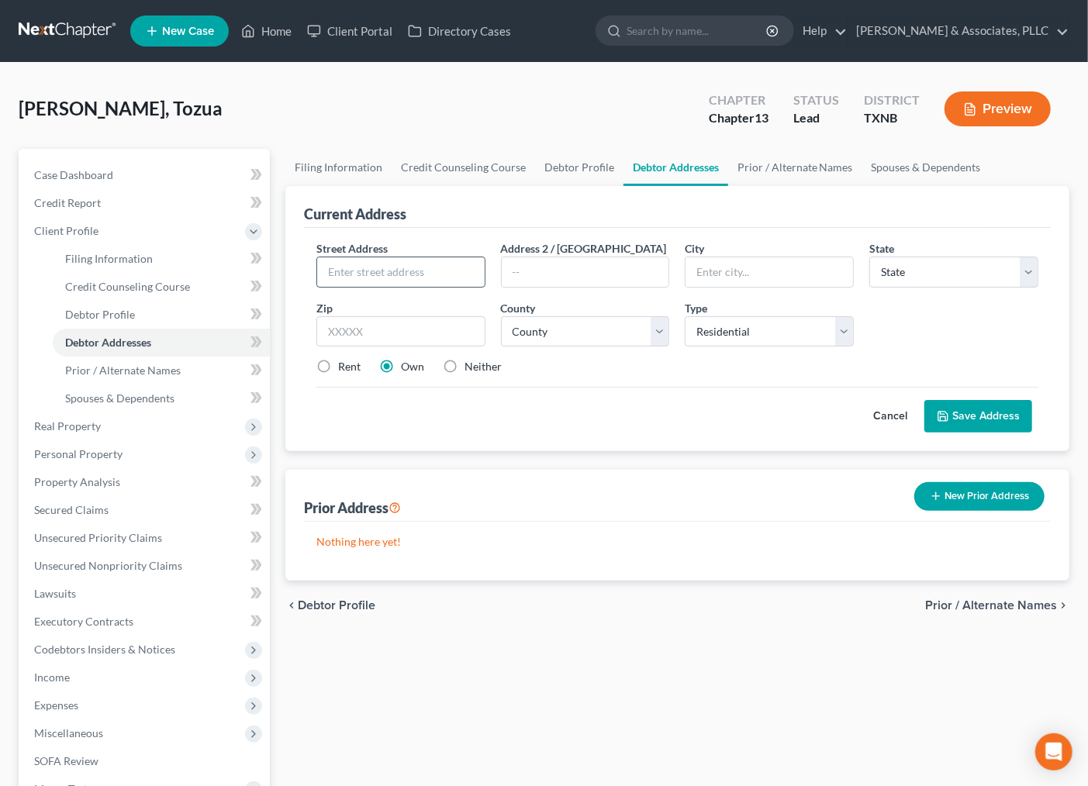
click at [413, 276] on input "text" at bounding box center [401, 272] width 168 height 29
type input "1175 State Hwy 161"
type input "Apt.300"
type input "75051"
click at [603, 329] on select "County" at bounding box center [585, 331] width 169 height 31
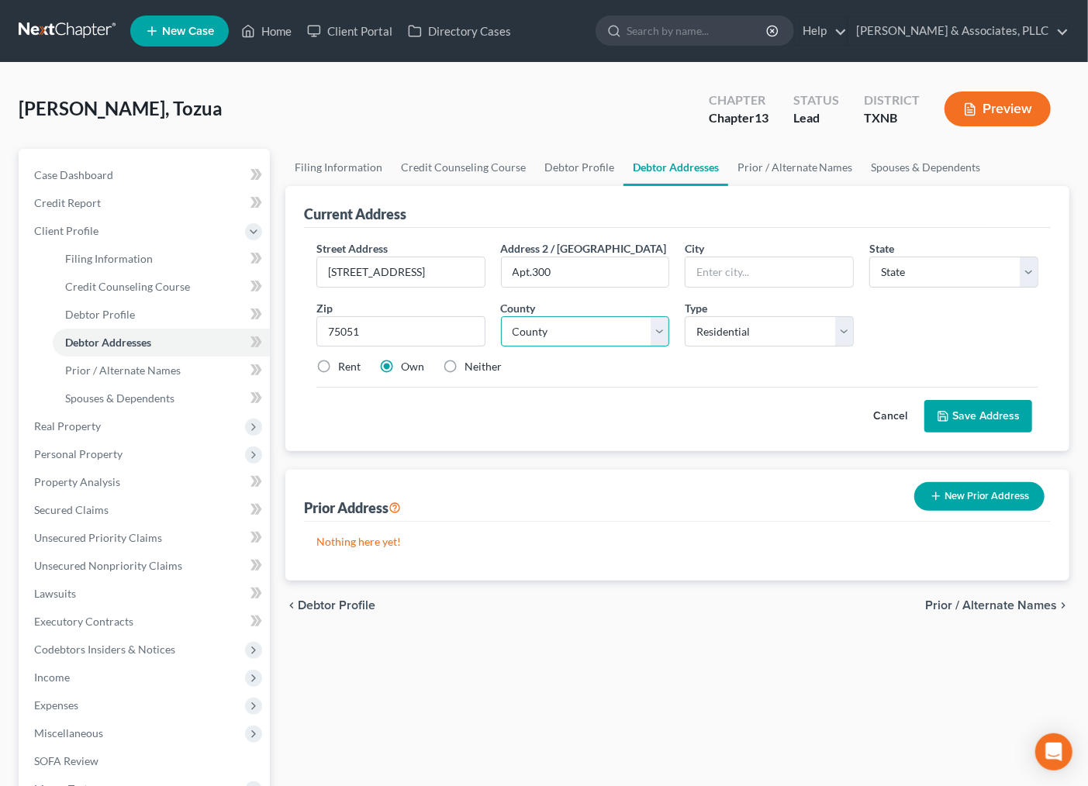
type input "Grand Prairie"
select select "45"
click at [603, 329] on select "County" at bounding box center [585, 331] width 169 height 31
drag, startPoint x: 593, startPoint y: 341, endPoint x: 593, endPoint y: 327, distance: 14.7
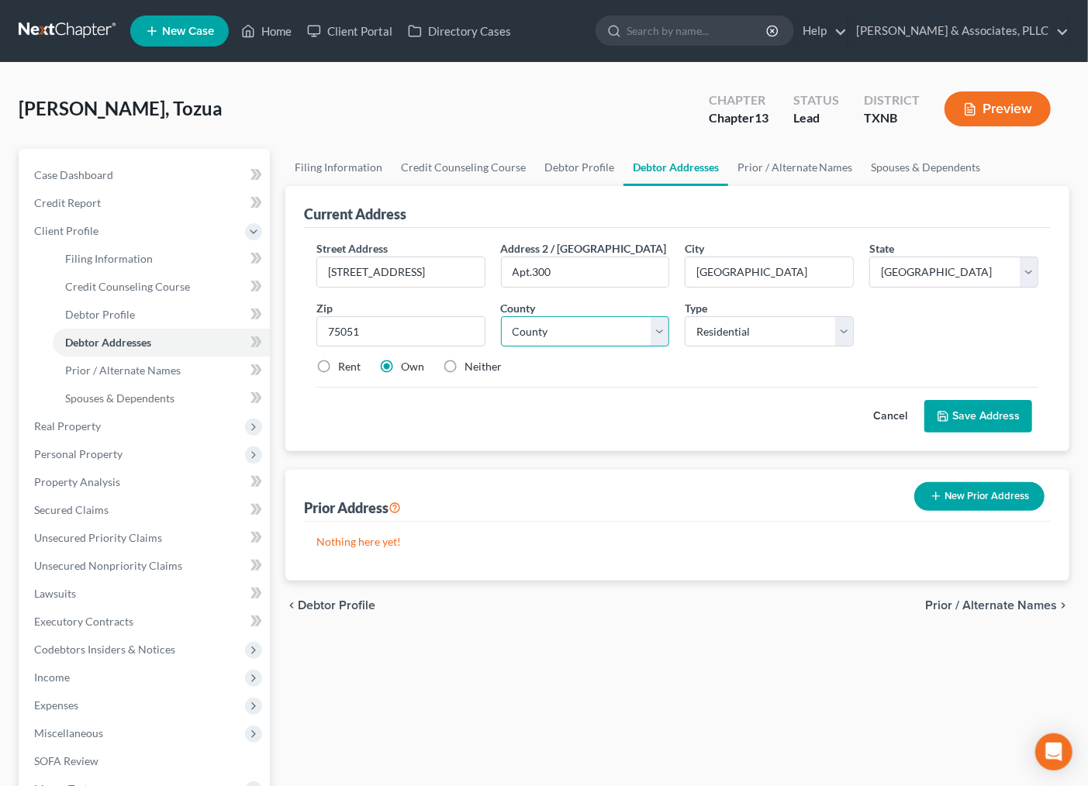
click at [593, 331] on select "County Anderson County Andrews County Angelina County Aransas County Archer Cou…" at bounding box center [585, 331] width 169 height 31
select select "56"
click at [501, 316] on select "County Anderson County Andrews County Angelina County Aransas County Archer Cou…" at bounding box center [585, 331] width 169 height 31
click at [732, 377] on div "Street Address * 1175 State Hwy 161 Address 2 / PO Box Apt.300 City * Grand Pra…" at bounding box center [678, 313] width 738 height 147
click at [1011, 429] on button "Save Address" at bounding box center [979, 416] width 108 height 33
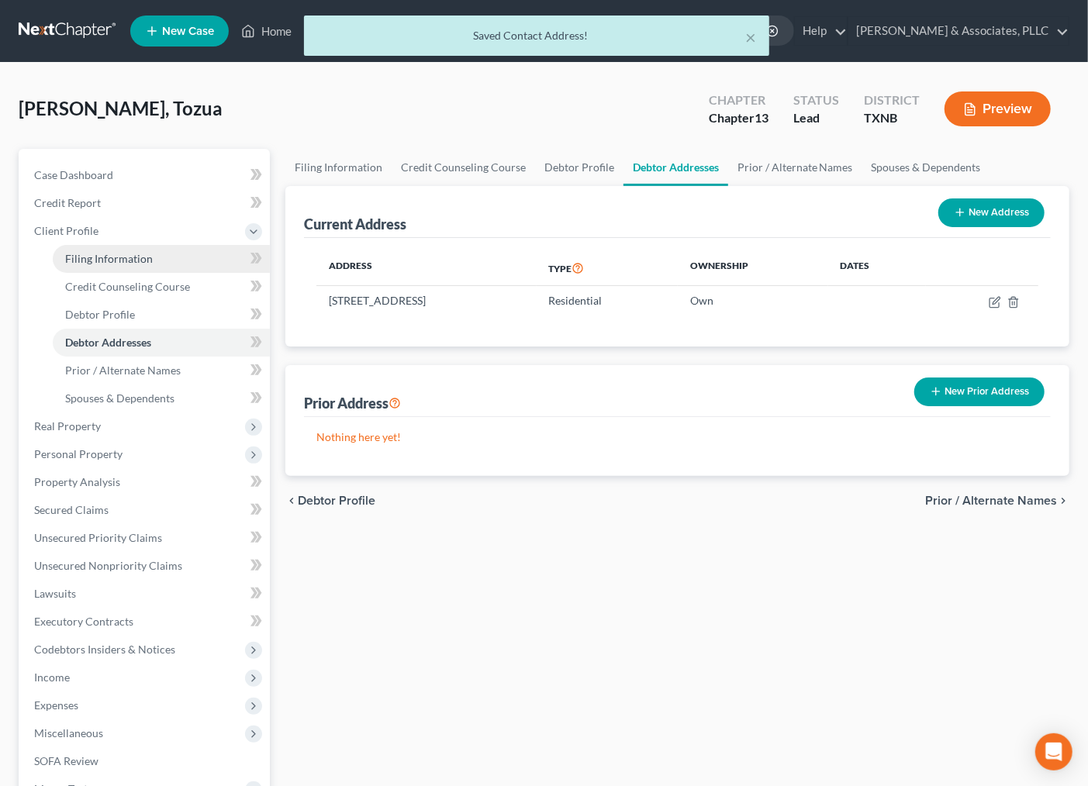
click at [75, 254] on span "Filing Information" at bounding box center [109, 258] width 88 height 13
select select "1"
select select "0"
select select "3"
select select "78"
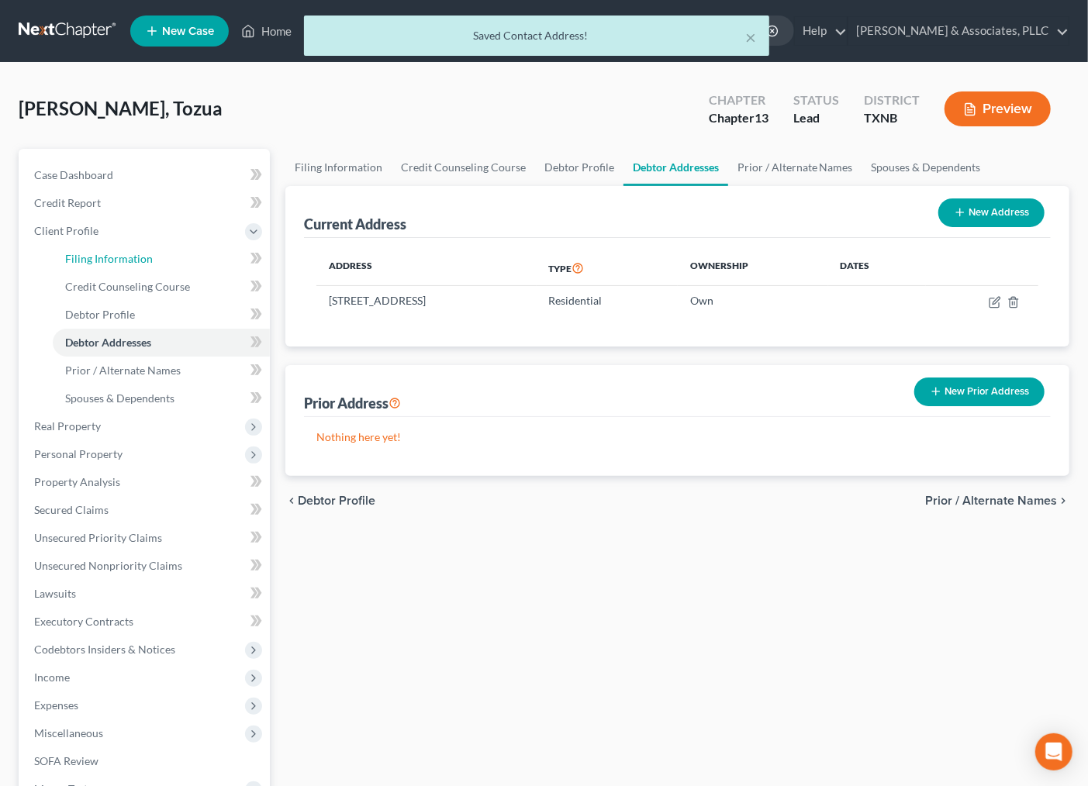
select select "0"
select select "45"
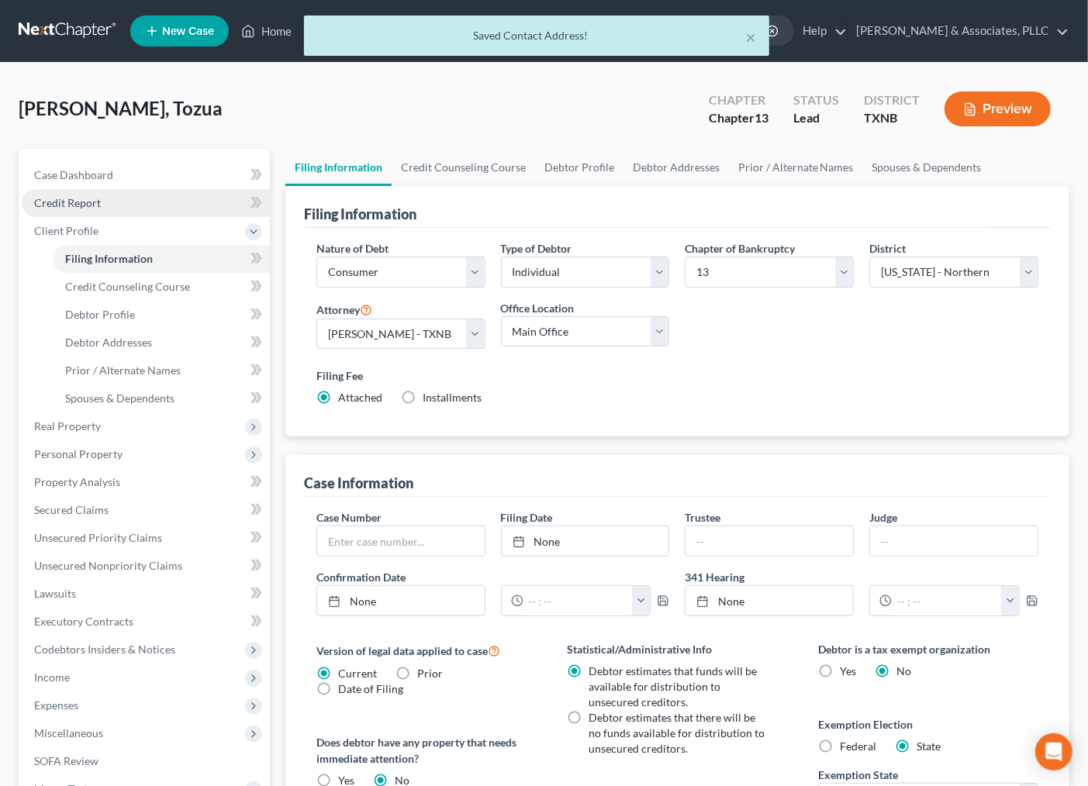
click at [88, 199] on span "Credit Report" at bounding box center [67, 202] width 67 height 13
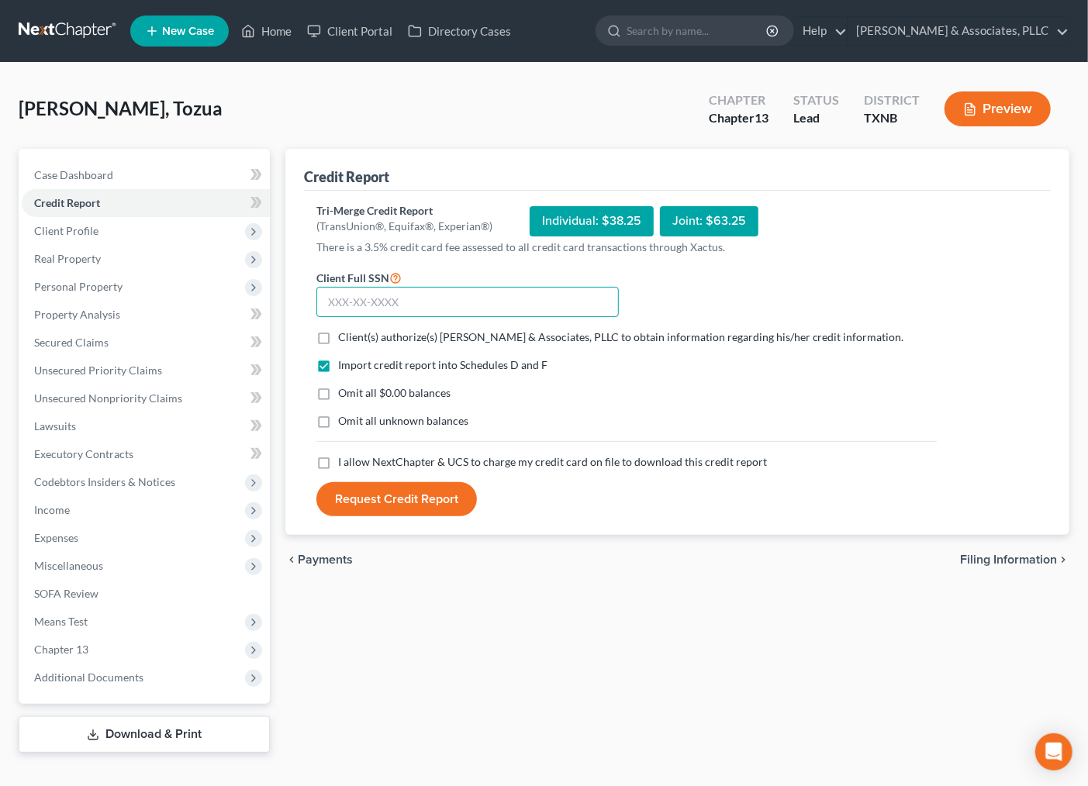
click at [431, 295] on input "text" at bounding box center [467, 302] width 302 height 31
type input "269-96-6905"
click at [361, 341] on span "Client(s) authorize(s) Andrew Nichols & Associates, PLLC to obtain information …" at bounding box center [621, 336] width 566 height 13
click at [354, 340] on input "Client(s) authorize(s) Andrew Nichols & Associates, PLLC to obtain information …" at bounding box center [349, 335] width 10 height 10
checkbox input "true"
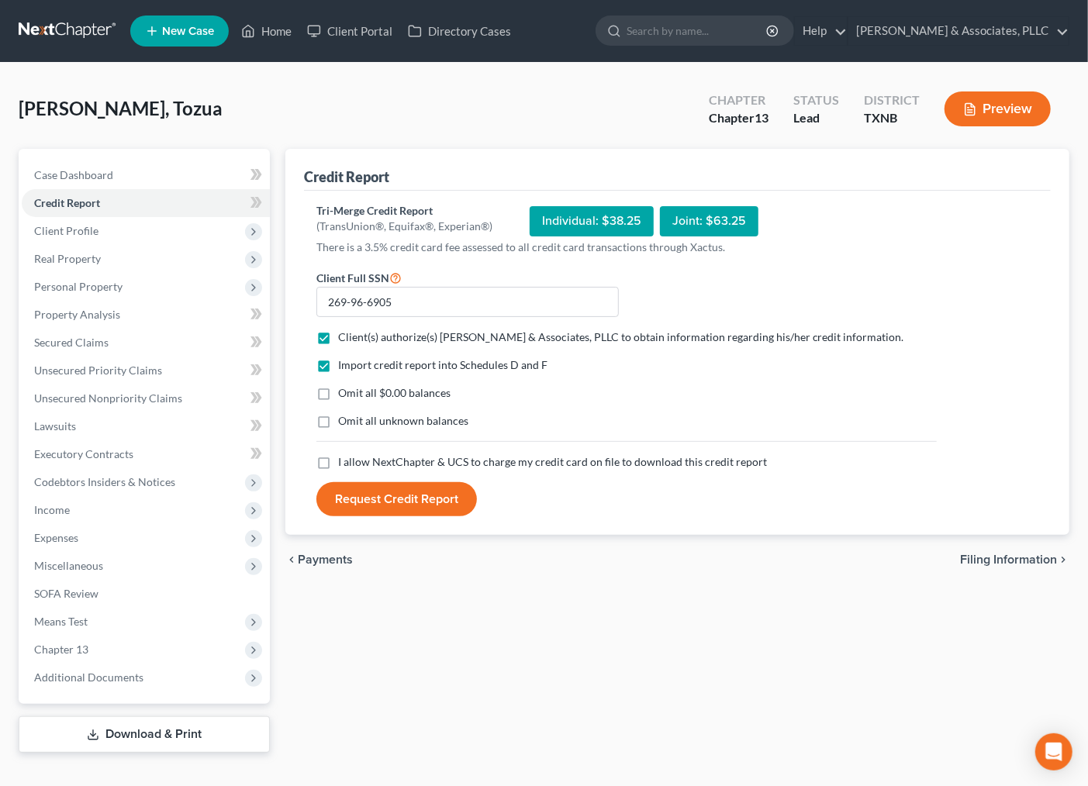
click at [365, 399] on span "Omit all $0.00 balances" at bounding box center [394, 392] width 112 height 13
click at [354, 396] on input "Omit all $0.00 balances" at bounding box center [349, 390] width 10 height 10
checkbox input "true"
click at [351, 459] on span "I allow NextChapter & UCS to charge my credit card on file to download this cre…" at bounding box center [552, 461] width 429 height 13
click at [351, 459] on input "I allow NextChapter & UCS to charge my credit card on file to download this cre…" at bounding box center [349, 460] width 10 height 10
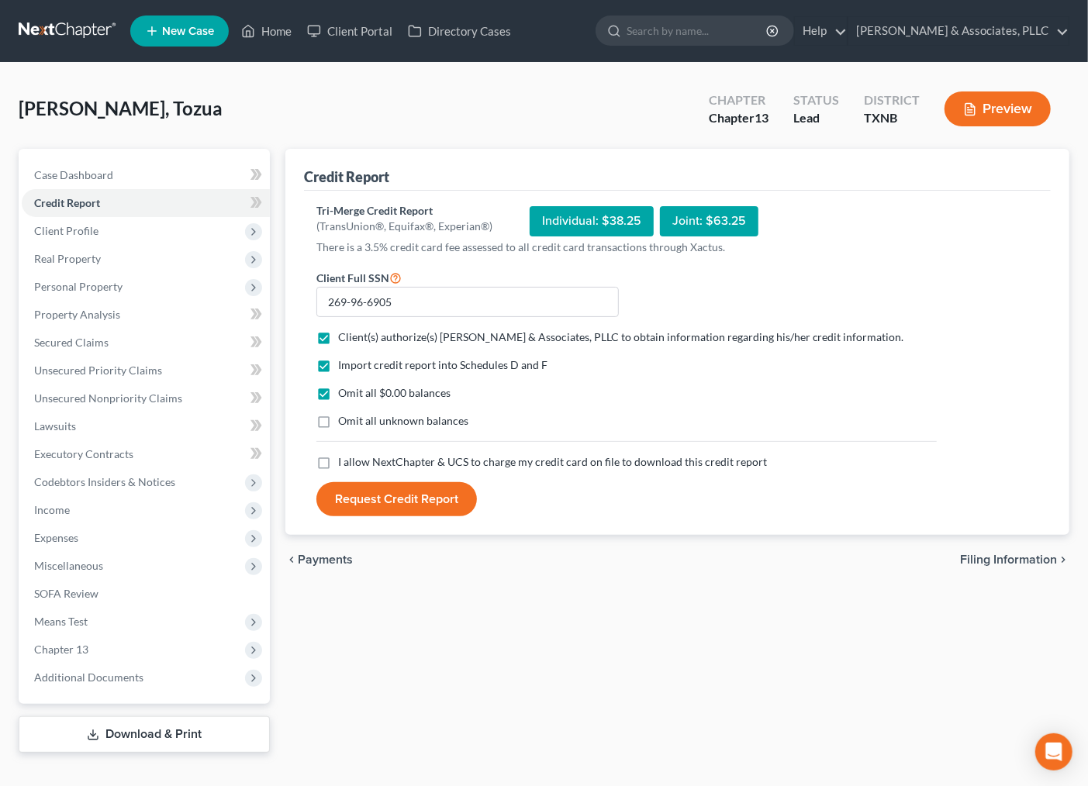
checkbox input "true"
click at [379, 496] on button "Request Credit Report" at bounding box center [396, 499] width 161 height 34
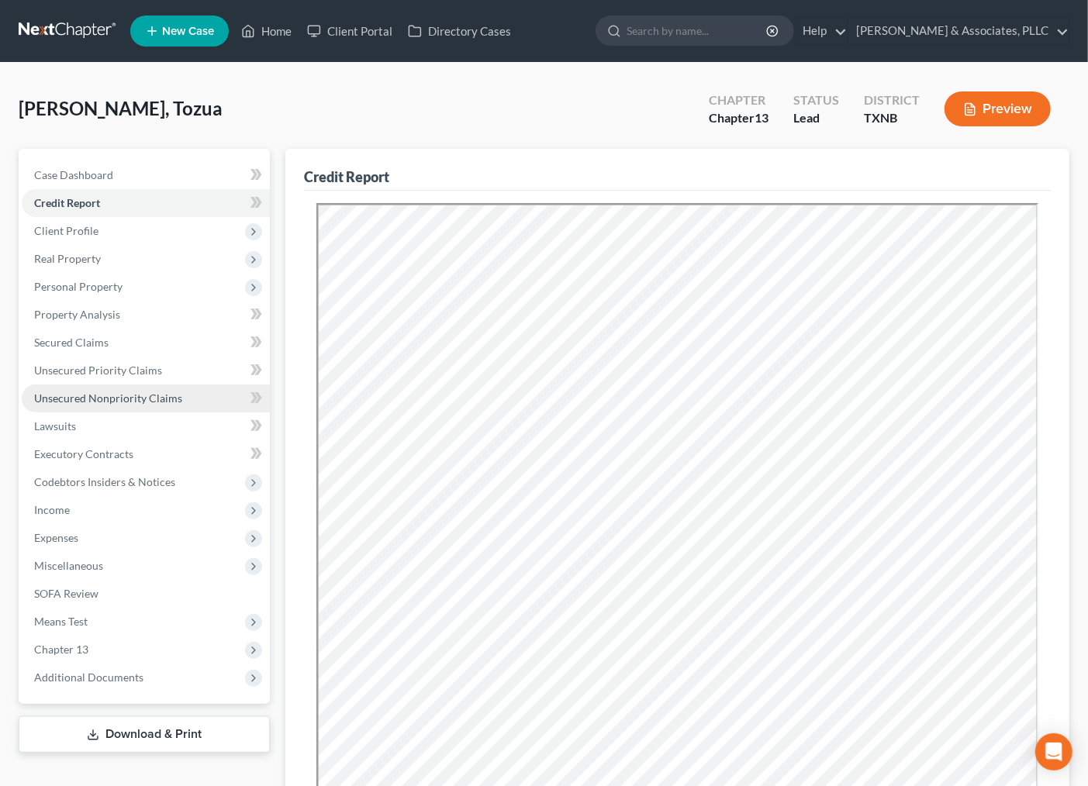
click at [146, 402] on span "Unsecured Nonpriority Claims" at bounding box center [108, 398] width 148 height 13
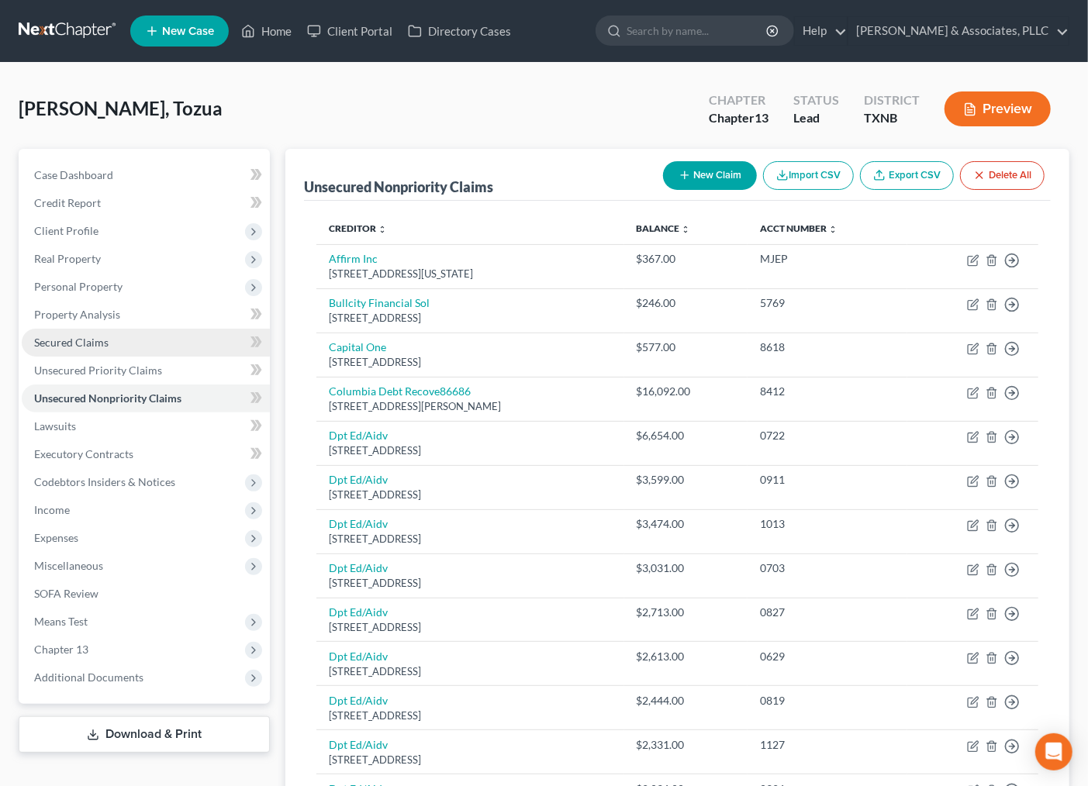
click at [88, 341] on span "Secured Claims" at bounding box center [71, 342] width 74 height 13
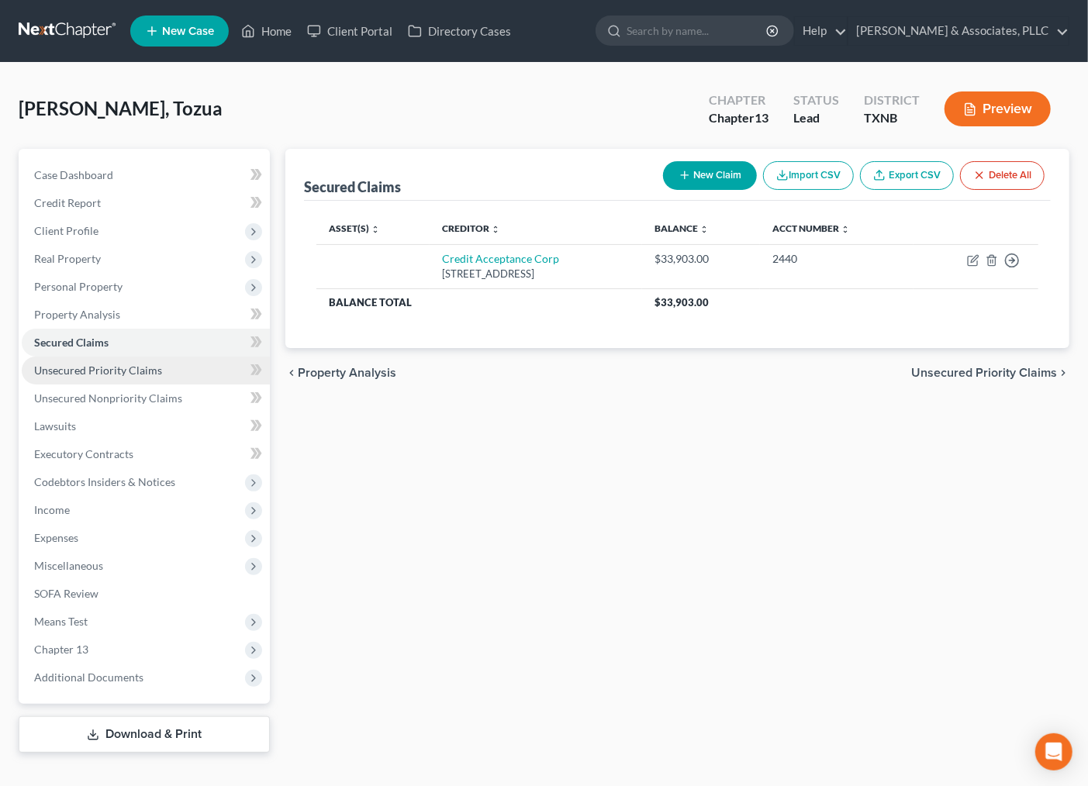
click at [86, 365] on span "Unsecured Priority Claims" at bounding box center [98, 370] width 128 height 13
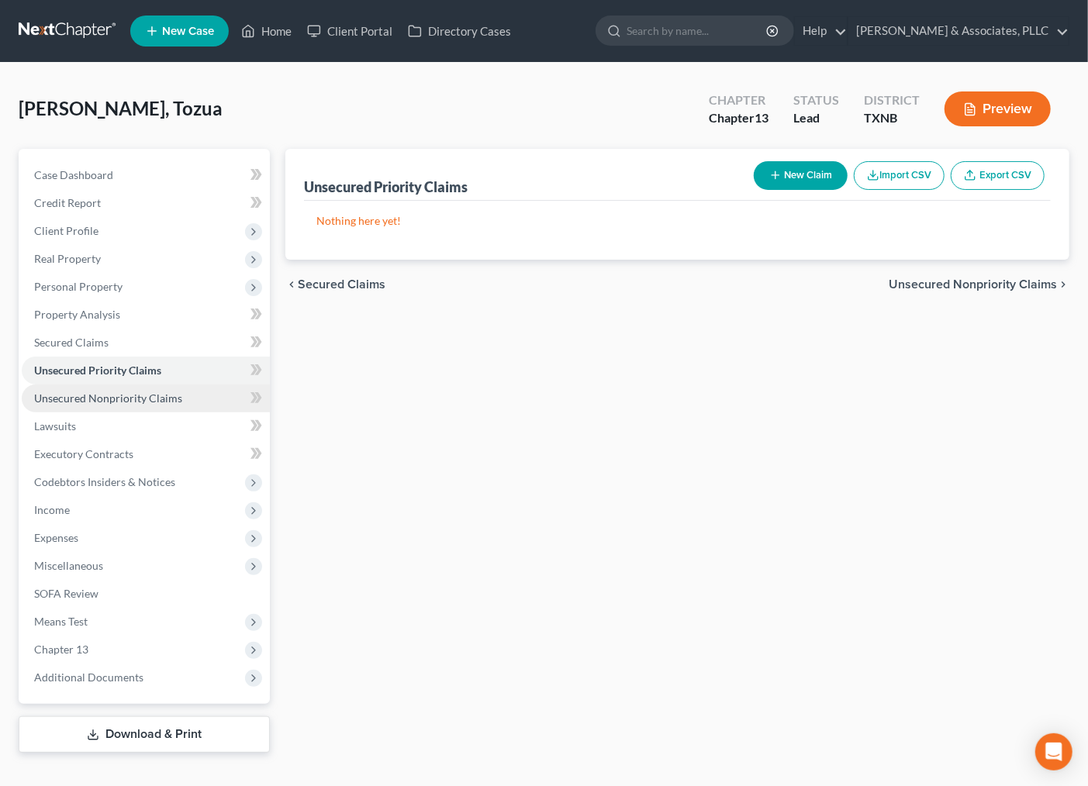
click at [84, 392] on span "Unsecured Nonpriority Claims" at bounding box center [108, 398] width 148 height 13
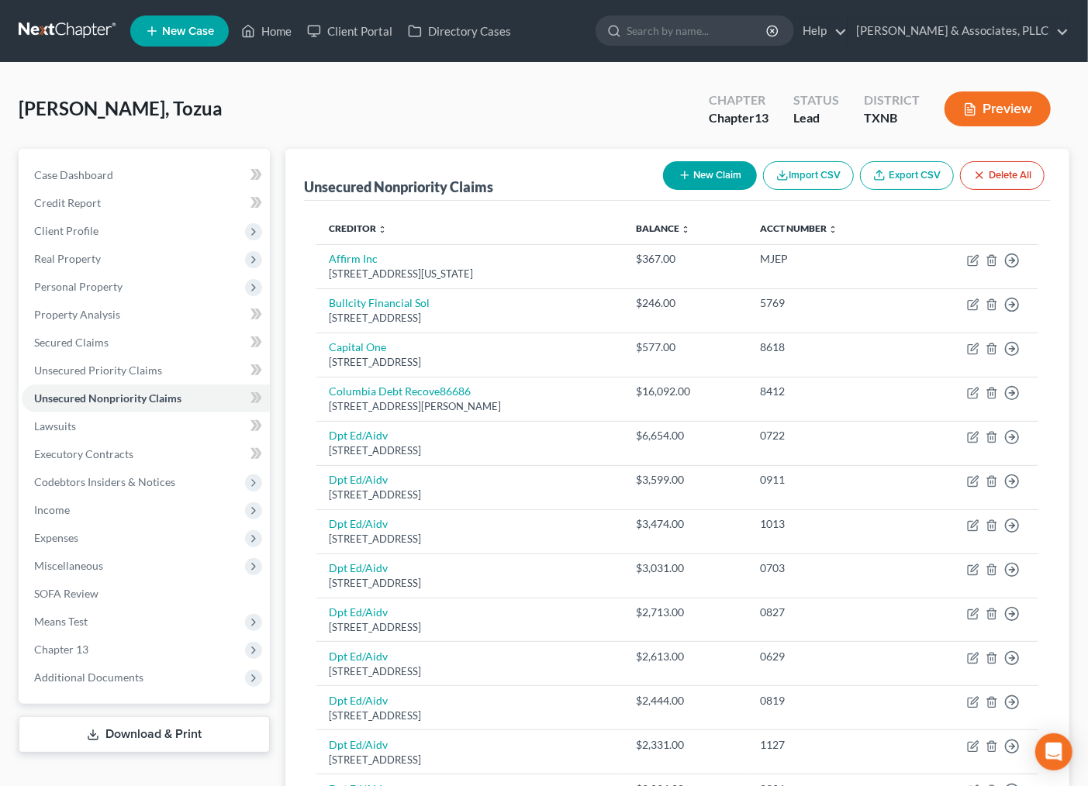
click at [391, 118] on div "Jackson, Tozua Upgraded Chapter Chapter 13 Status Lead District TXNB Preview" at bounding box center [544, 114] width 1051 height 67
click at [351, 136] on div "Jackson, Tozua Upgraded Chapter Chapter 13 Status Lead District TXNB Preview" at bounding box center [544, 114] width 1051 height 67
click at [341, 117] on div "Jackson, Tozua Upgraded Chapter Chapter 13 Status Lead District TXNB Preview" at bounding box center [544, 114] width 1051 height 67
click at [83, 168] on span "Case Dashboard" at bounding box center [73, 174] width 79 height 13
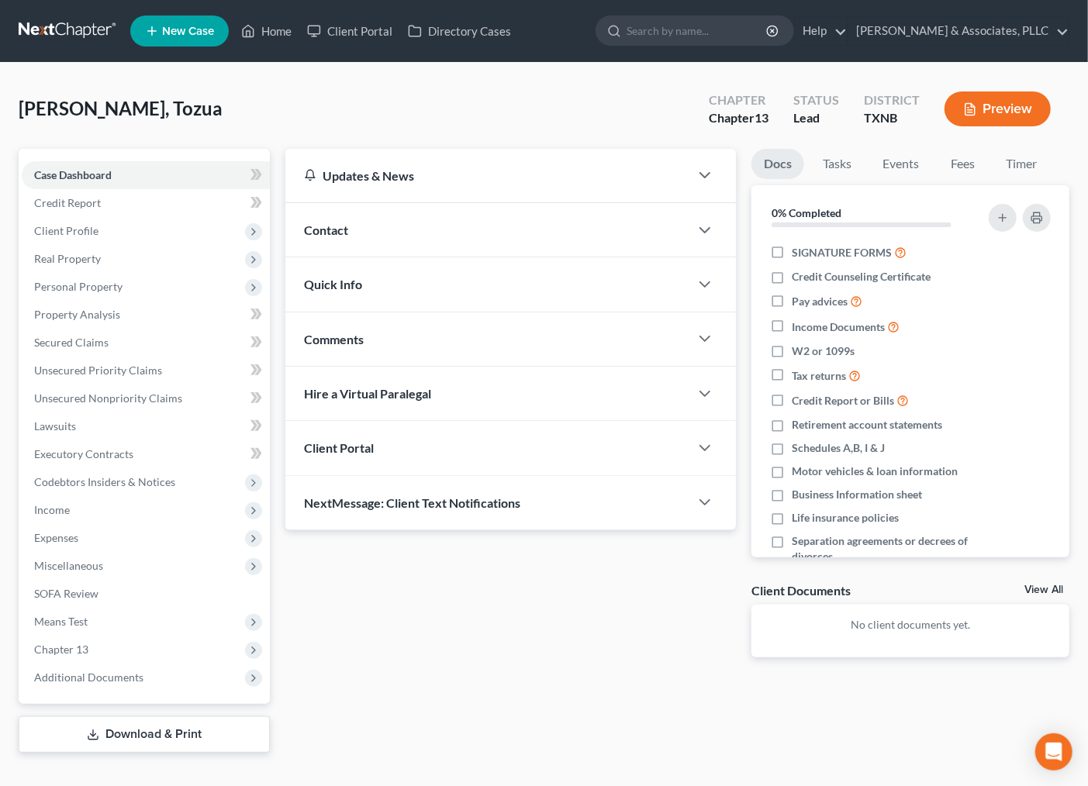
click at [461, 669] on div "Updates & News × Texas Northern: Faster Filing Times! Updates have been made to…" at bounding box center [511, 416] width 467 height 534
click at [313, 104] on div "Jackson, Tozua Upgraded Chapter Chapter 13 Status Lead District TXNB Preview" at bounding box center [544, 114] width 1051 height 67
click at [289, 32] on link "Home" at bounding box center [266, 31] width 66 height 28
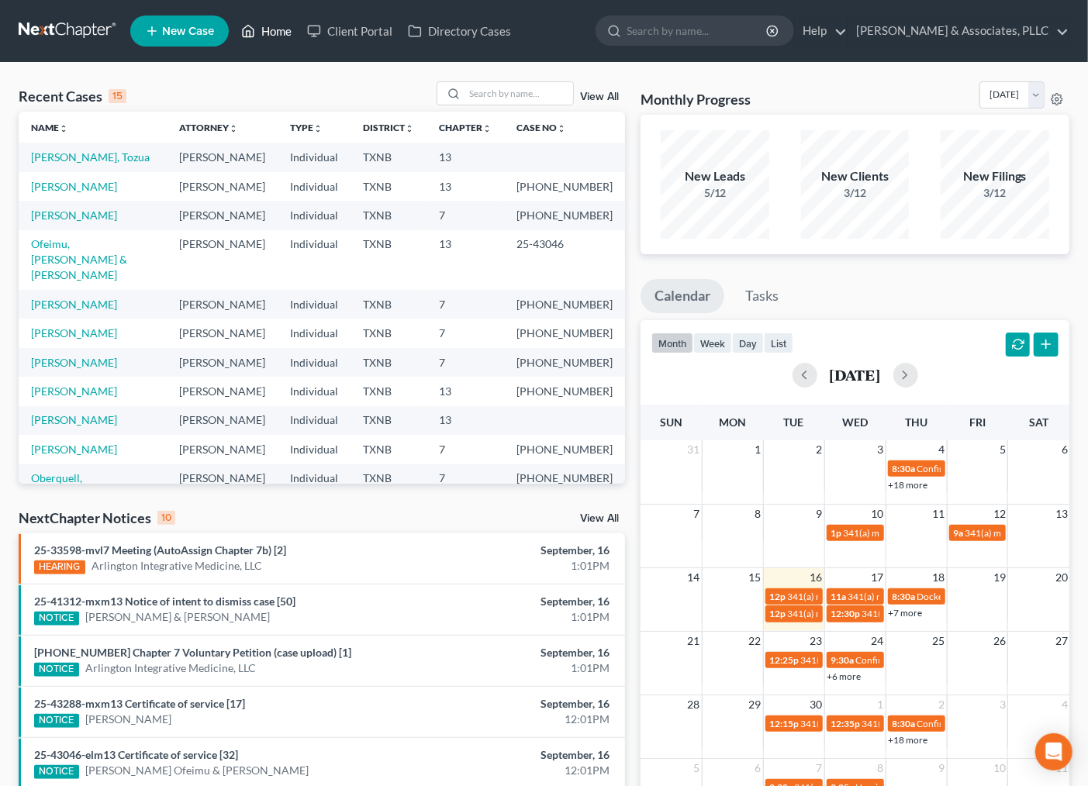
click at [273, 29] on link "Home" at bounding box center [266, 31] width 66 height 28
click at [52, 193] on link "[PERSON_NAME]" at bounding box center [74, 186] width 86 height 13
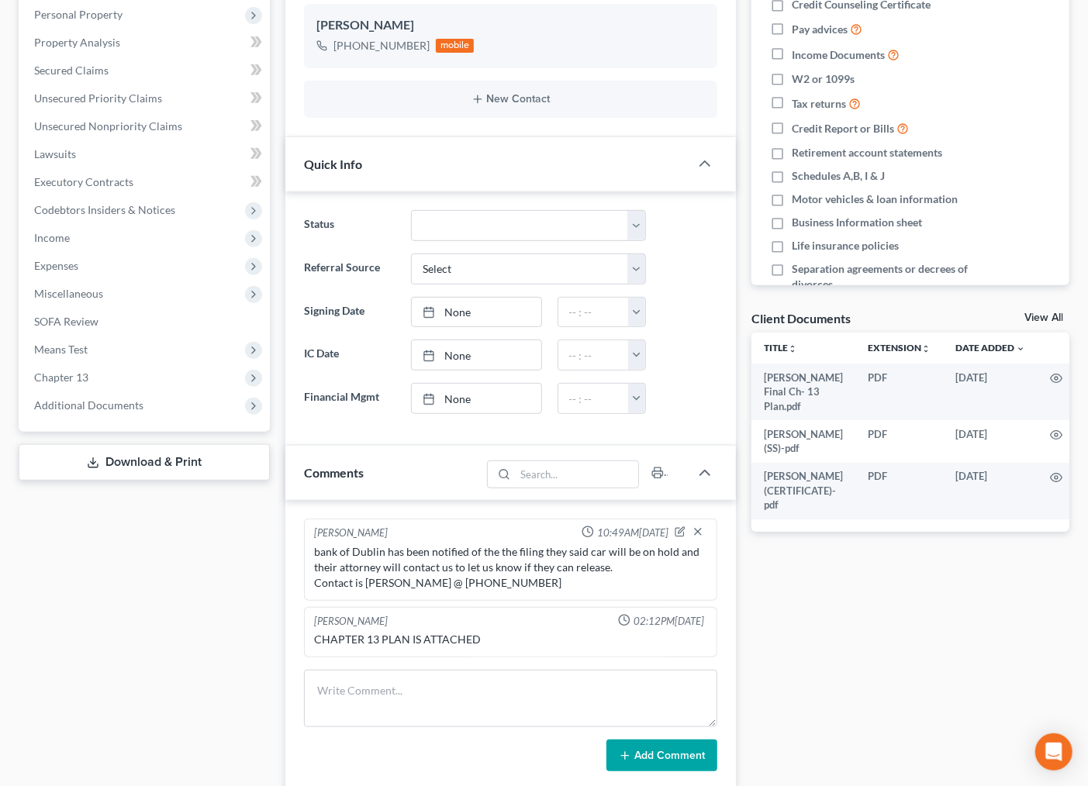
scroll to position [86, 0]
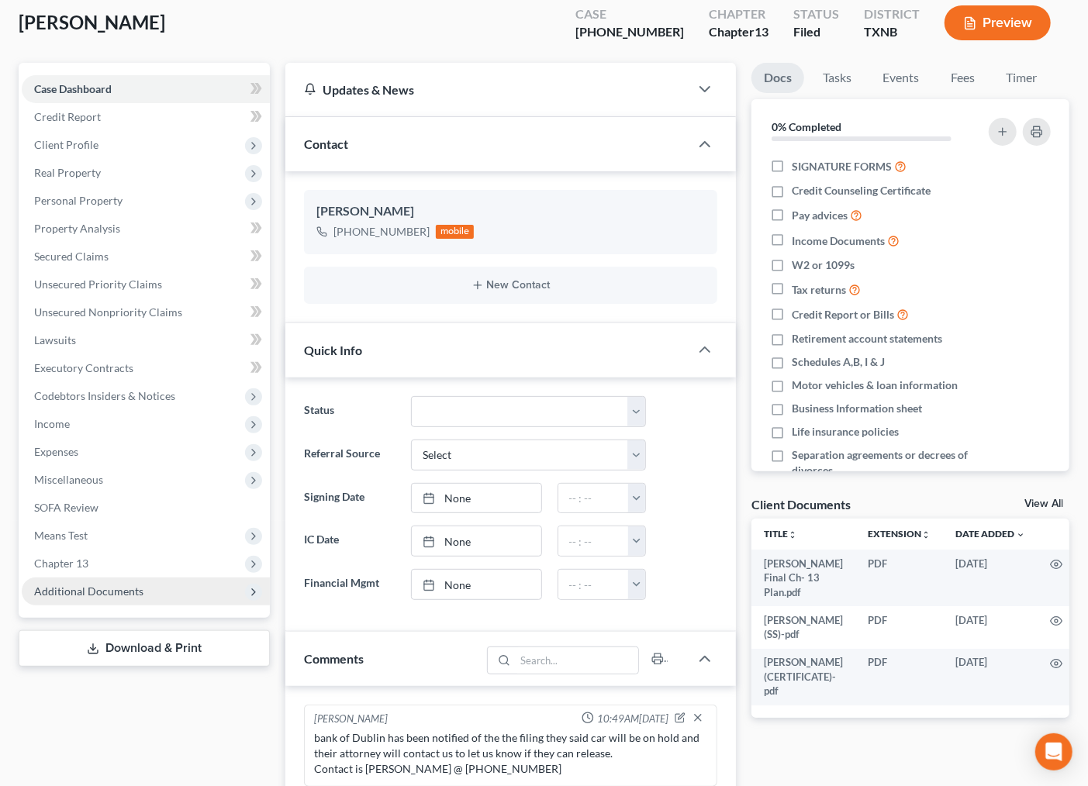
click at [60, 591] on span "Additional Documents" at bounding box center [88, 591] width 109 height 13
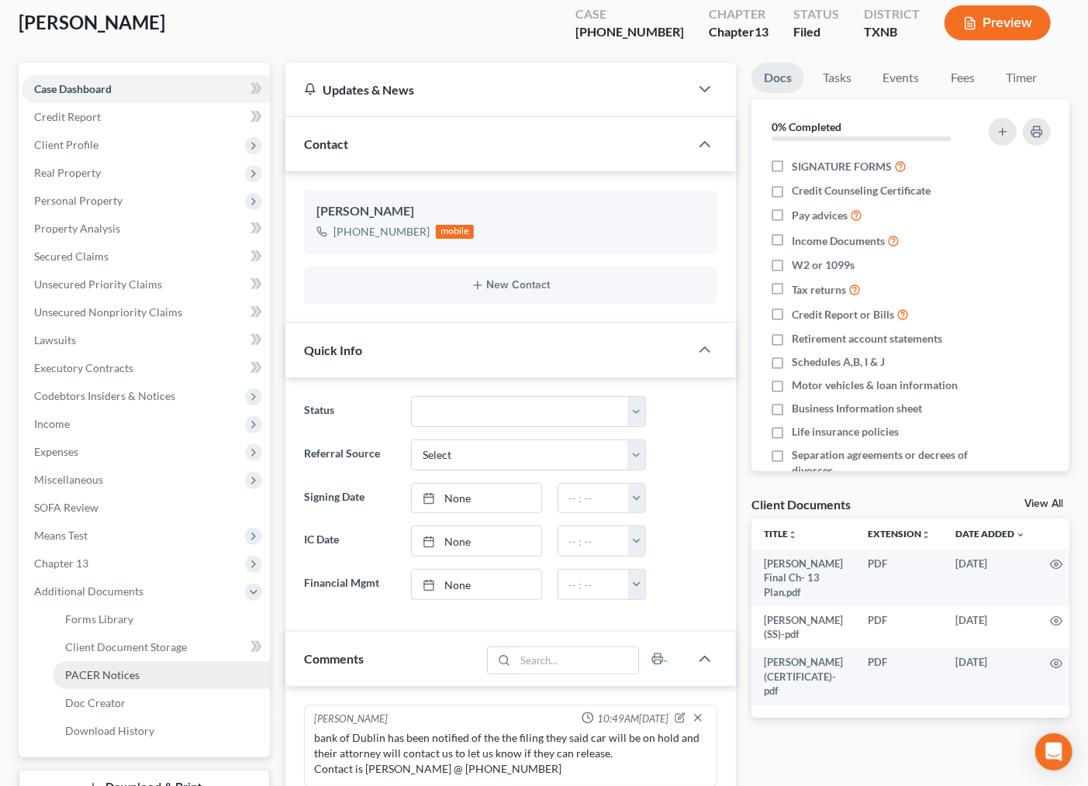
click at [97, 670] on span "PACER Notices" at bounding box center [102, 675] width 74 height 13
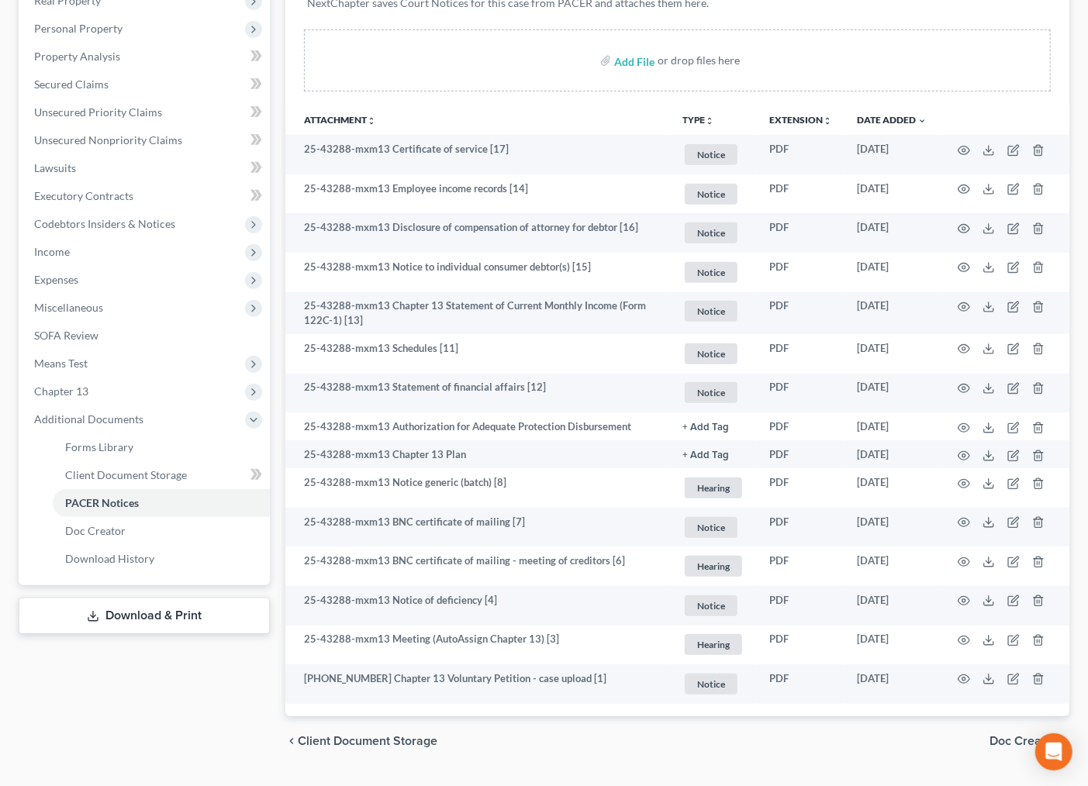
scroll to position [296, 0]
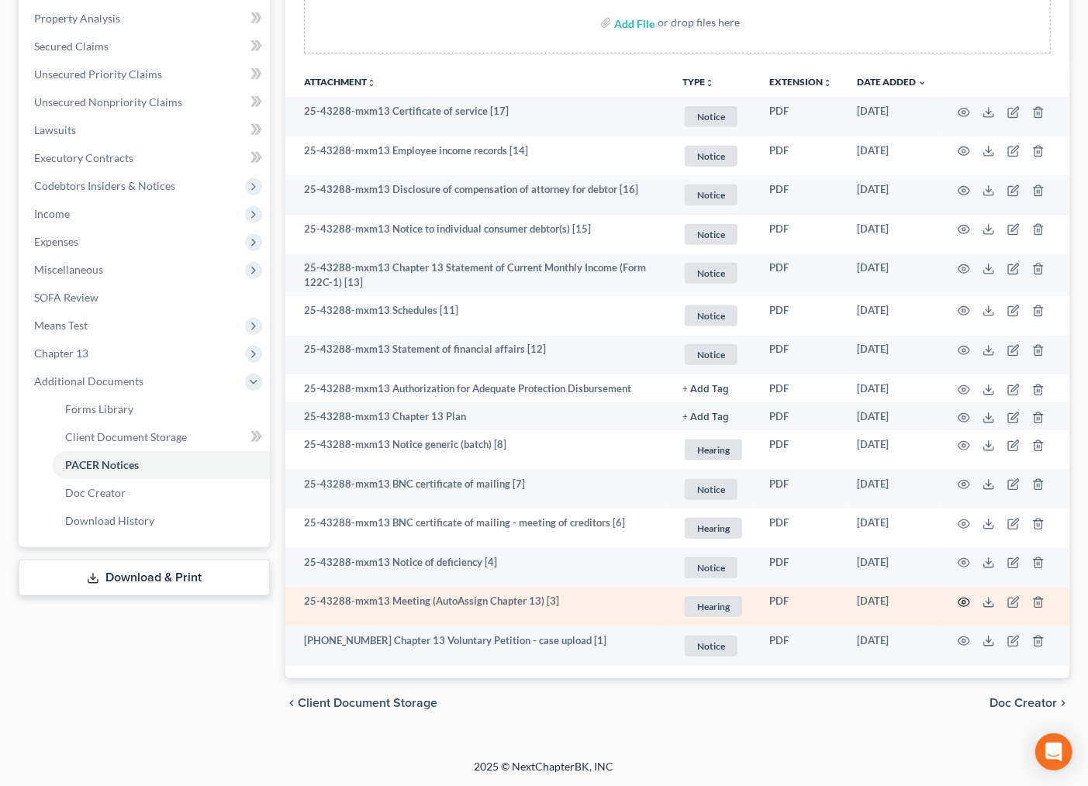
click at [962, 603] on icon "button" at bounding box center [964, 602] width 12 height 12
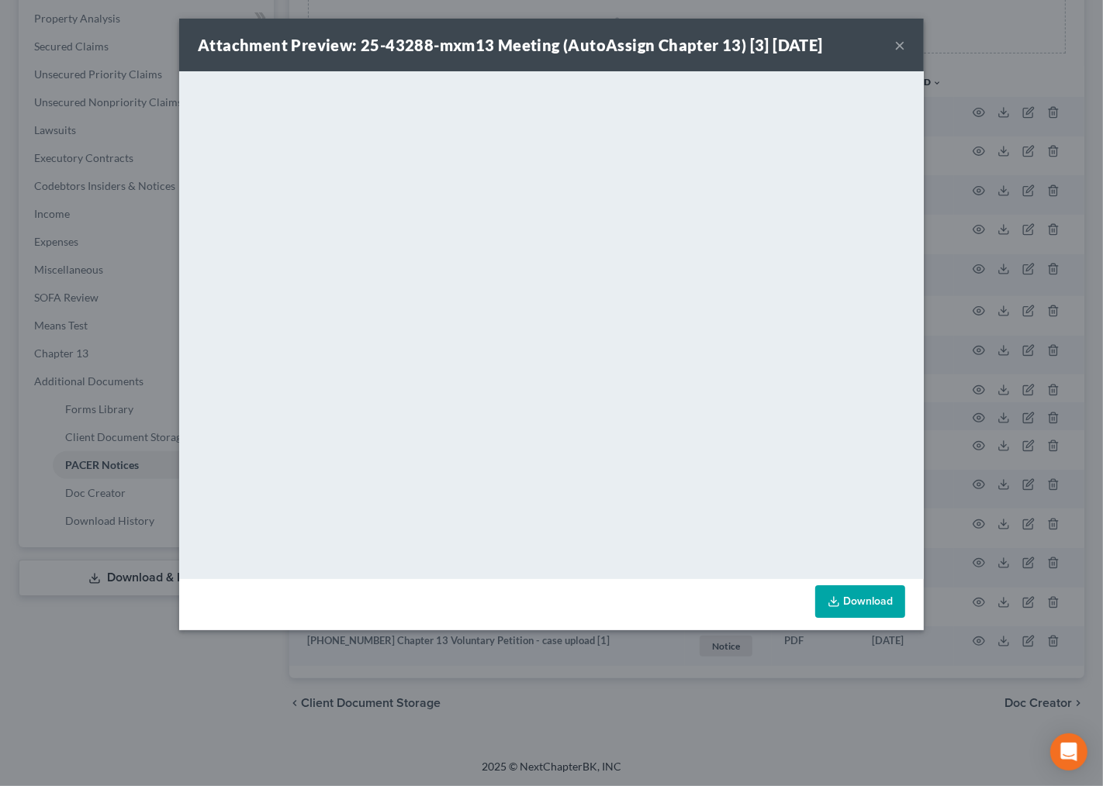
click at [103, 80] on div "Attachment Preview: 25-43288-mxm13 Meeting (AutoAssign Chapter 13) [3] 09/02/20…" at bounding box center [551, 393] width 1103 height 786
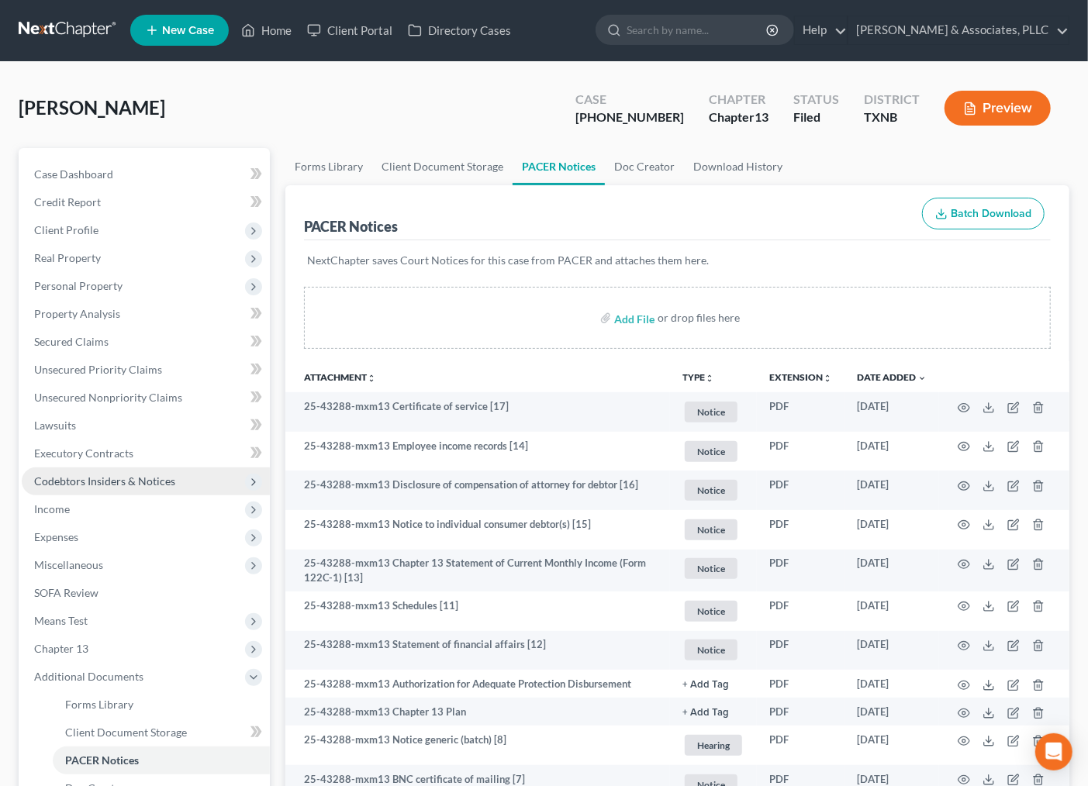
scroll to position [0, 0]
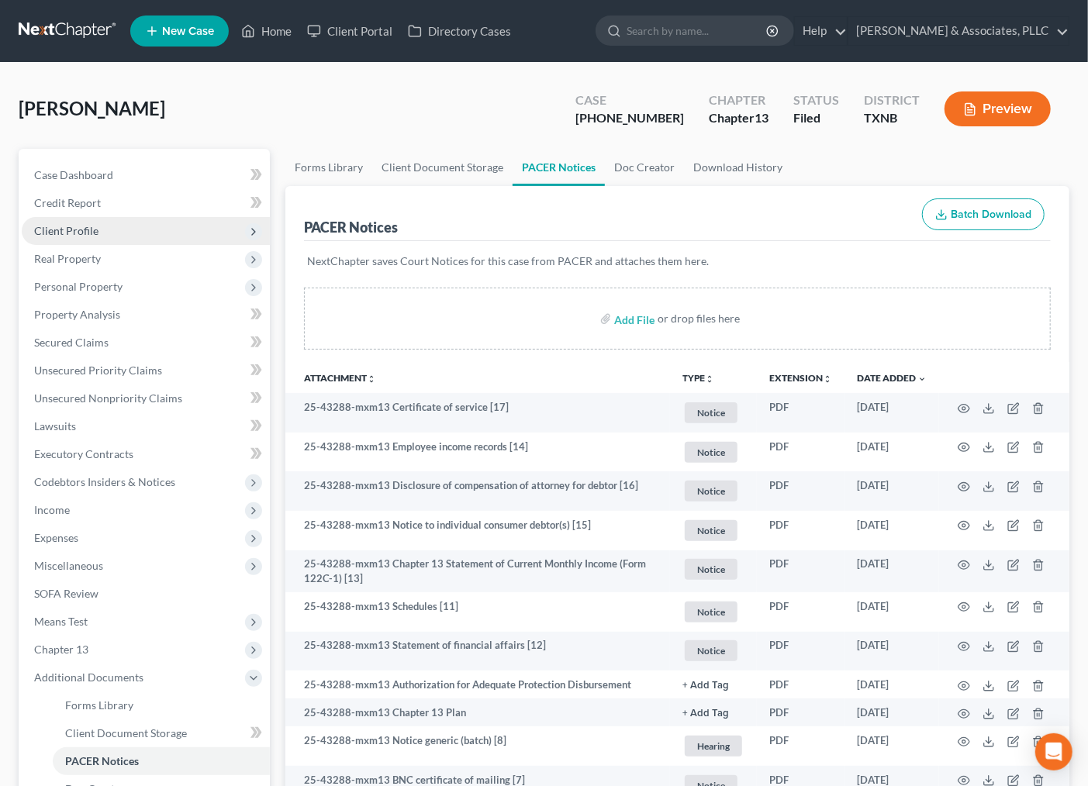
click at [81, 225] on span "Client Profile" at bounding box center [66, 230] width 64 height 13
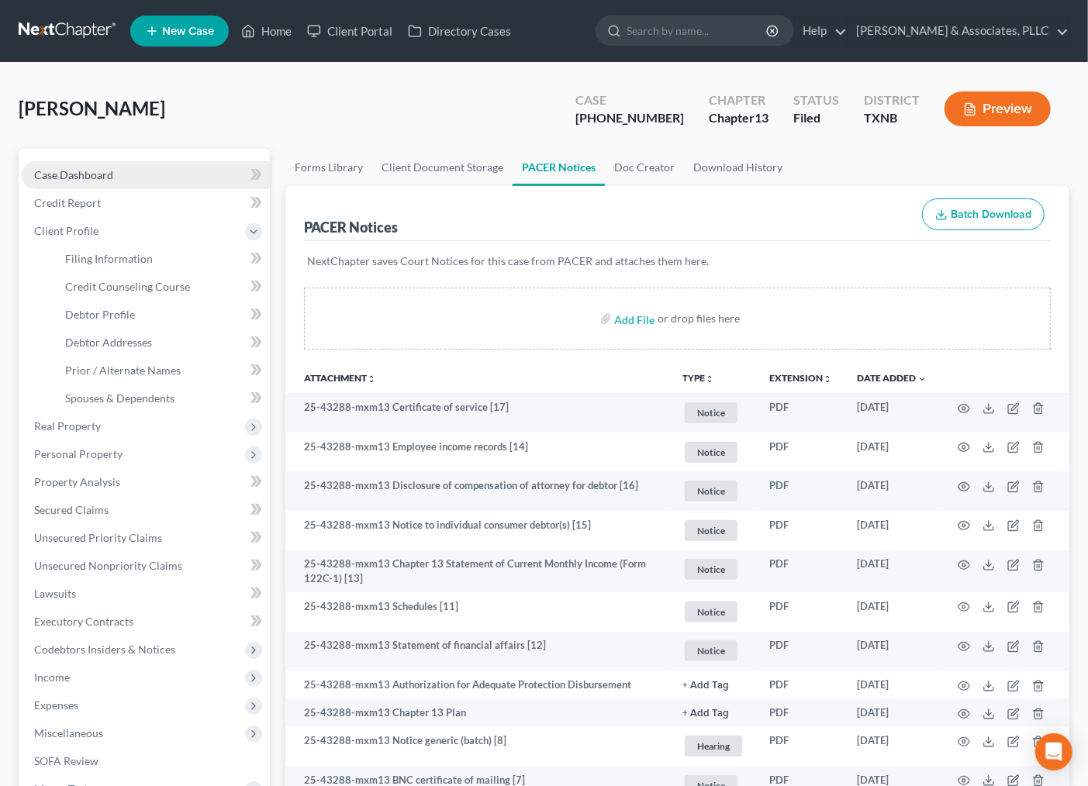
click at [104, 176] on span "Case Dashboard" at bounding box center [73, 174] width 79 height 13
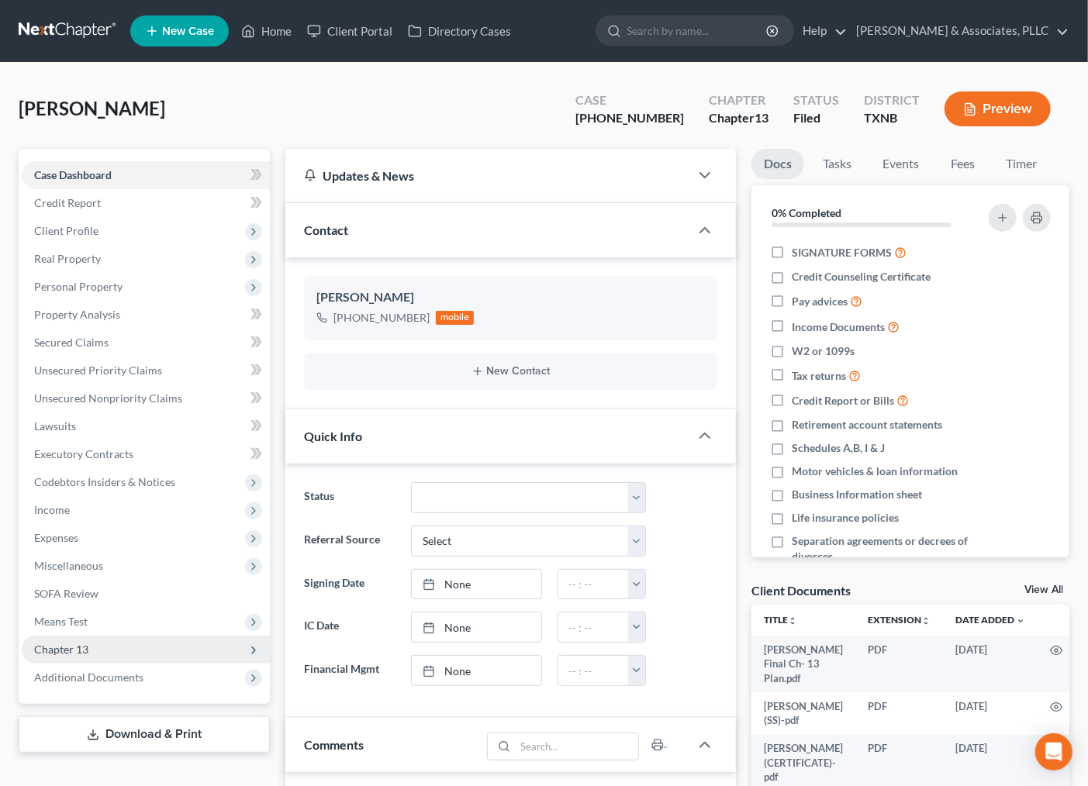
click at [105, 656] on span "Chapter 13" at bounding box center [146, 650] width 248 height 28
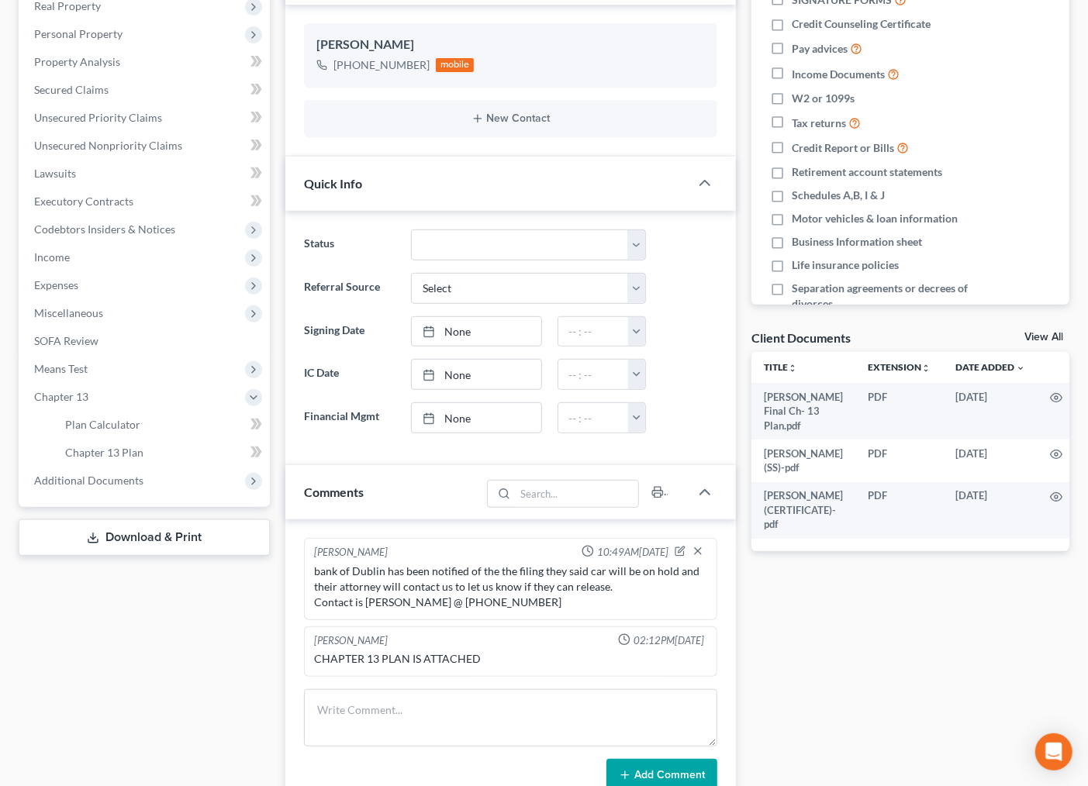
scroll to position [258, 0]
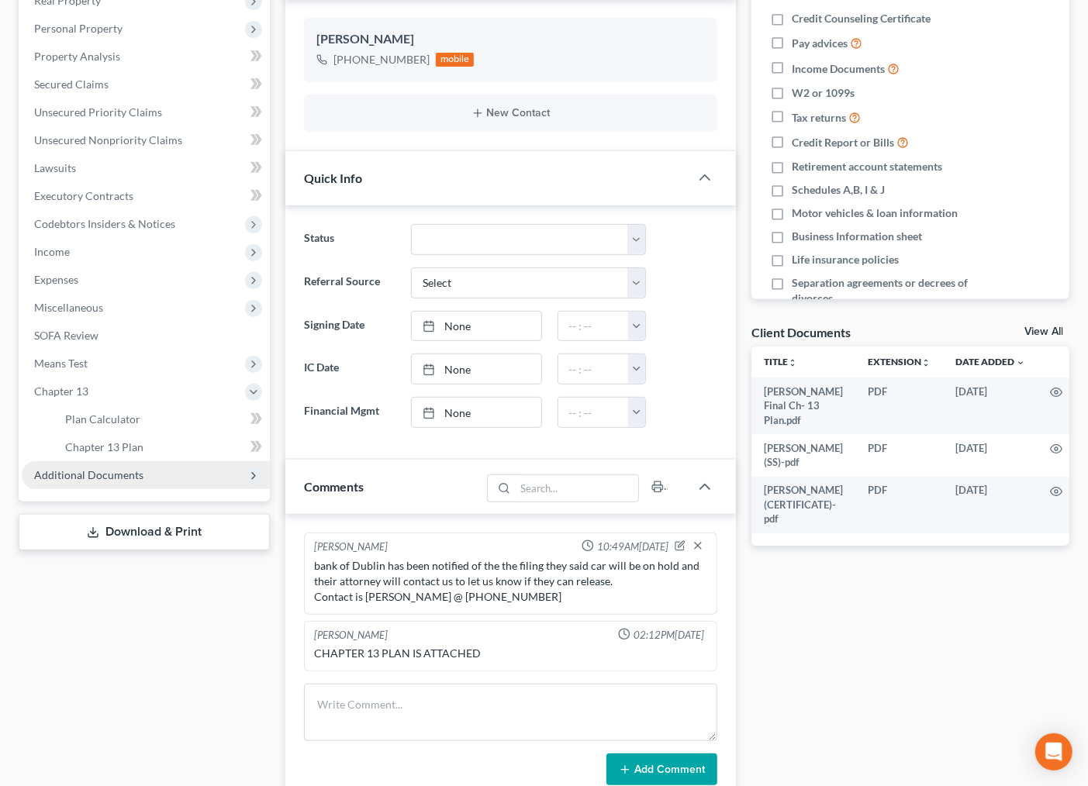
click at [95, 475] on span "Additional Documents" at bounding box center [88, 474] width 109 height 13
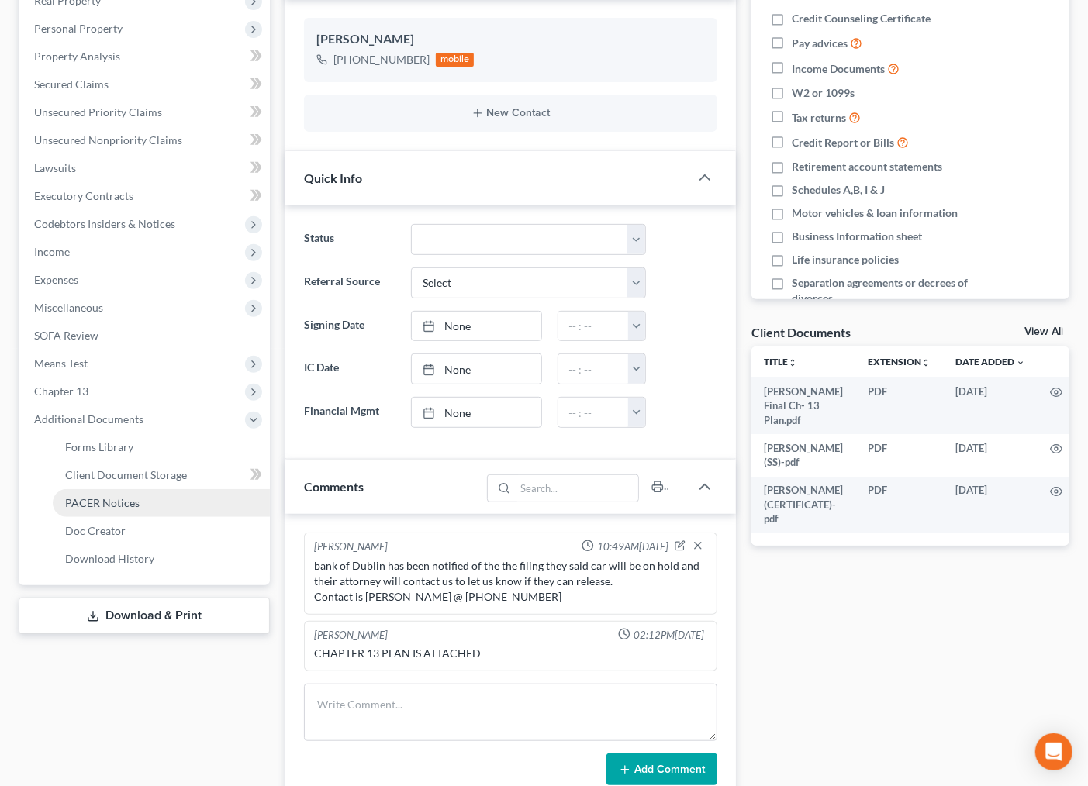
click at [105, 503] on span "PACER Notices" at bounding box center [102, 502] width 74 height 13
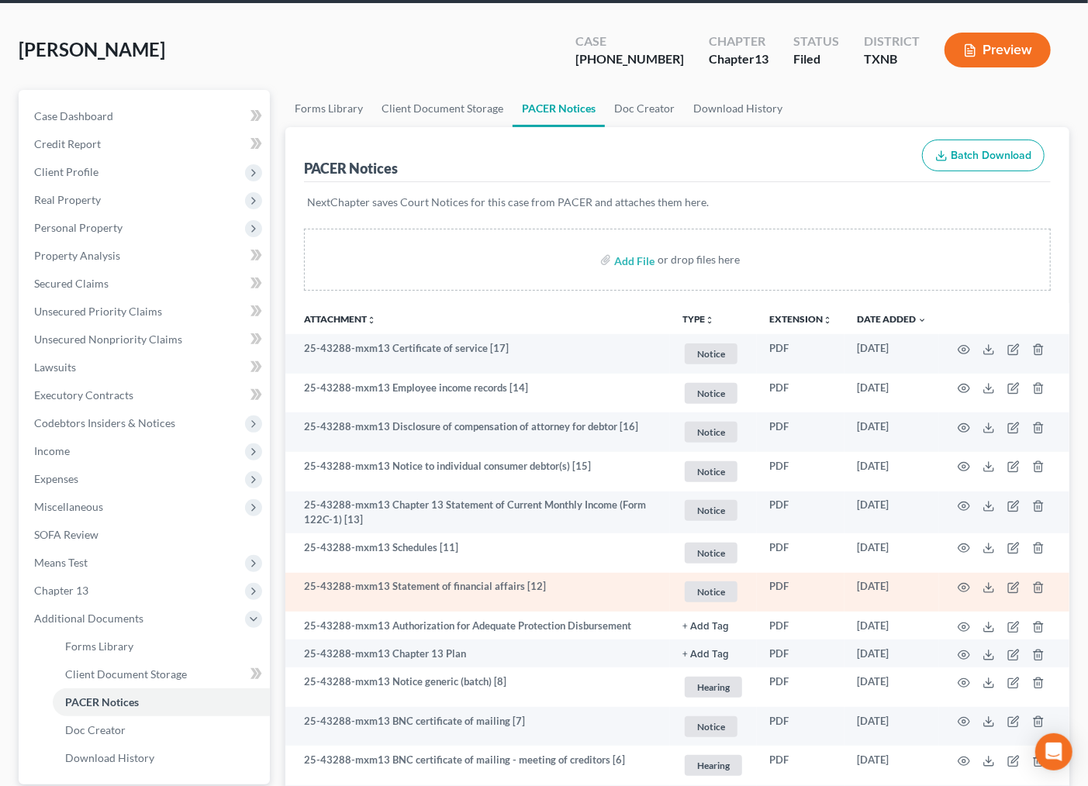
scroll to position [258, 0]
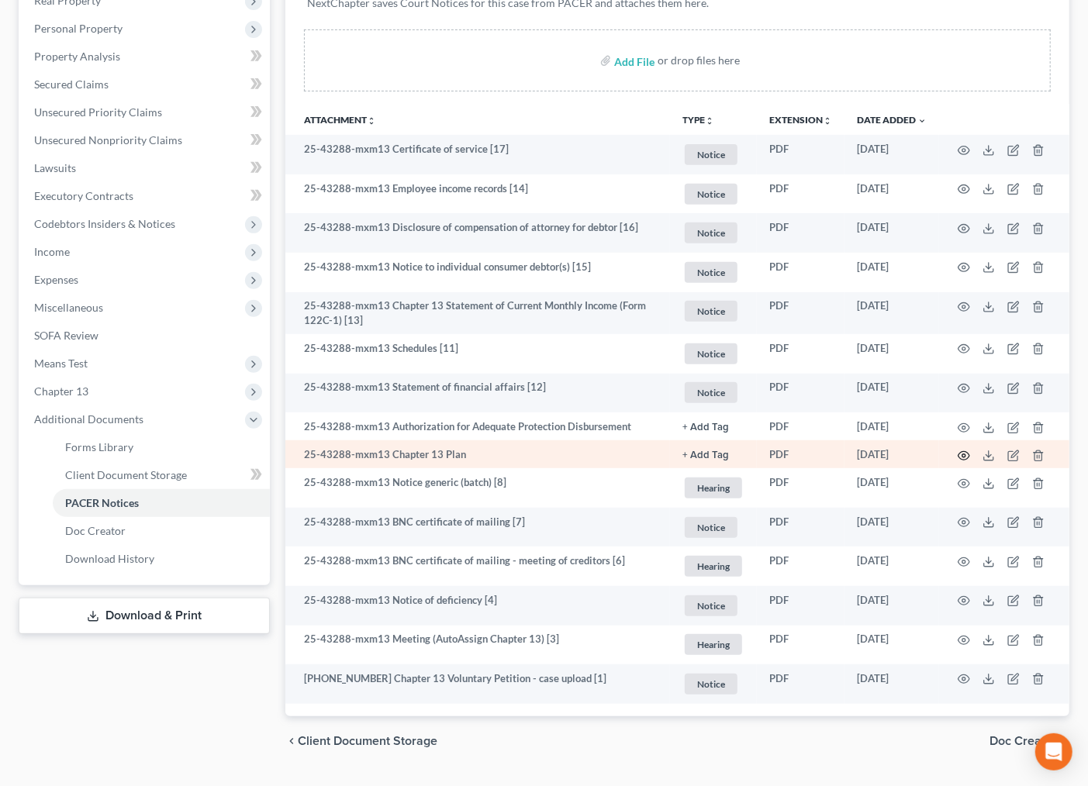
click at [963, 456] on icon "button" at bounding box center [964, 456] width 12 height 12
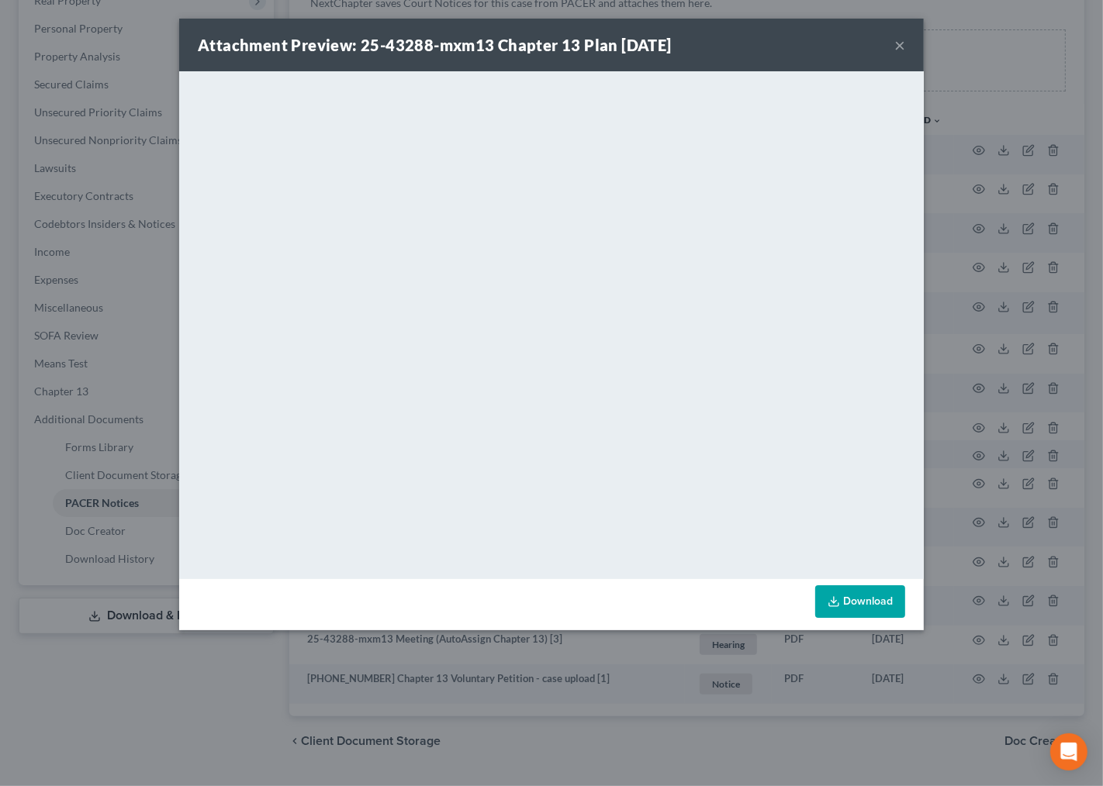
click at [894, 47] on button "×" at bounding box center [899, 45] width 11 height 19
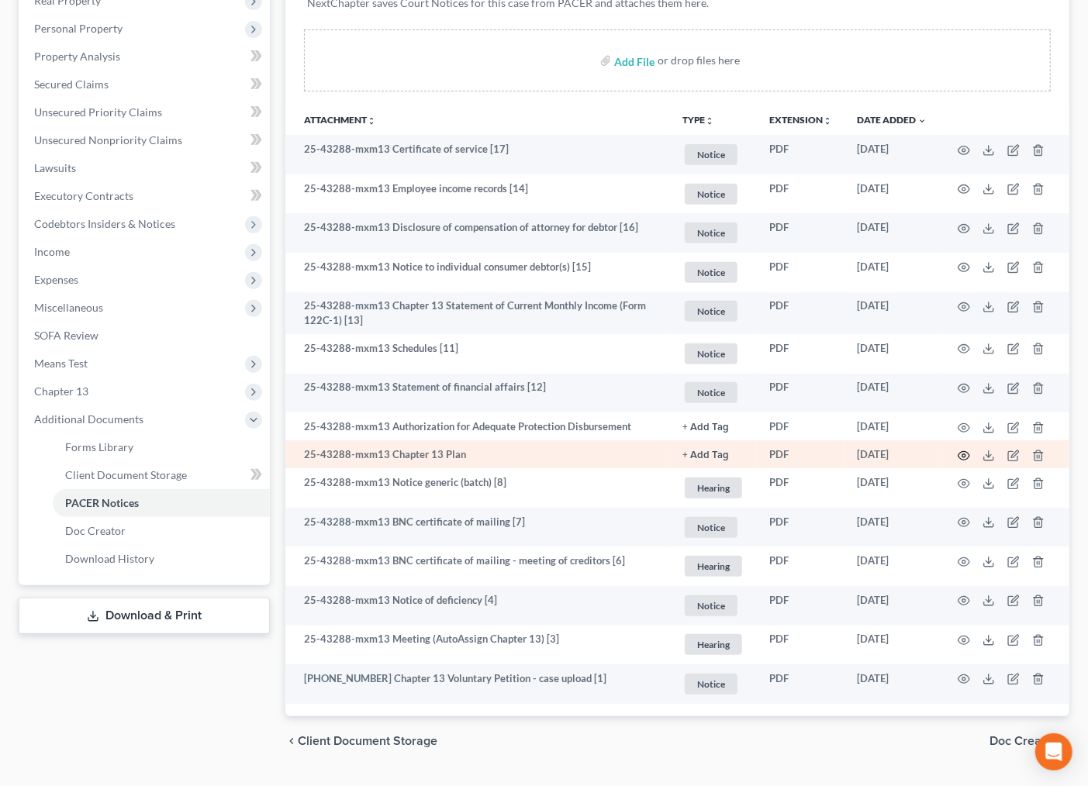
click at [964, 455] on icon "button" at bounding box center [964, 456] width 12 height 12
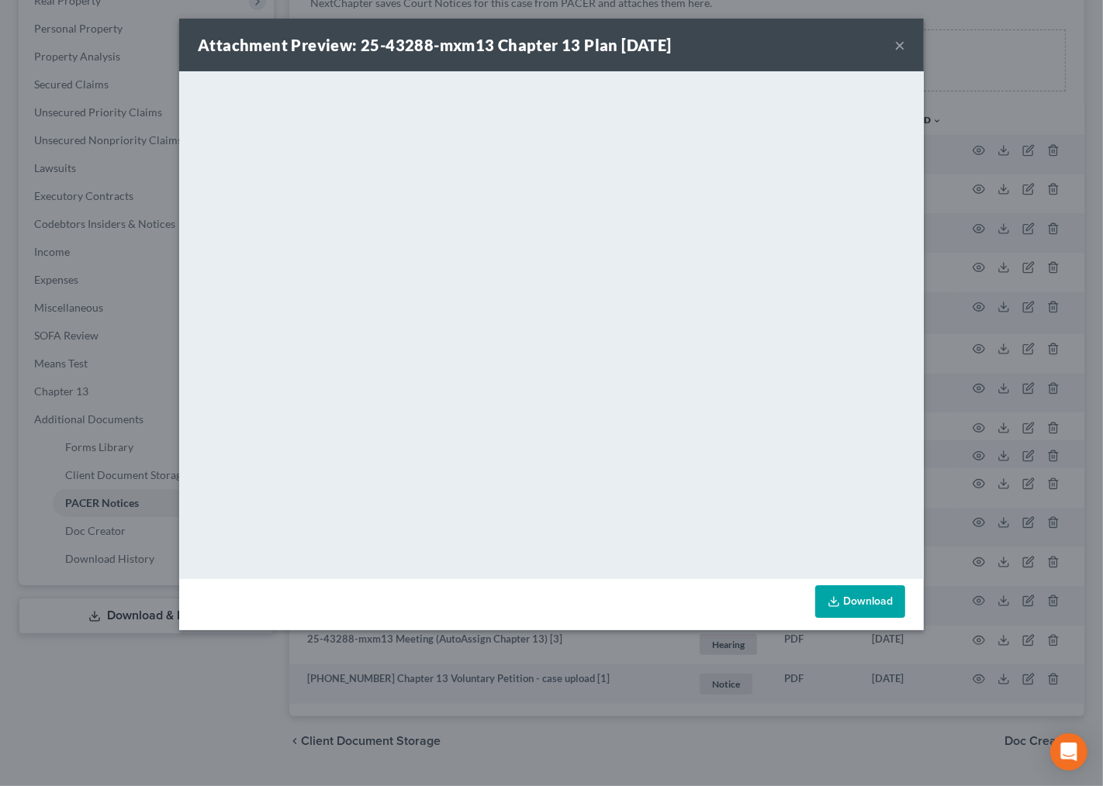
click at [901, 44] on button "×" at bounding box center [899, 45] width 11 height 19
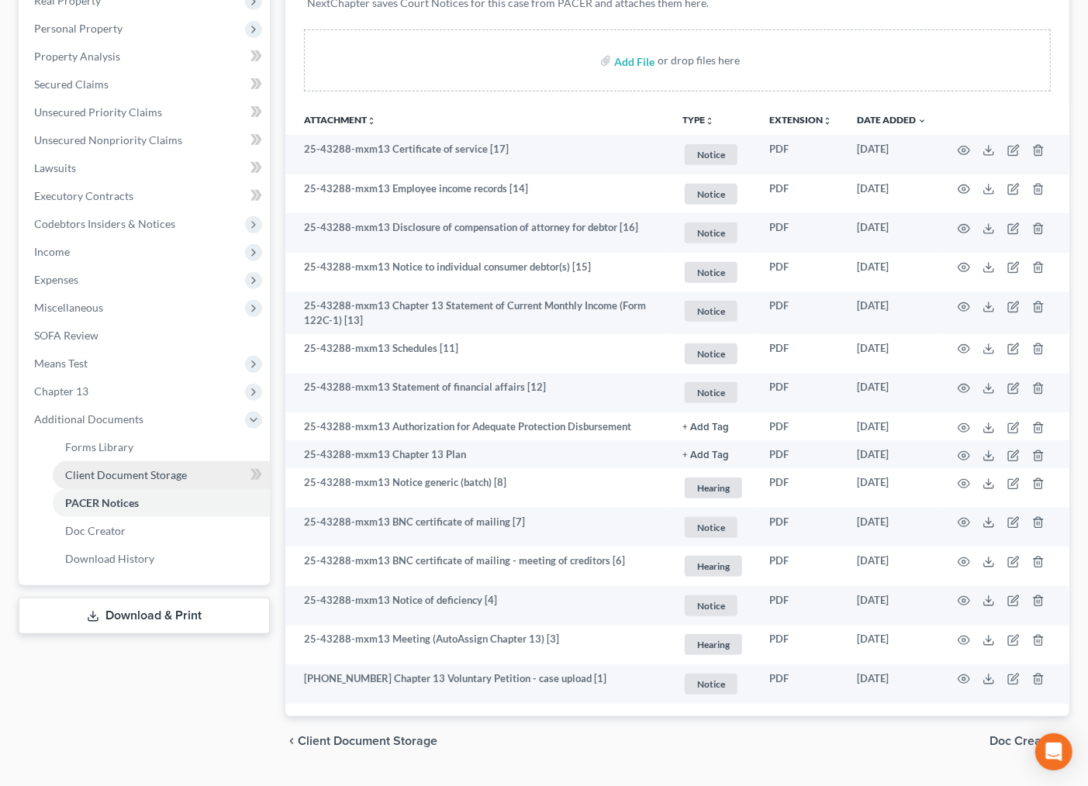
click at [138, 461] on link "Client Document Storage" at bounding box center [161, 475] width 217 height 28
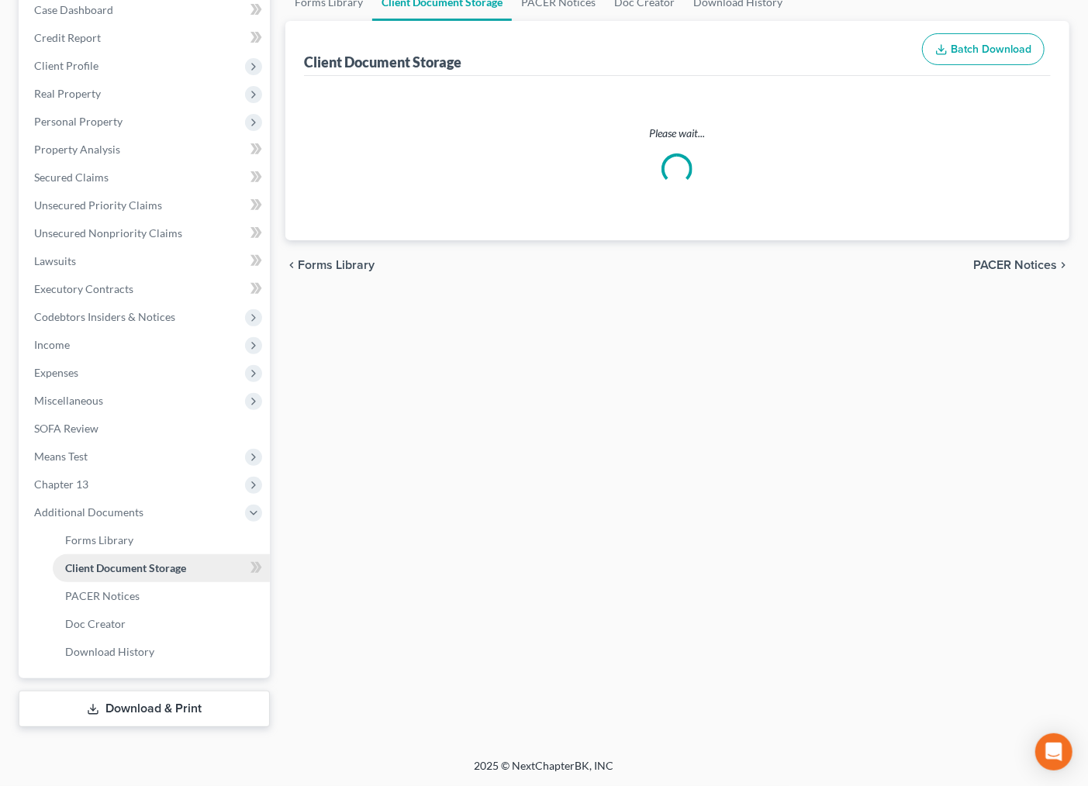
select select "10"
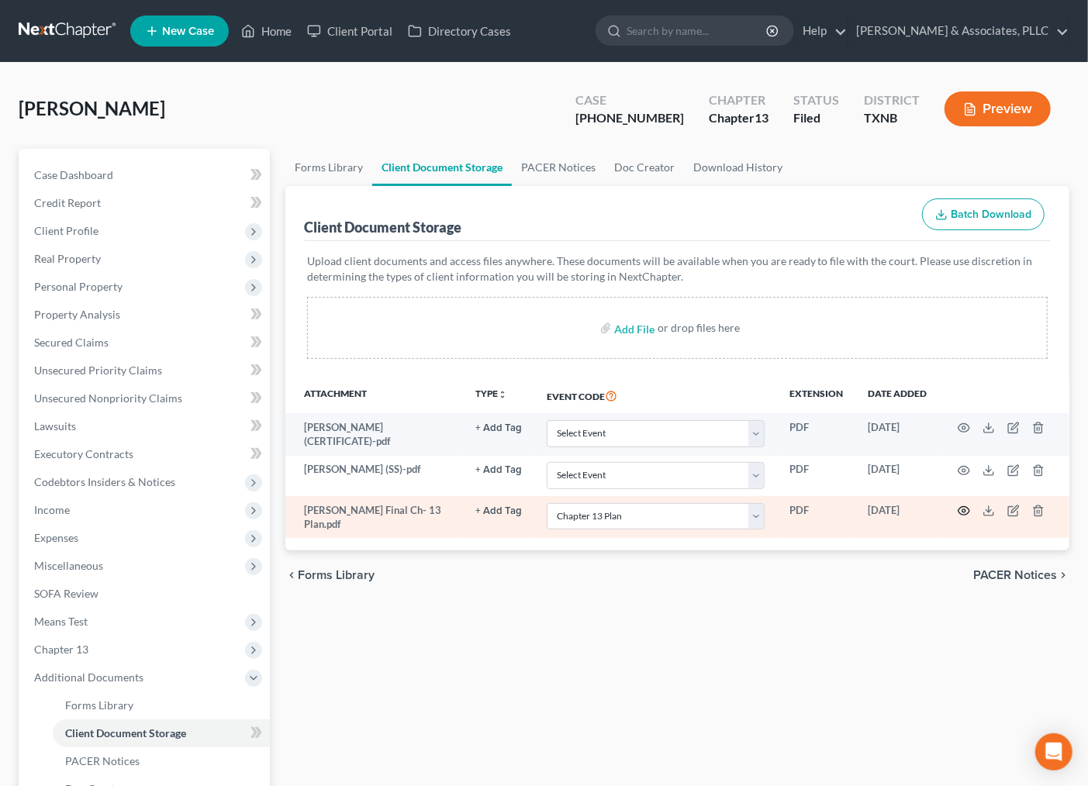
click at [966, 514] on icon "button" at bounding box center [964, 511] width 12 height 12
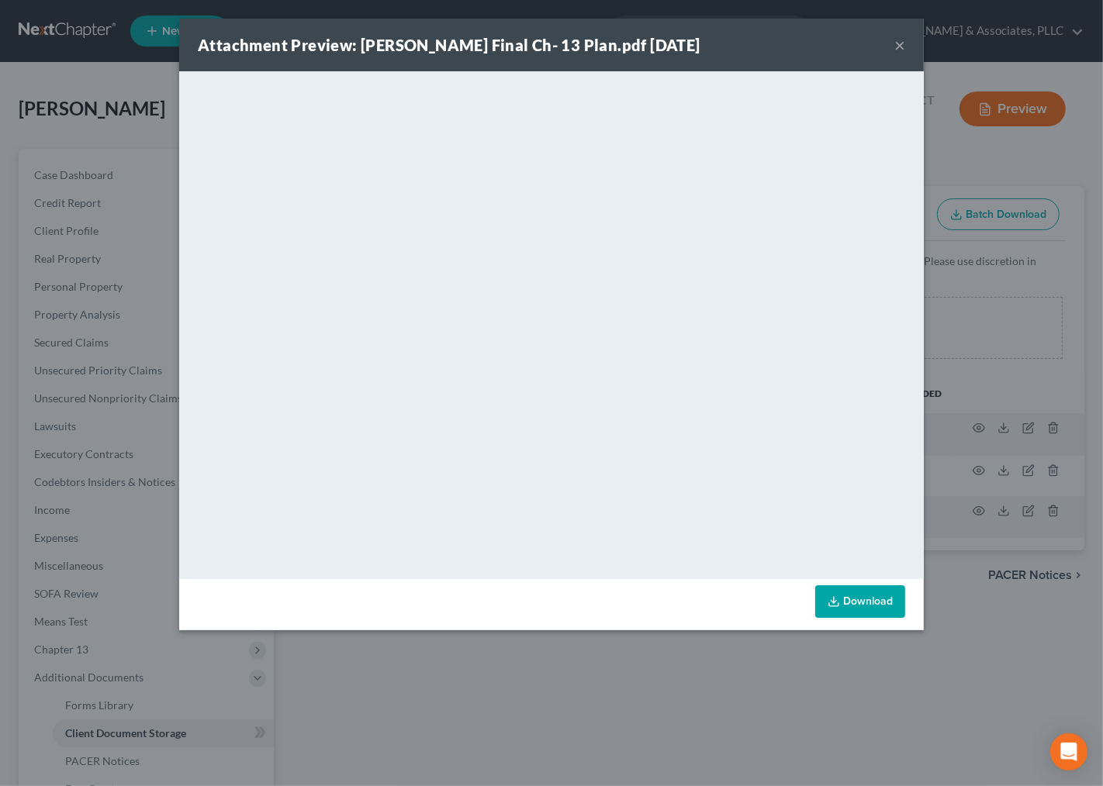
click at [702, 661] on div "Attachment Preview: MILLER Final Ch- 13 Plan.pdf 09/15/2025 × <object ng-attr-d…" at bounding box center [551, 393] width 1103 height 786
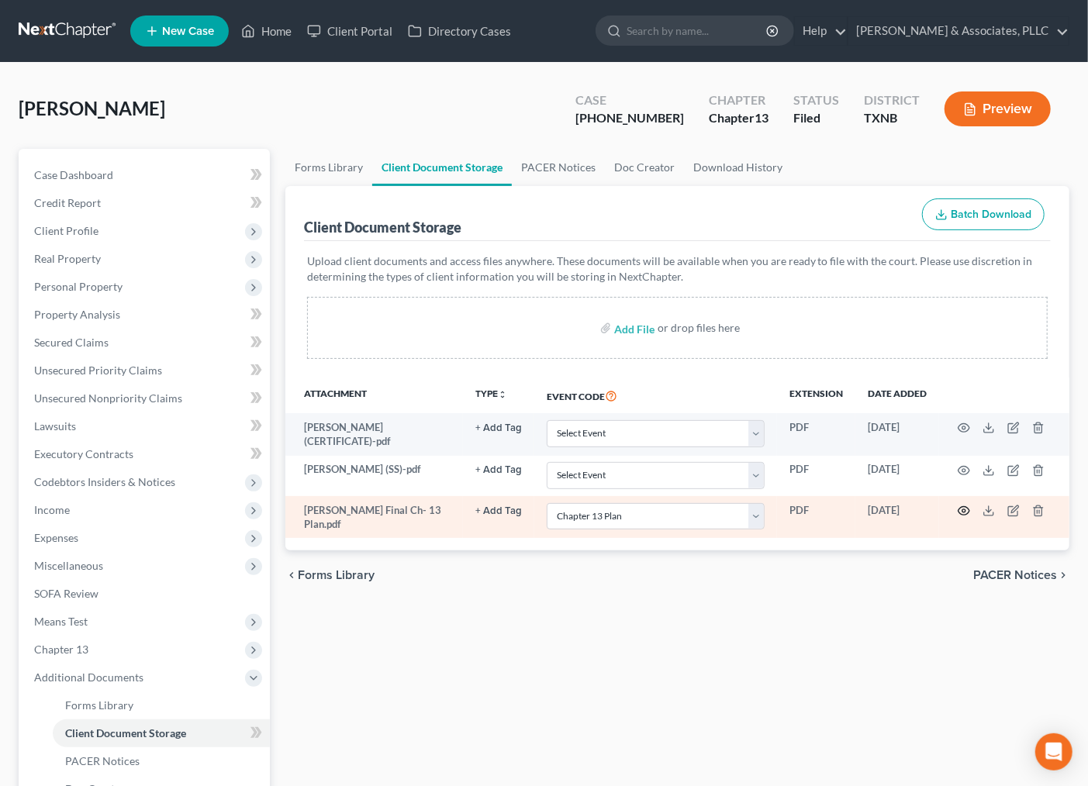
click at [960, 513] on icon "button" at bounding box center [964, 511] width 12 height 12
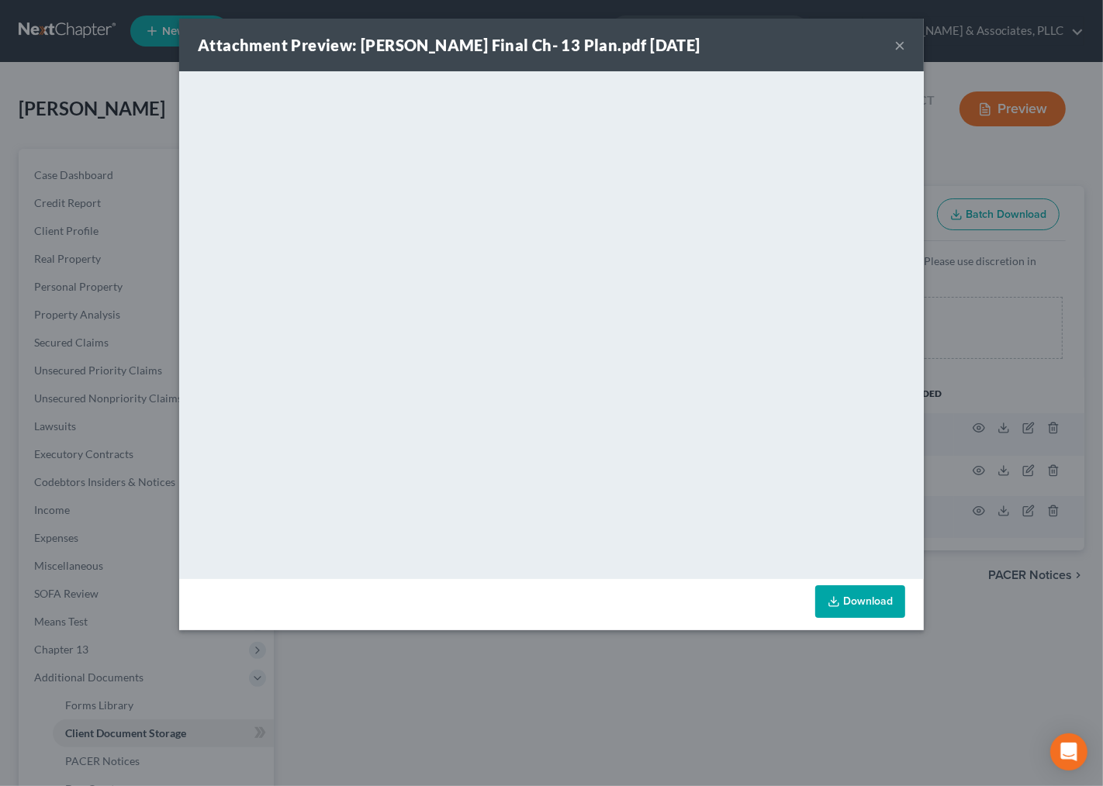
click at [903, 54] on button "×" at bounding box center [899, 45] width 11 height 19
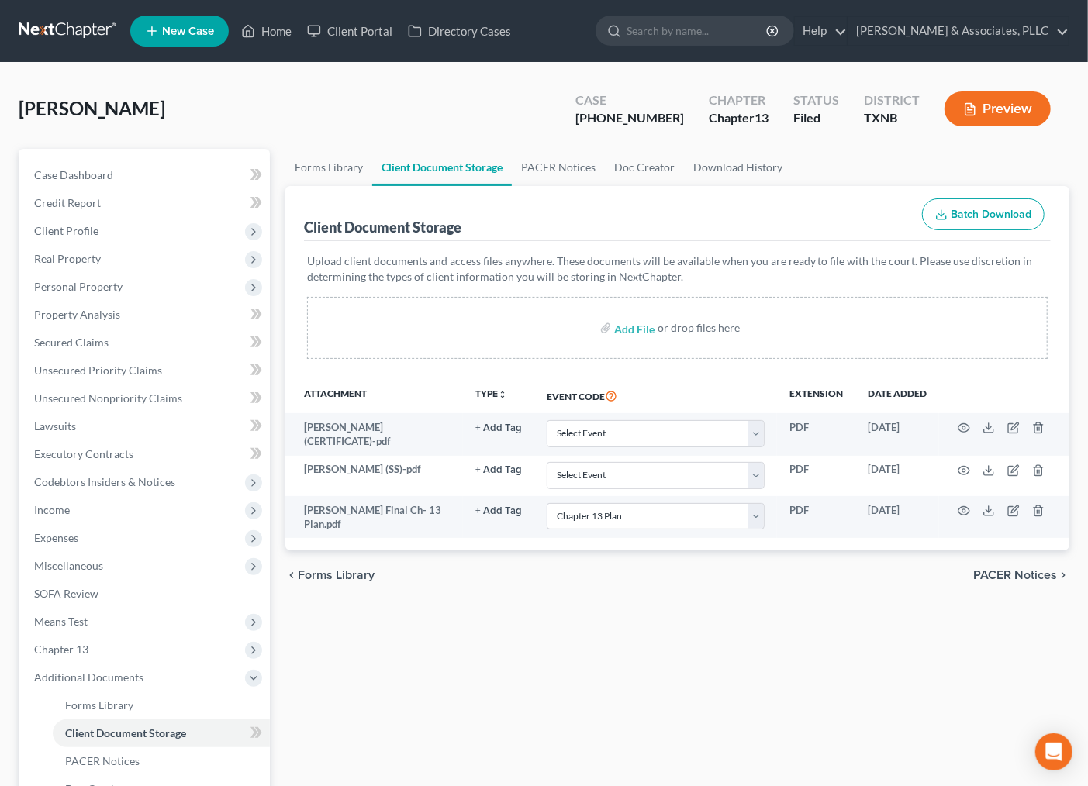
click at [563, 667] on div "Forms Library Client Document Storage PACER Notices Doc Creator Download Histor…" at bounding box center [678, 521] width 800 height 744
click at [543, 168] on link "PACER Notices" at bounding box center [558, 167] width 93 height 37
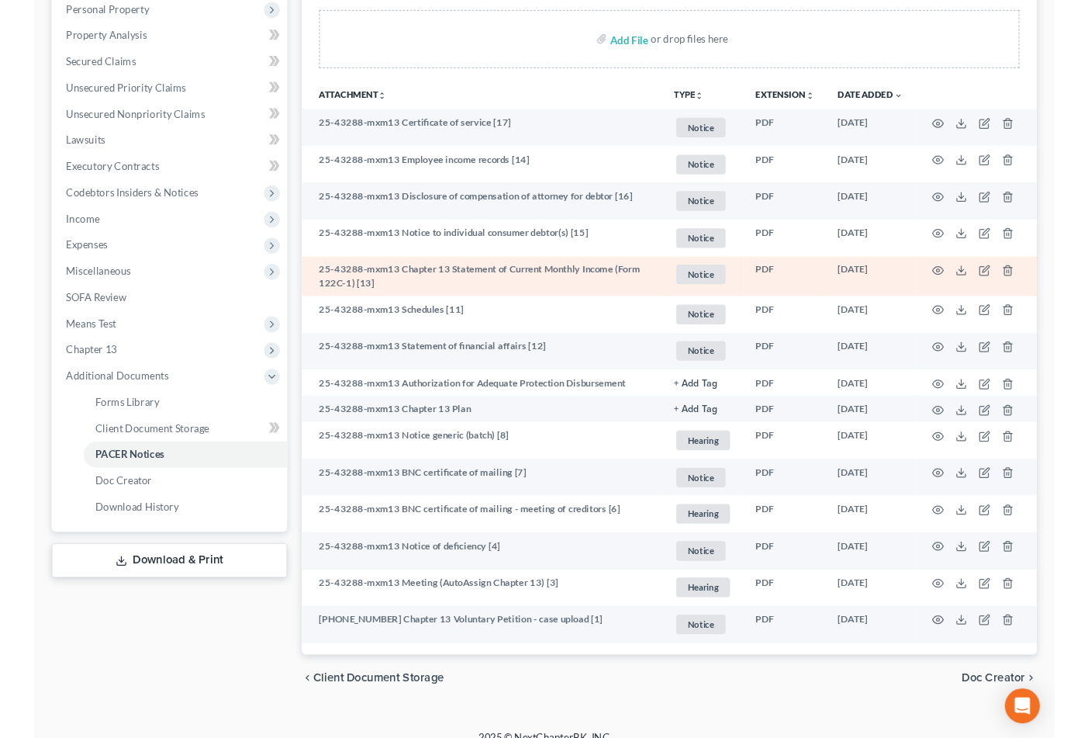
scroll to position [296, 0]
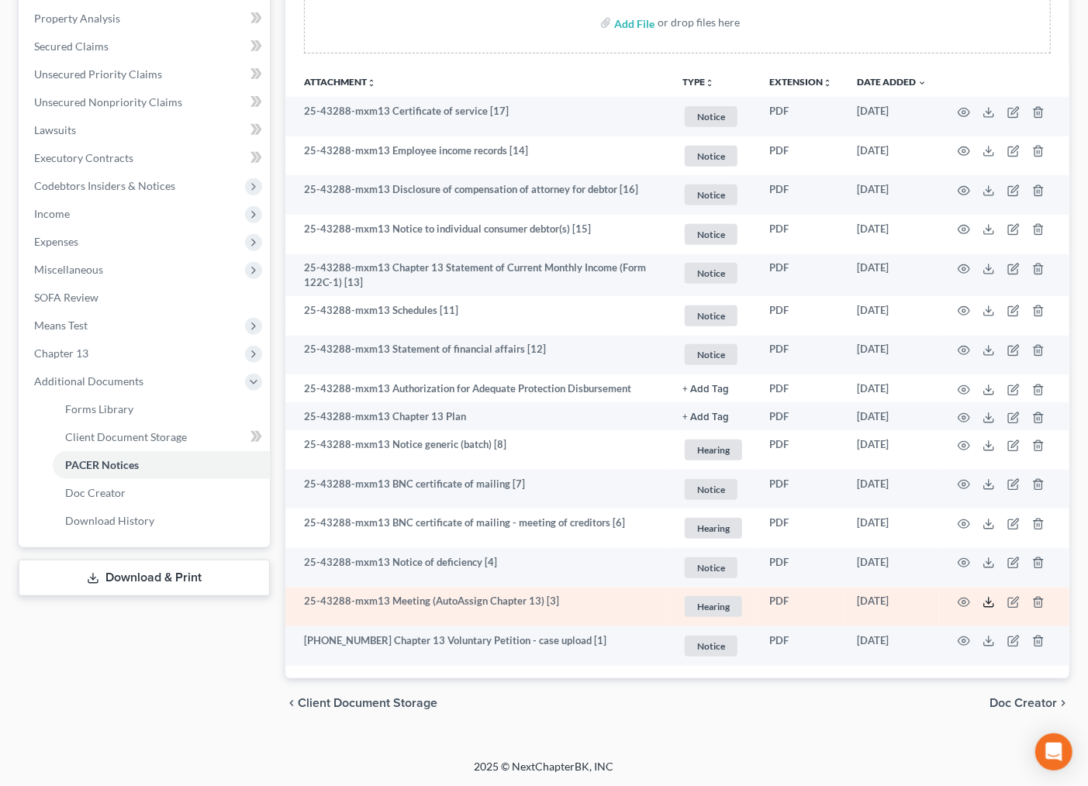
click at [985, 603] on icon at bounding box center [989, 602] width 12 height 12
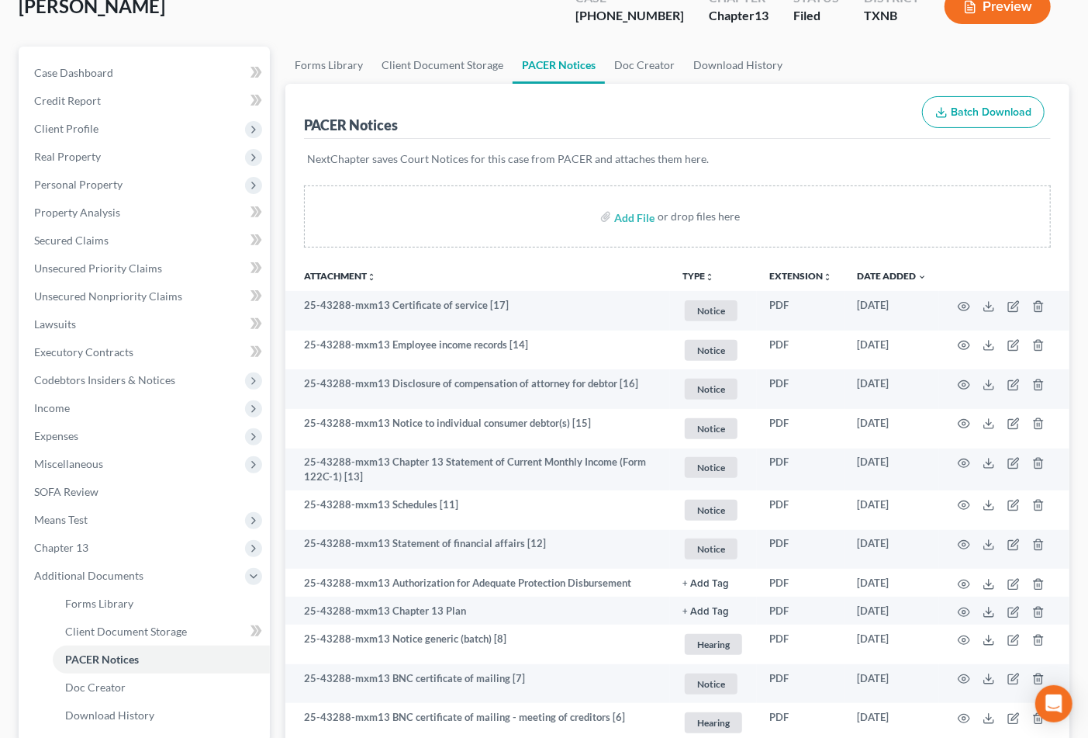
scroll to position [0, 0]
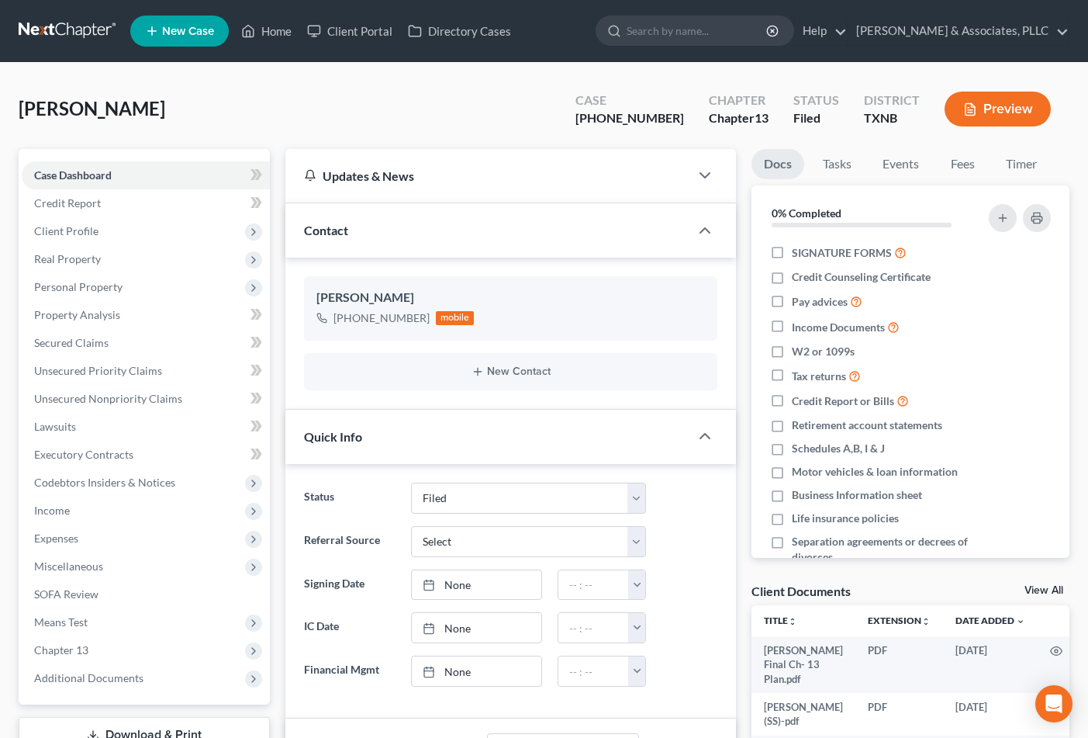
select select "2"
click at [266, 22] on link "Home" at bounding box center [266, 31] width 66 height 28
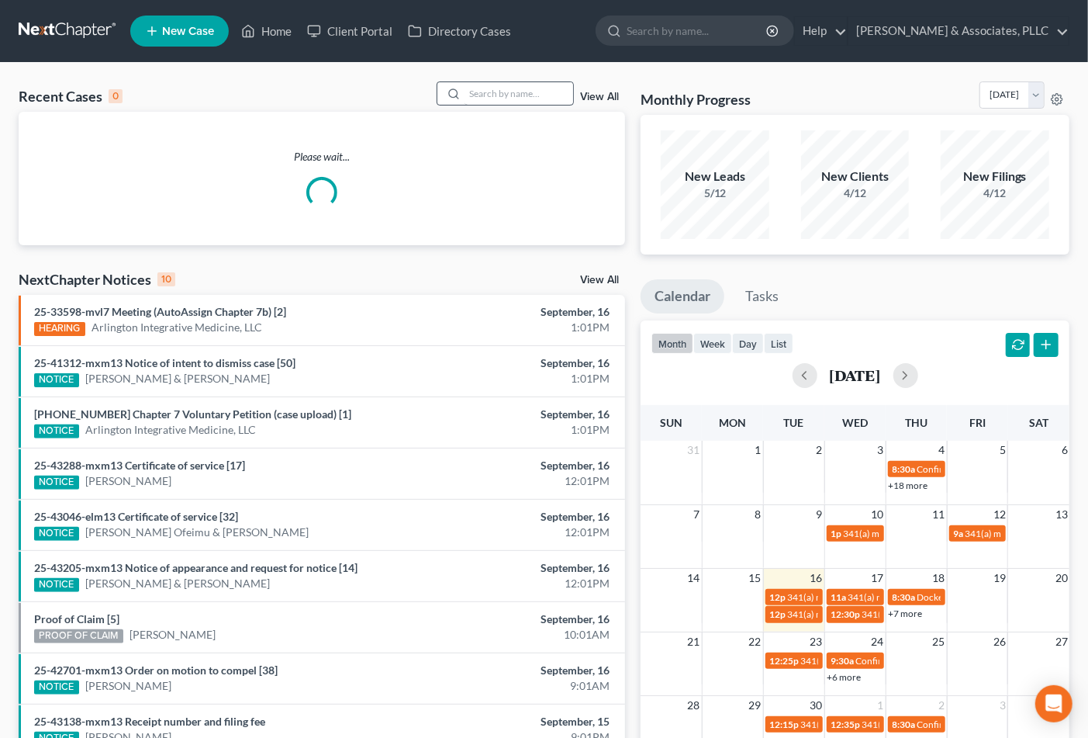
click at [508, 80] on div "Recent Cases 0 View All Please wait... NextChapter Notices 10 View All 25-33598…" at bounding box center [544, 465] width 1088 height 805
click at [505, 95] on input "search" at bounding box center [519, 93] width 109 height 22
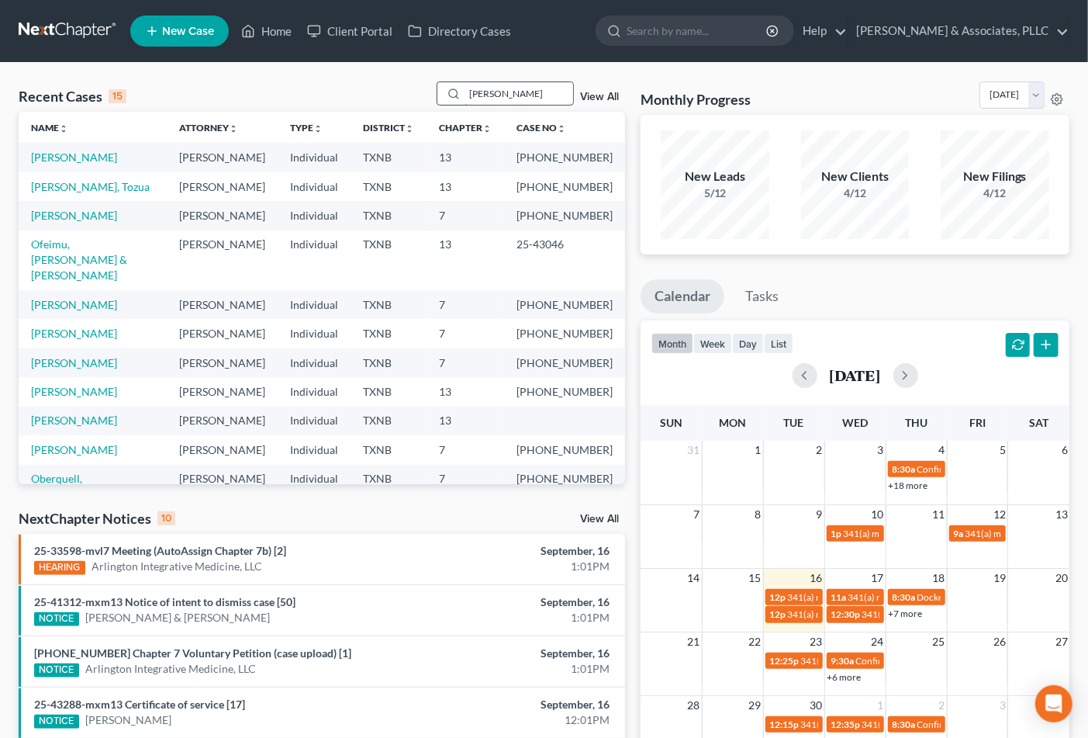
type input "[PERSON_NAME]"
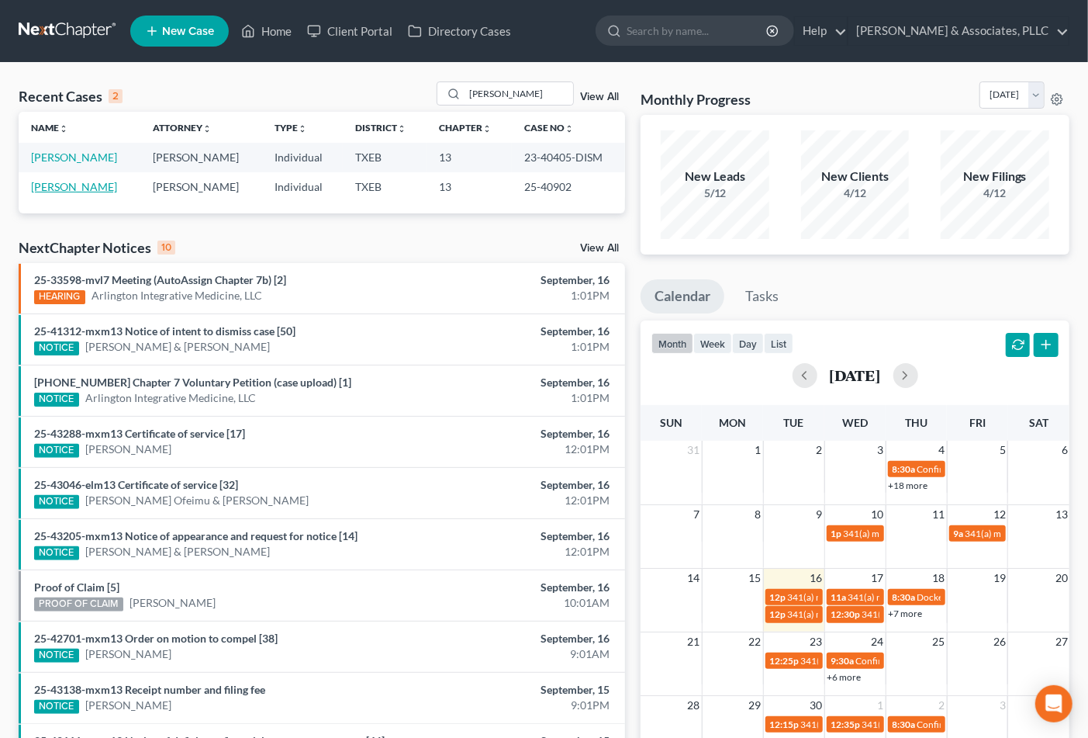
click at [65, 191] on link "[PERSON_NAME]" at bounding box center [74, 186] width 86 height 13
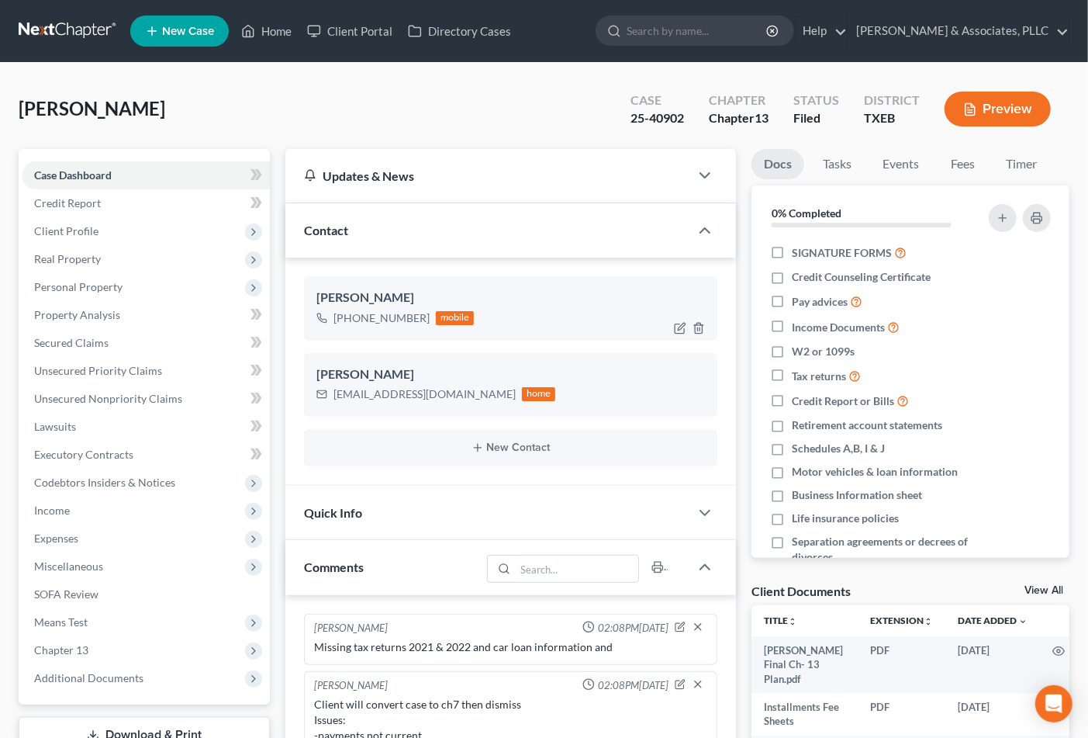
scroll to position [714, 0]
